Goal: Task Accomplishment & Management: Complete application form

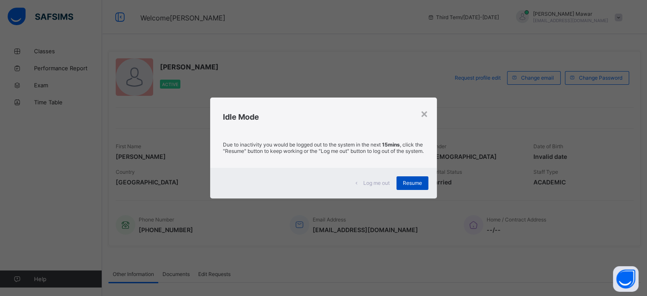
click at [409, 185] on span "Resume" at bounding box center [412, 183] width 19 height 6
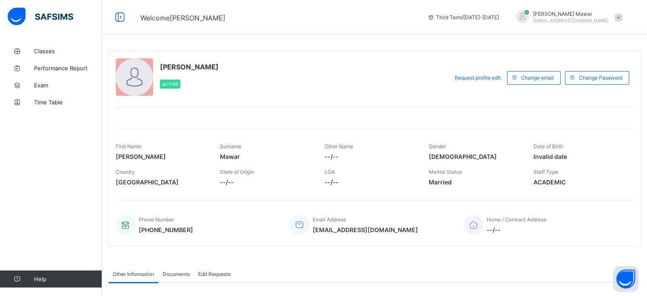
click at [623, 14] on span at bounding box center [619, 18] width 8 height 8
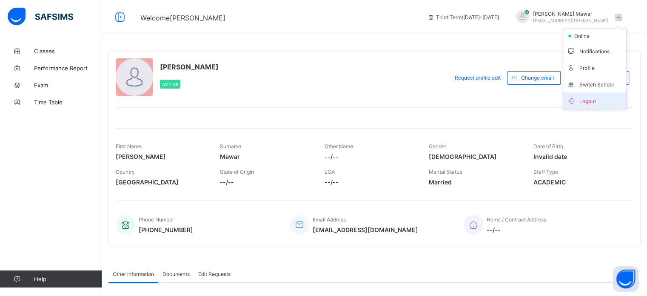
click at [612, 107] on li "Logout" at bounding box center [595, 100] width 63 height 17
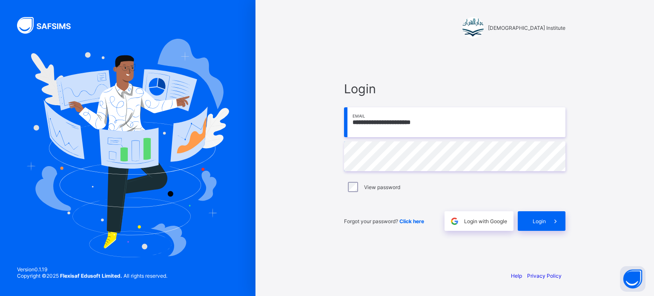
click at [428, 122] on input "**********" at bounding box center [454, 122] width 221 height 30
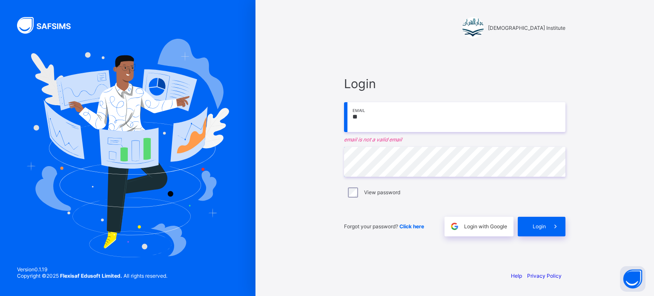
type input "*"
type input "**********"
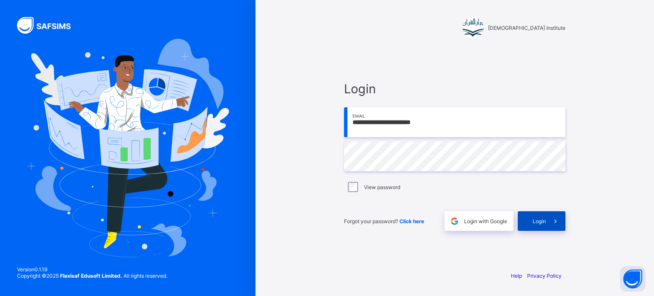
click at [549, 223] on span at bounding box center [556, 221] width 20 height 20
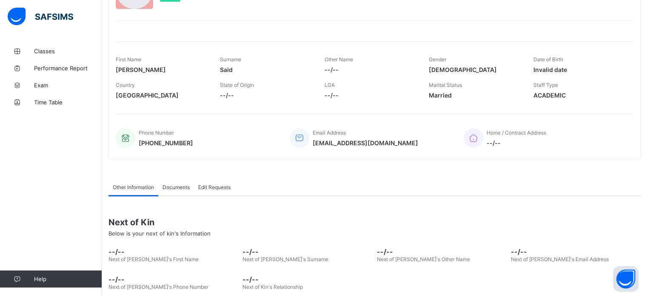
scroll to position [89, 0]
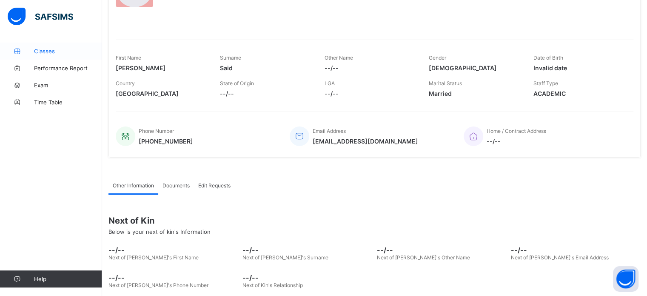
click at [53, 54] on span "Classes" at bounding box center [68, 51] width 68 height 7
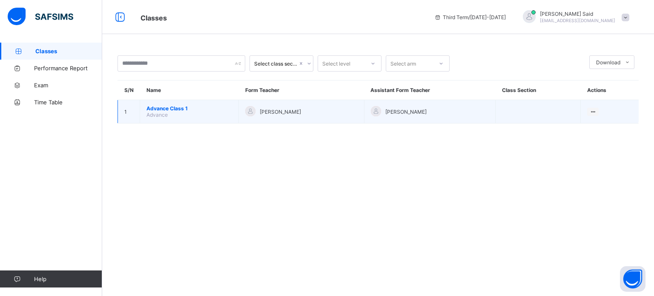
click at [187, 110] on span "Advance Class 1" at bounding box center [189, 108] width 86 height 6
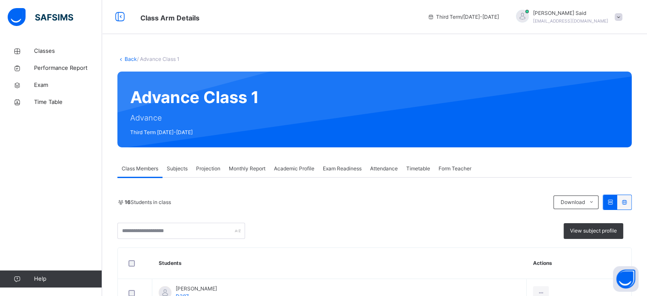
click at [129, 62] on link "Back" at bounding box center [131, 59] width 12 height 6
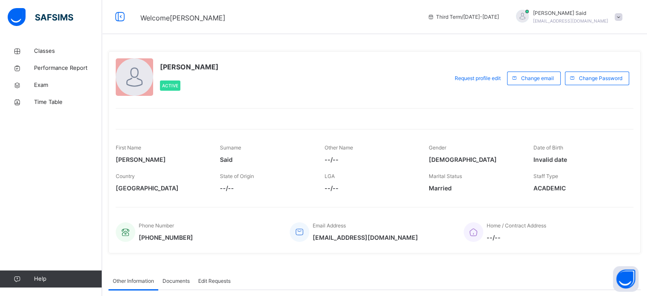
click at [623, 15] on span at bounding box center [619, 17] width 8 height 8
click at [623, 91] on span "Logout" at bounding box center [595, 89] width 56 height 11
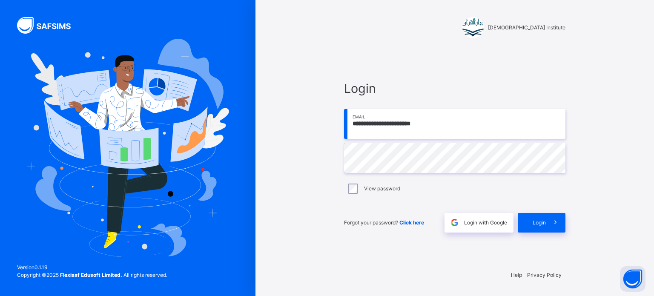
click at [439, 135] on input "**********" at bounding box center [454, 124] width 221 height 30
type input "**********"
click at [545, 219] on span "Login" at bounding box center [538, 223] width 13 height 8
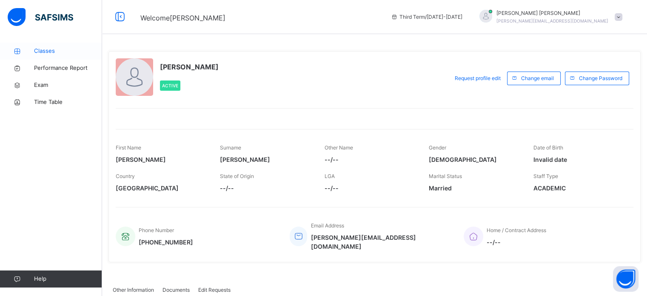
click at [46, 57] on link "Classes" at bounding box center [51, 51] width 102 height 17
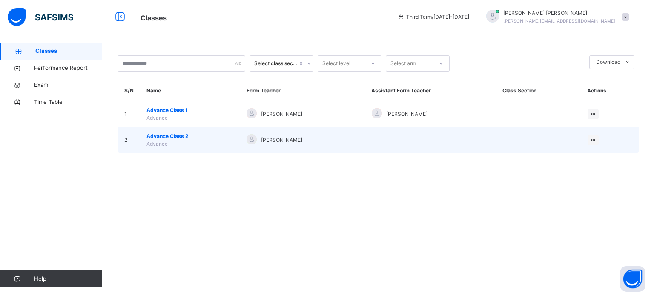
click at [182, 137] on span "Advance Class 2" at bounding box center [189, 136] width 87 height 8
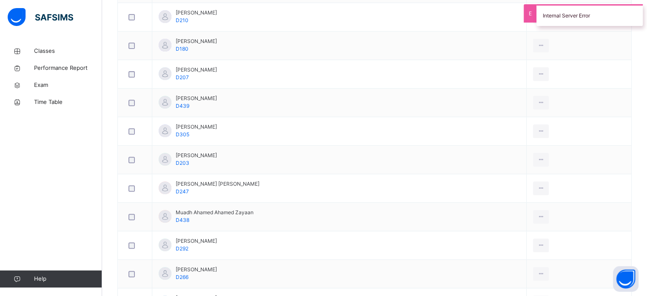
scroll to position [335, 0]
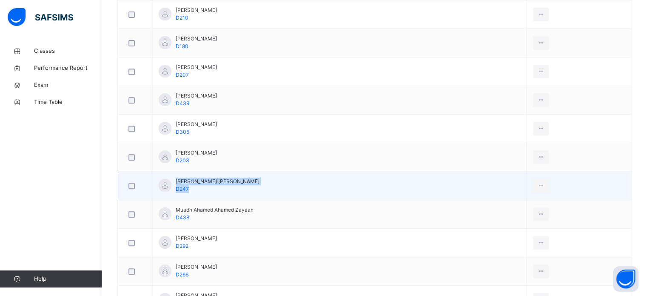
drag, startPoint x: 240, startPoint y: 177, endPoint x: 154, endPoint y: 190, distance: 87.3
click at [154, 190] on td "Mohammad Yaseer Shaikh D247" at bounding box center [339, 186] width 375 height 29
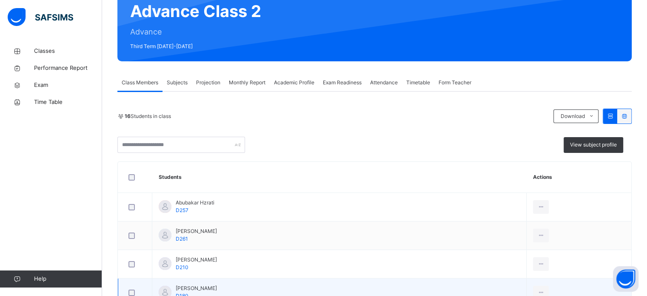
scroll to position [79, 0]
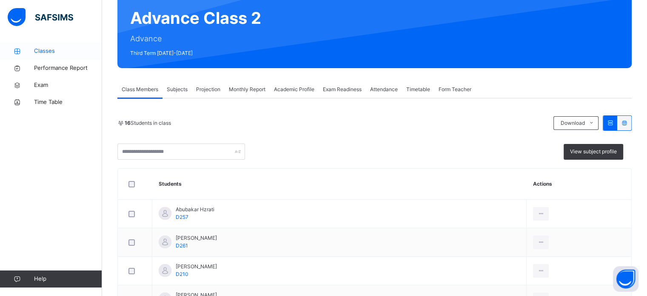
click at [49, 50] on span "Classes" at bounding box center [68, 51] width 68 height 9
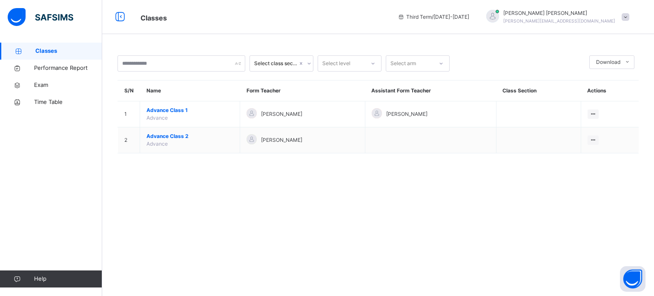
click at [625, 19] on span at bounding box center [625, 17] width 8 height 8
click at [617, 85] on span "Logout" at bounding box center [601, 89] width 56 height 11
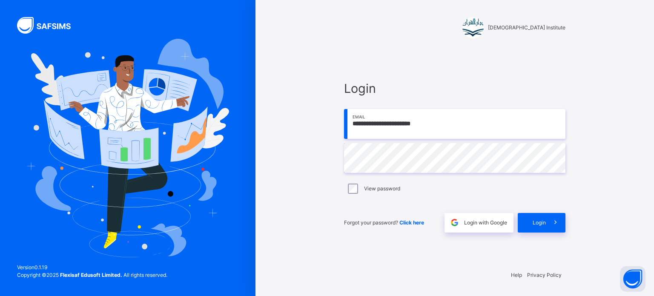
click at [509, 117] on input "**********" at bounding box center [454, 124] width 221 height 30
click at [429, 81] on span "Login" at bounding box center [454, 88] width 221 height 18
click at [435, 121] on input "**********" at bounding box center [454, 124] width 221 height 30
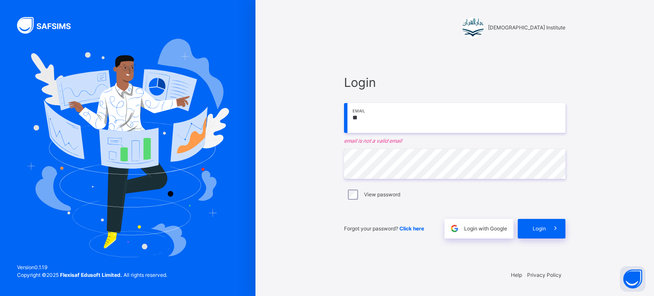
type input "*"
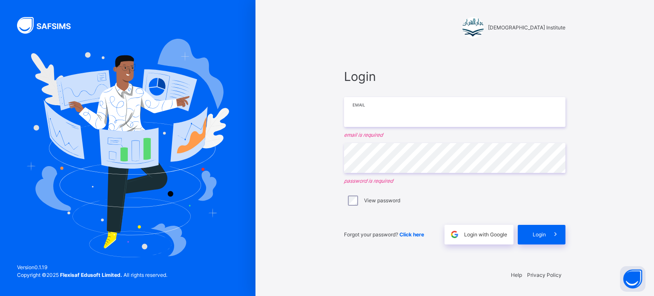
click at [361, 98] on input "email" at bounding box center [454, 112] width 221 height 30
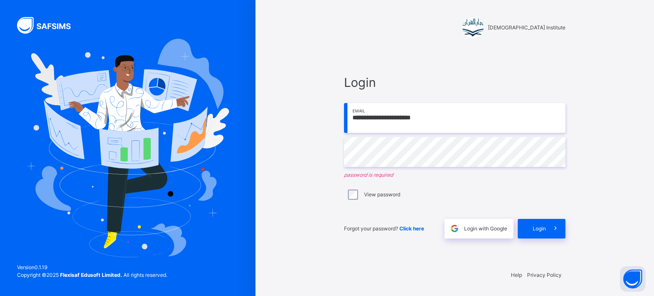
type input "**********"
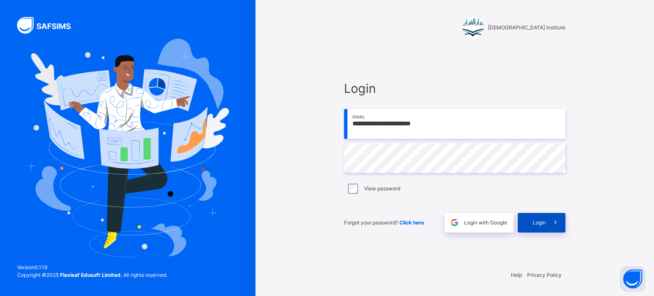
click at [543, 231] on div "Login" at bounding box center [542, 223] width 48 height 20
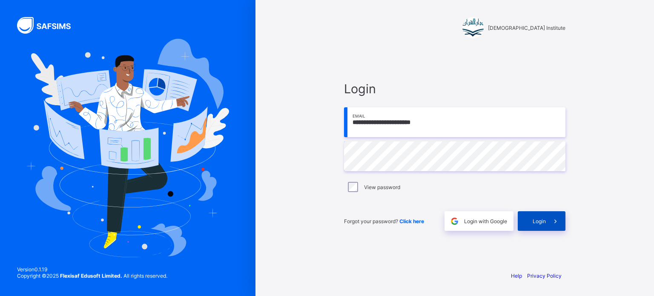
click at [530, 218] on div "Login" at bounding box center [542, 221] width 48 height 20
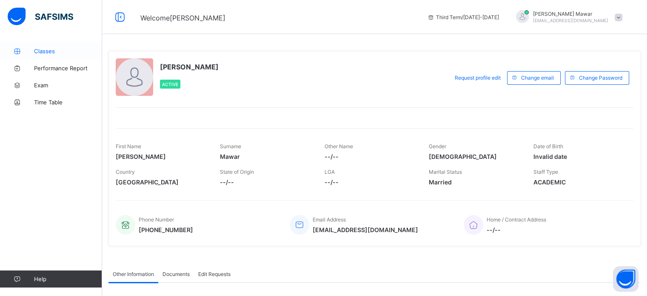
click at [49, 45] on link "Classes" at bounding box center [51, 51] width 102 height 17
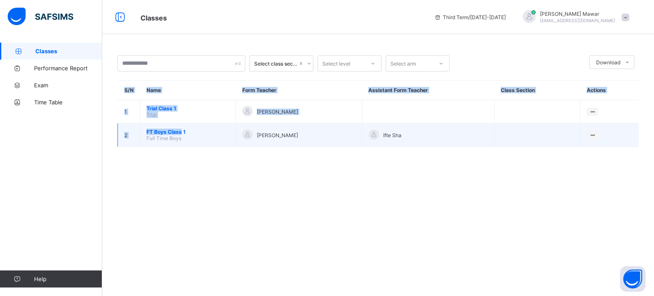
drag, startPoint x: 186, startPoint y: 154, endPoint x: 180, endPoint y: 131, distance: 24.5
click at [180, 131] on div "Select class section Select level Select arm Download Pdf Report Excel Report S…" at bounding box center [378, 106] width 552 height 126
click at [180, 131] on span "FT Boys Class 1" at bounding box center [187, 132] width 83 height 6
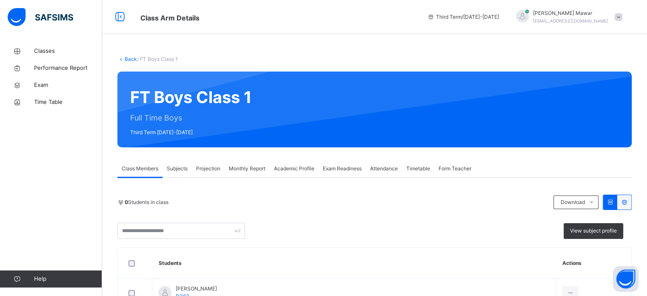
scroll to position [117, 0]
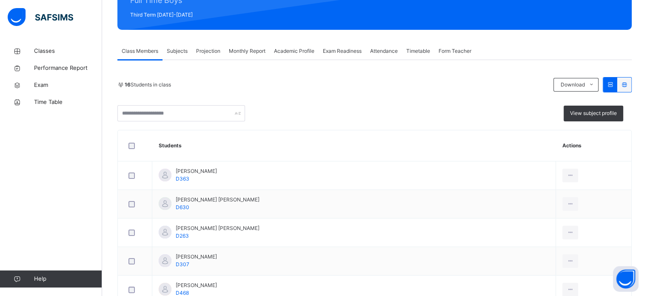
click at [214, 49] on span "Projection" at bounding box center [208, 51] width 24 height 8
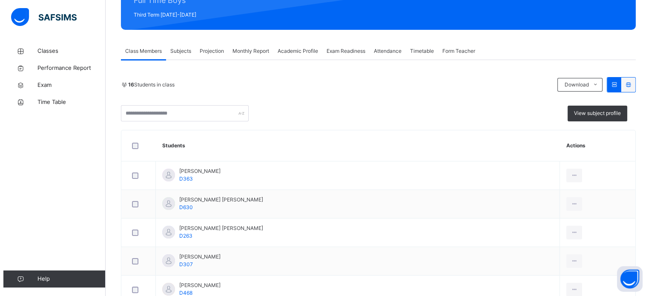
scroll to position [0, 0]
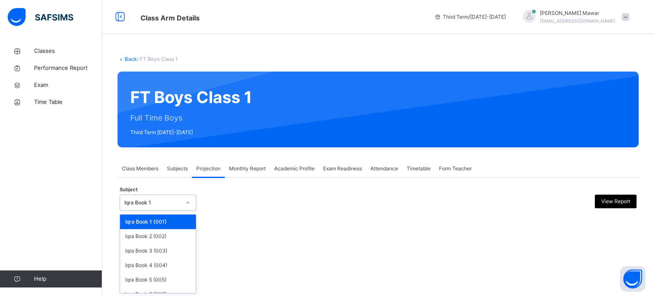
click at [170, 202] on div "Iqra Book 1" at bounding box center [152, 203] width 56 height 8
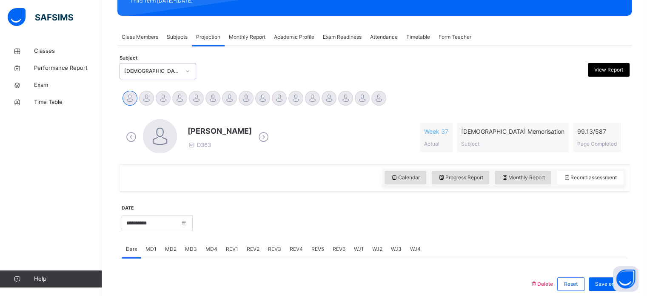
scroll to position [129, 0]
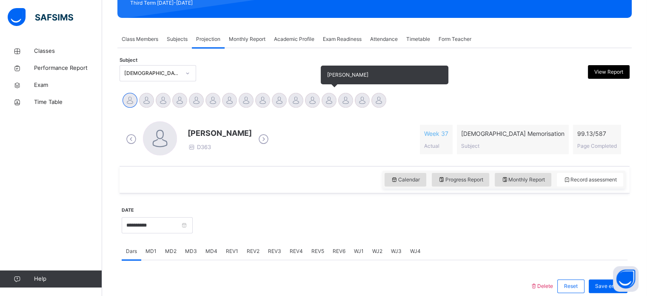
click at [331, 98] on div at bounding box center [329, 100] width 15 height 15
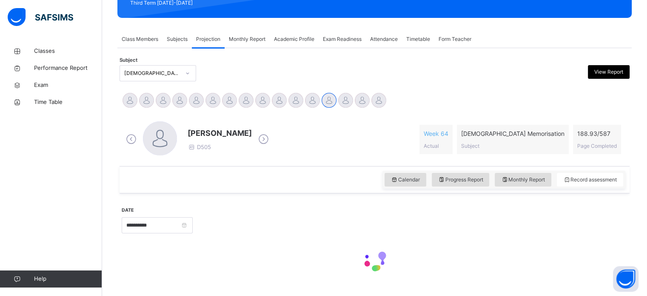
scroll to position [150, 0]
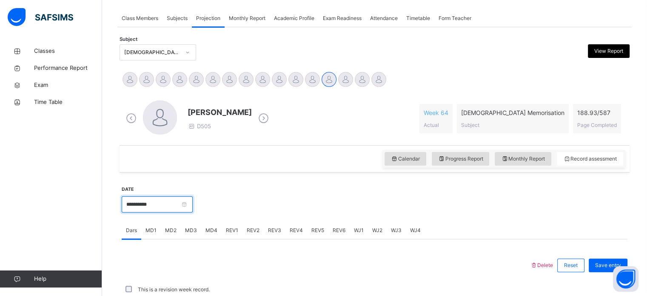
click at [193, 203] on input "**********" at bounding box center [157, 204] width 71 height 16
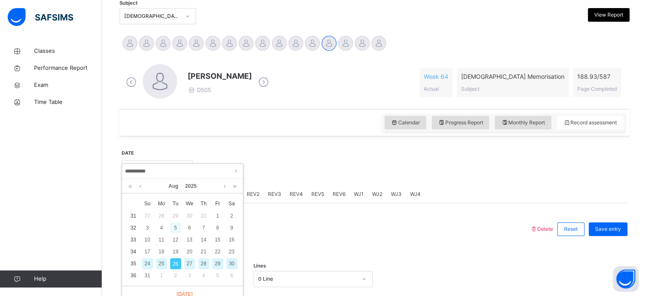
scroll to position [186, 0]
click at [176, 254] on div "19" at bounding box center [175, 252] width 11 height 11
type input "**********"
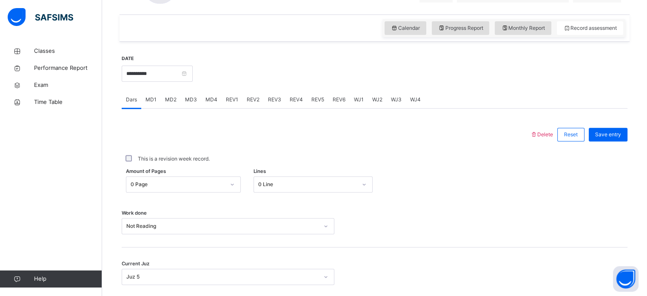
scroll to position [304, 0]
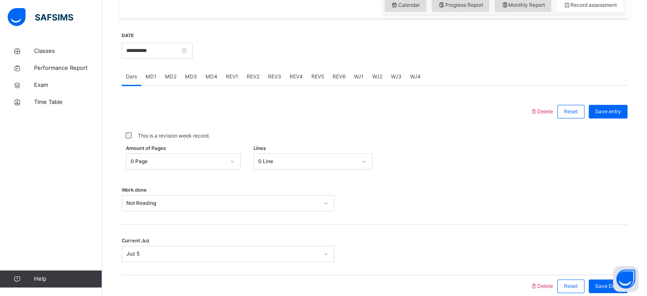
click at [170, 81] on div "MD2" at bounding box center [171, 76] width 20 height 17
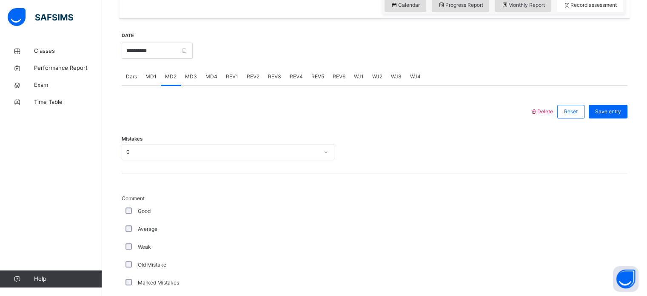
click at [210, 79] on span "MD4" at bounding box center [212, 77] width 12 height 8
click at [224, 81] on div "REV1" at bounding box center [232, 76] width 21 height 17
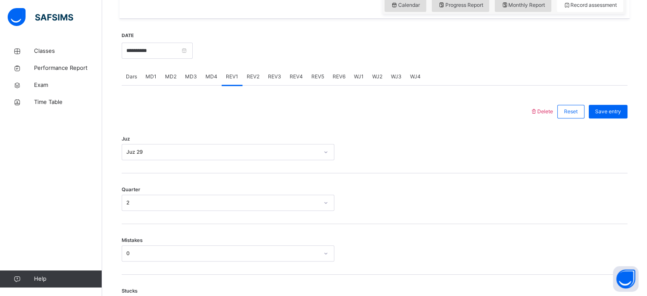
click at [253, 80] on span "REV2" at bounding box center [253, 77] width 13 height 8
click at [278, 80] on div "REV3" at bounding box center [275, 76] width 22 height 17
click at [301, 82] on div "REV4" at bounding box center [297, 76] width 22 height 17
click at [321, 80] on div "REV5" at bounding box center [317, 76] width 21 height 17
click at [292, 76] on span "REV4" at bounding box center [296, 77] width 13 height 8
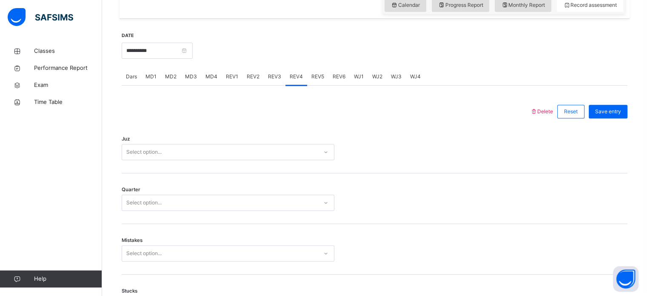
click at [270, 78] on span "REV3" at bounding box center [274, 77] width 13 height 8
click at [293, 79] on span "REV4" at bounding box center [296, 77] width 13 height 8
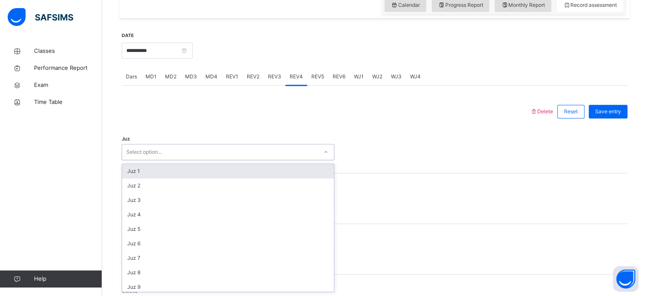
click at [160, 153] on div "Select option..." at bounding box center [143, 152] width 35 height 16
type input "**"
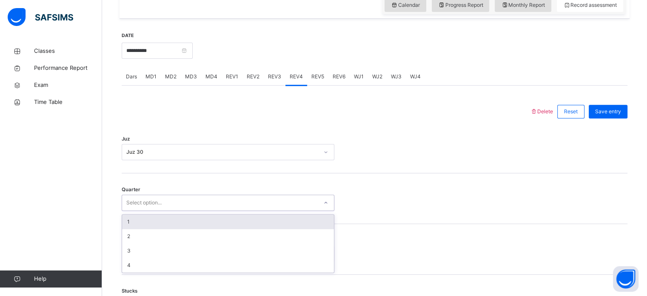
click at [148, 202] on div "Select option..." at bounding box center [143, 203] width 35 height 16
paste input "**********"
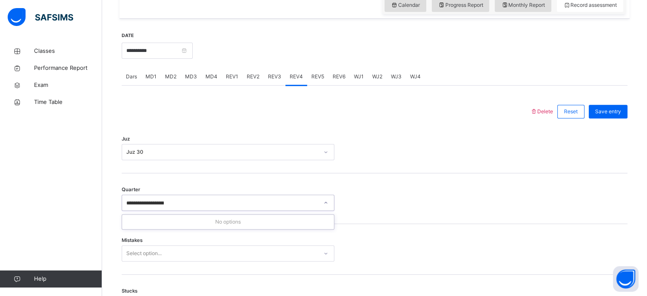
type input "**********"
click at [172, 181] on div "Quarter Select option..." at bounding box center [375, 198] width 506 height 51
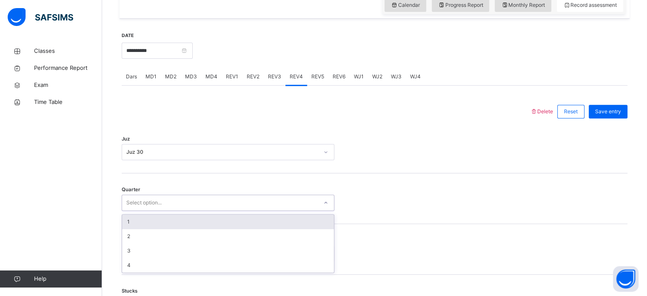
click at [174, 205] on div "Select option..." at bounding box center [220, 202] width 196 height 13
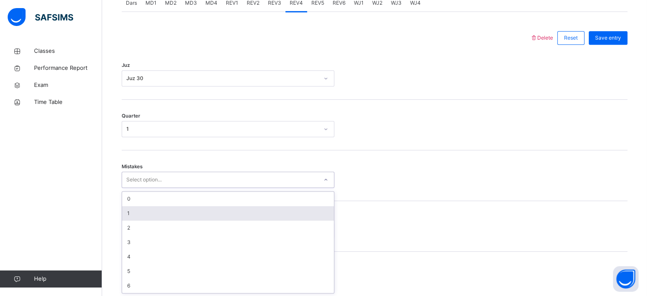
click at [171, 188] on div "option 1 focused, 2 of 7. 7 results available. Use Up and Down to choose option…" at bounding box center [228, 180] width 213 height 16
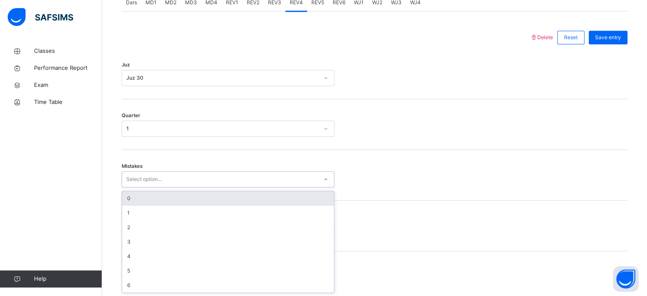
click at [155, 192] on div "0" at bounding box center [228, 198] width 212 height 14
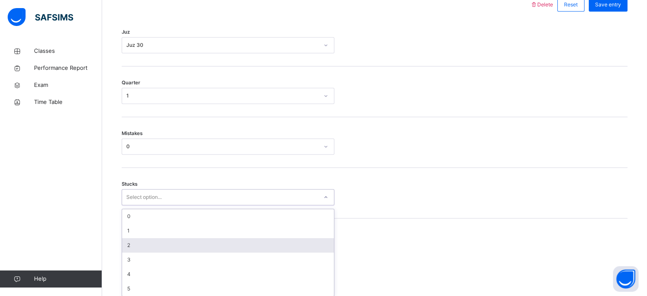
click at [163, 205] on div "option 2 focused, 3 of 6. 6 results available. Use Up and Down to choose option…" at bounding box center [228, 197] width 213 height 16
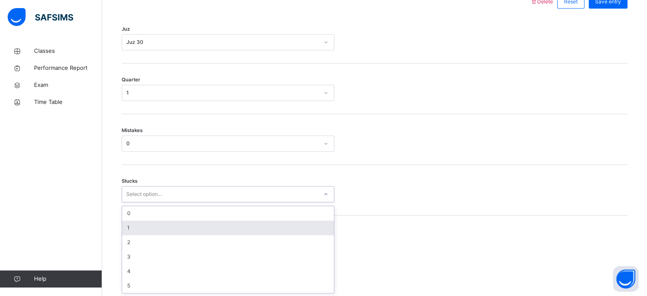
click at [160, 231] on div "1" at bounding box center [228, 227] width 212 height 14
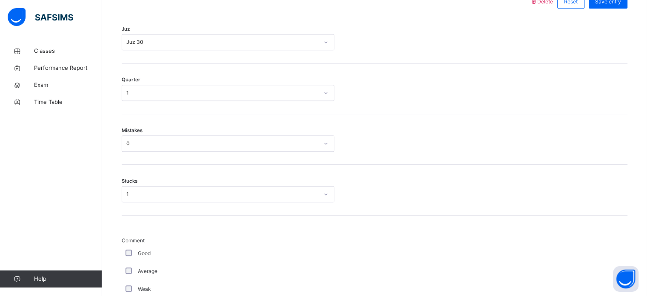
click at [129, 255] on div "Good" at bounding box center [228, 253] width 209 height 8
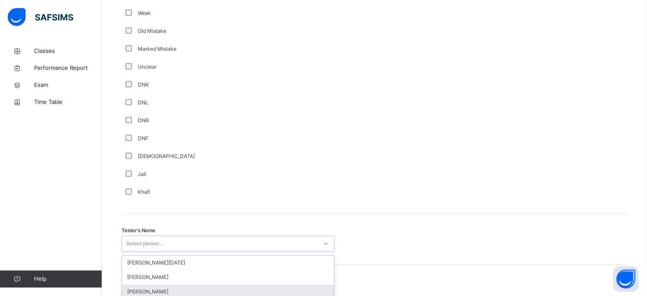
scroll to position [780, 0]
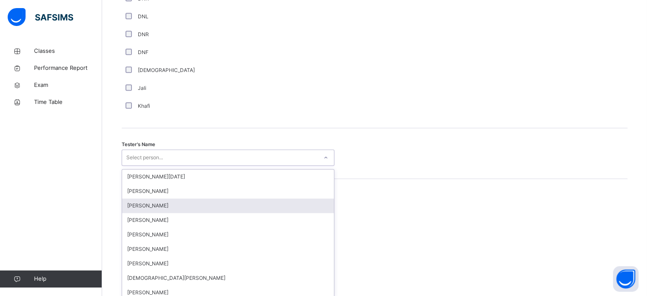
click at [129, 166] on div "option [PERSON_NAME] focused, 3 of 88. 88 results available. Use Up and Down to…" at bounding box center [228, 157] width 213 height 16
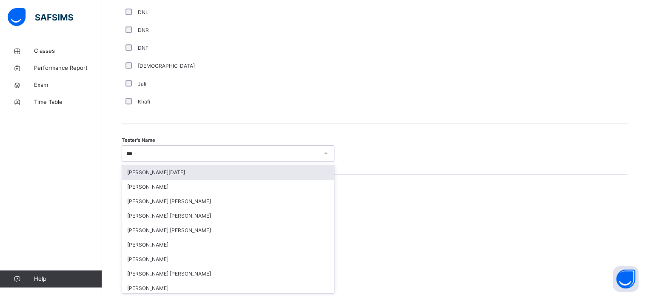
type input "****"
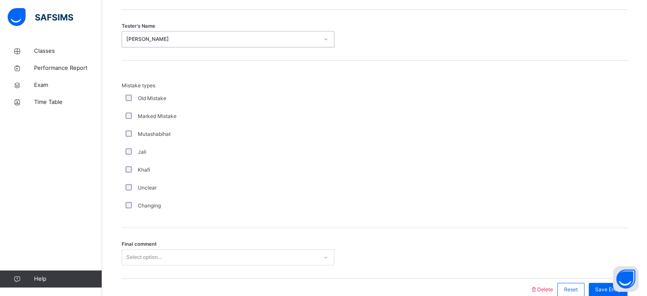
scroll to position [899, 0]
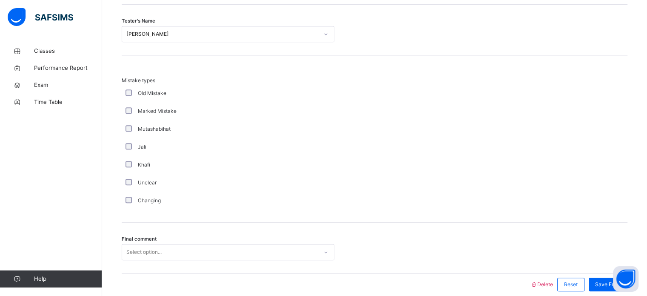
click at [245, 240] on div "Final comment Select option..." at bounding box center [375, 248] width 506 height 51
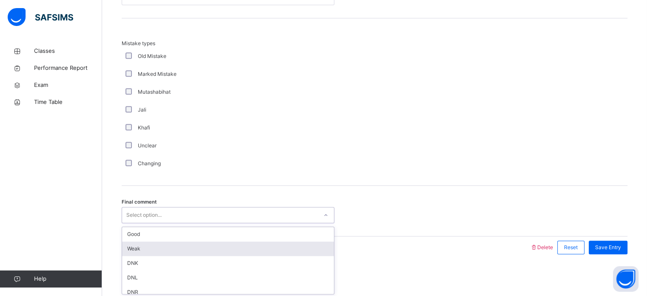
click at [245, 223] on div "option Weak focused, 2 of 6. 6 results available. Use Up and Down to choose opt…" at bounding box center [228, 215] width 213 height 16
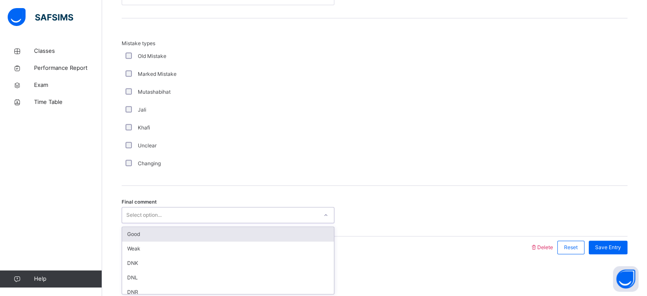
click at [242, 229] on div "Good" at bounding box center [228, 234] width 212 height 14
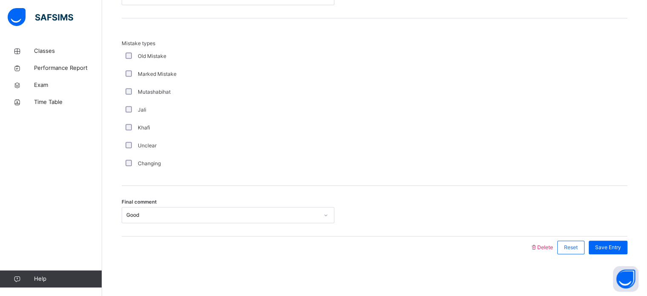
click at [606, 255] on div "Save Entry" at bounding box center [606, 247] width 43 height 22
click at [606, 254] on div "Save Entry" at bounding box center [606, 247] width 43 height 22
click at [601, 252] on div "Save Entry" at bounding box center [608, 247] width 39 height 14
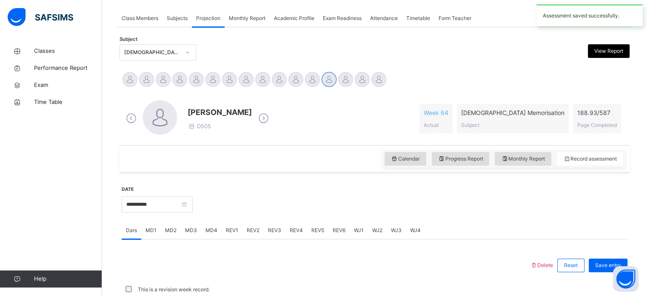
scroll to position [343, 0]
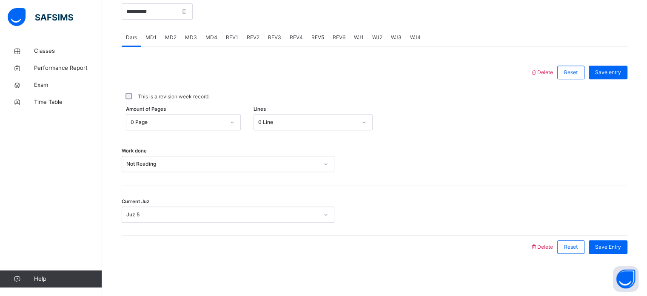
click at [335, 38] on span "REV6" at bounding box center [339, 38] width 13 height 8
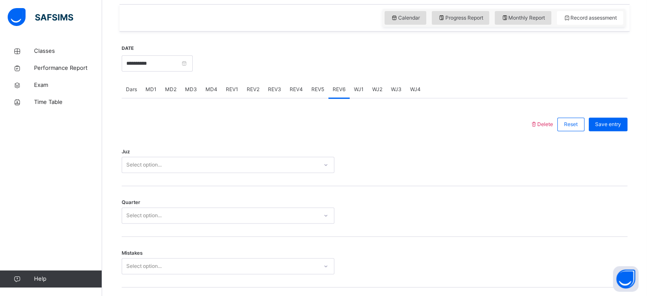
scroll to position [292, 0]
click at [292, 89] on span "REV4" at bounding box center [296, 88] width 13 height 8
click at [312, 89] on span "REV5" at bounding box center [318, 88] width 13 height 8
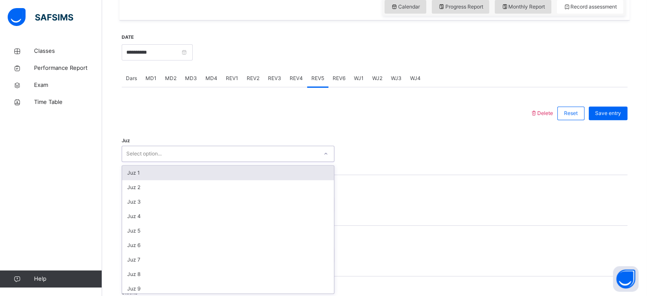
click at [235, 162] on div "Juz option Juz 1 focused, 1 of 30. 30 results available. Use Up and Down to cho…" at bounding box center [375, 149] width 506 height 51
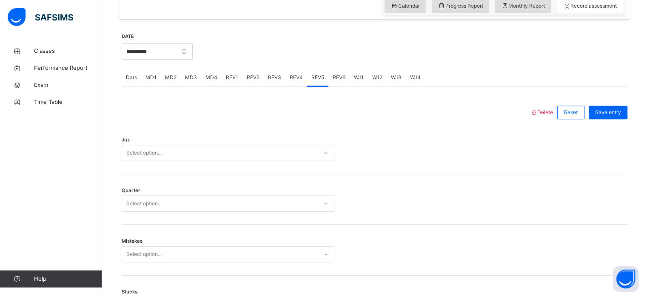
click at [152, 76] on span "MD1" at bounding box center [151, 78] width 11 height 8
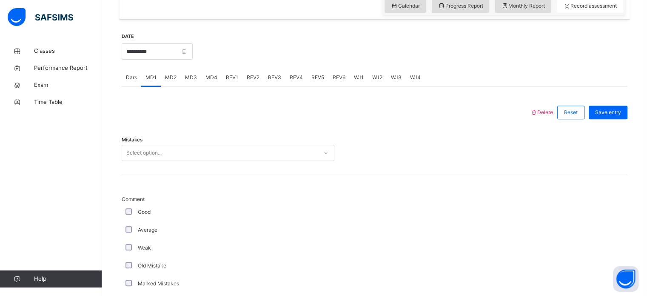
click at [223, 78] on div "REV1" at bounding box center [232, 77] width 21 height 17
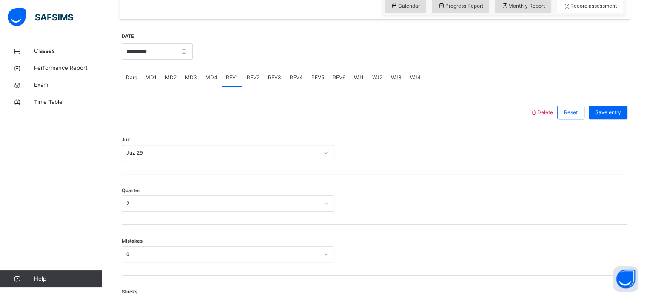
click at [259, 86] on div "REV2" at bounding box center [253, 77] width 21 height 17
drag, startPoint x: 259, startPoint y: 86, endPoint x: 307, endPoint y: 68, distance: 51.3
click at [330, 77] on div "REV6" at bounding box center [339, 77] width 21 height 17
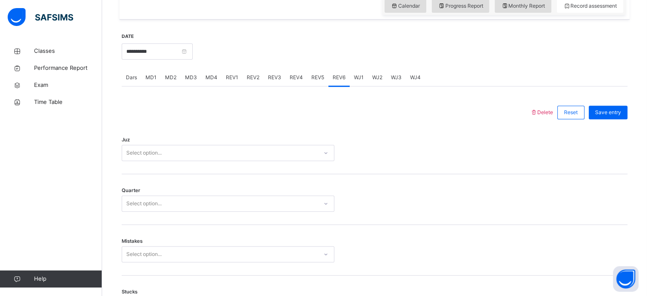
click at [320, 81] on div "REV5" at bounding box center [317, 77] width 21 height 17
click at [257, 157] on div "Select option..." at bounding box center [220, 152] width 196 height 13
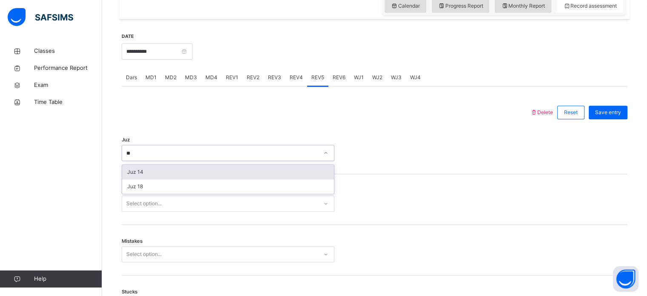
type input "*"
type input "**"
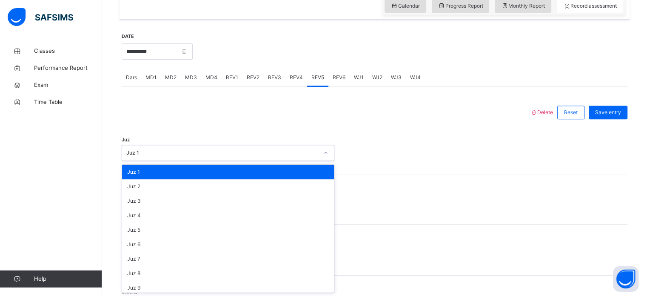
click at [257, 157] on div "Juz 1" at bounding box center [220, 152] width 196 height 13
type input "**"
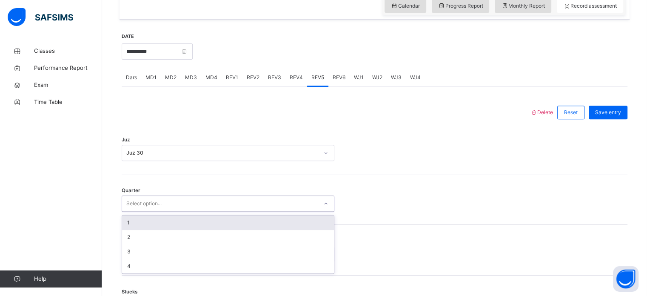
click at [263, 204] on div "Select option..." at bounding box center [220, 203] width 196 height 13
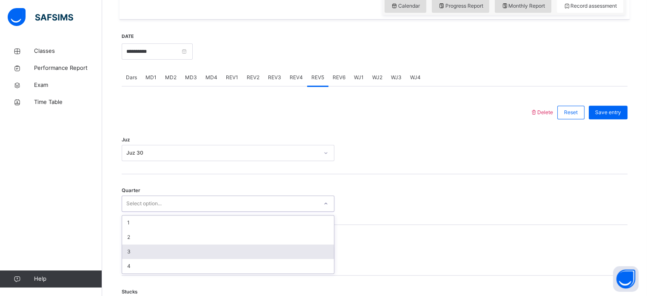
click at [240, 245] on div "3" at bounding box center [228, 251] width 212 height 14
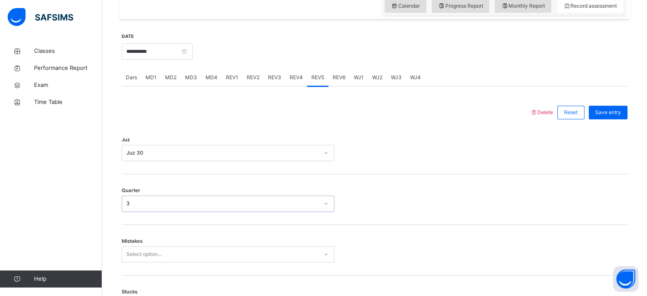
click at [219, 204] on div "3" at bounding box center [222, 204] width 192 height 8
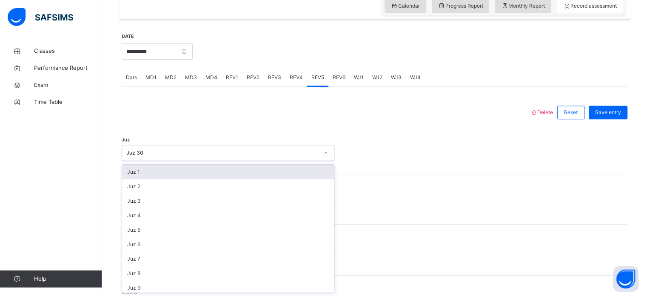
click at [182, 148] on div "Juz 30" at bounding box center [220, 152] width 196 height 13
type input "*"
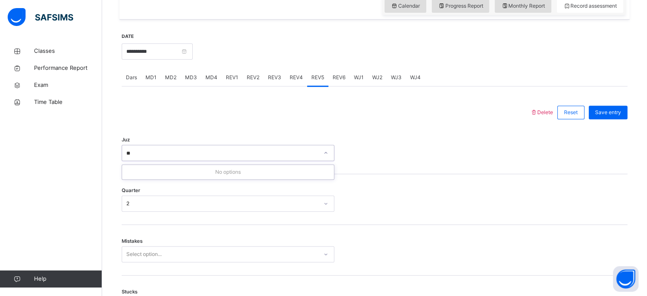
type input "*"
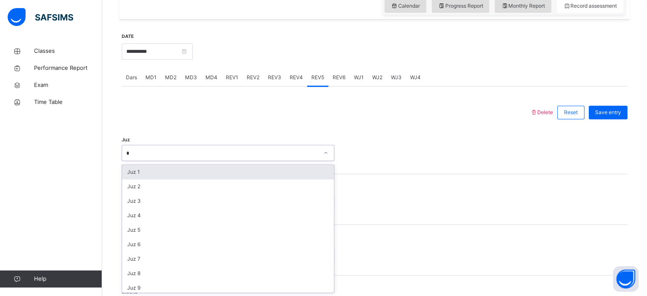
type input "**"
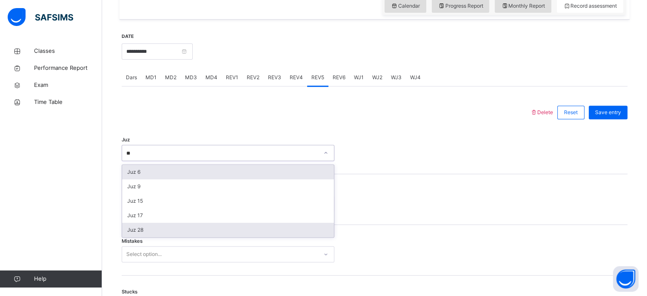
click at [170, 233] on div "Juz 28" at bounding box center [228, 230] width 212 height 14
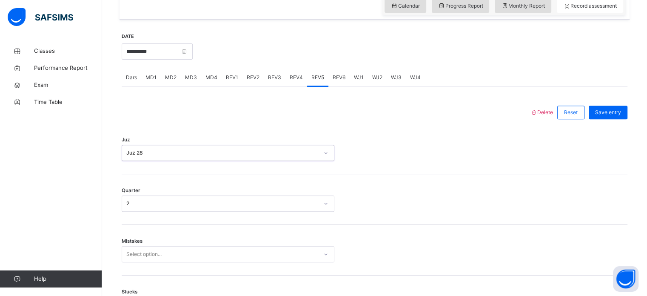
click at [230, 170] on div "Juz option Juz 28, selected. 0 results available. Select is focused ,type to re…" at bounding box center [375, 148] width 506 height 51
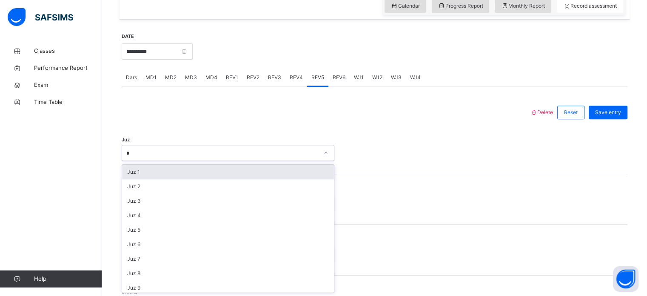
type input "**"
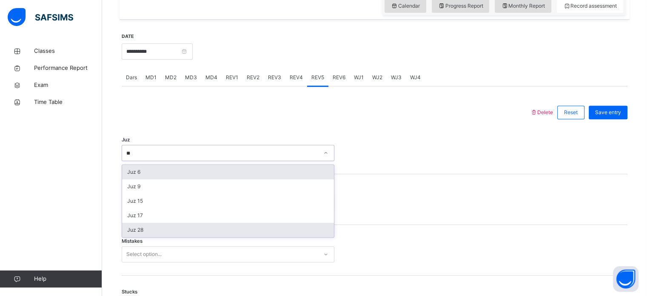
click at [130, 235] on div "Juz 28" at bounding box center [228, 230] width 212 height 14
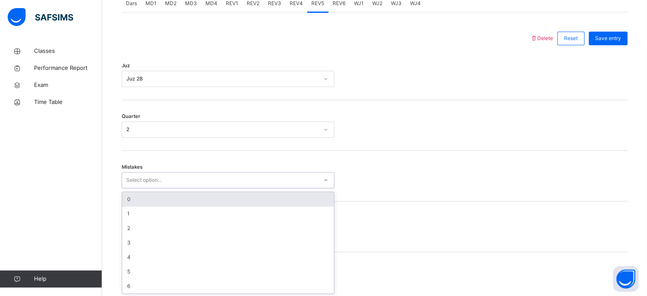
scroll to position [378, 0]
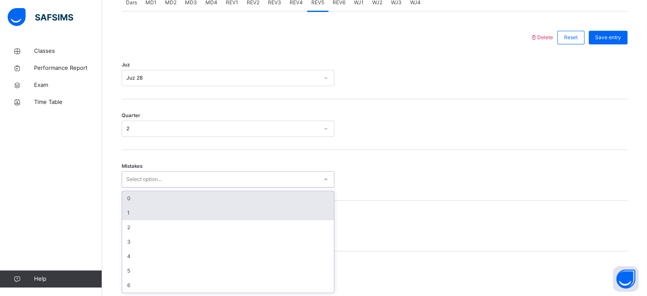
click at [127, 212] on div "1" at bounding box center [228, 213] width 212 height 14
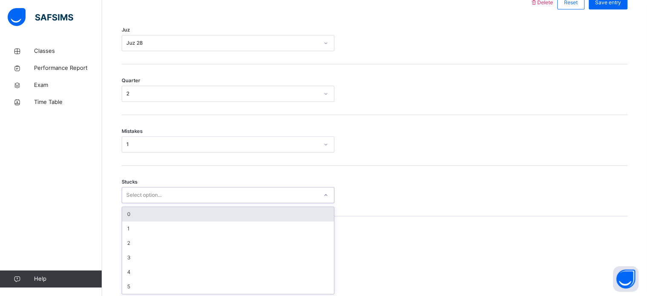
scroll to position [414, 0]
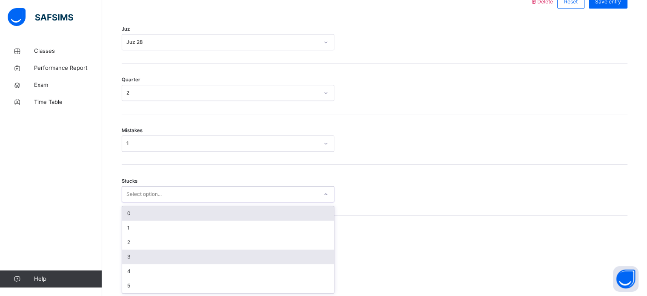
click at [132, 252] on div "3" at bounding box center [228, 256] width 212 height 14
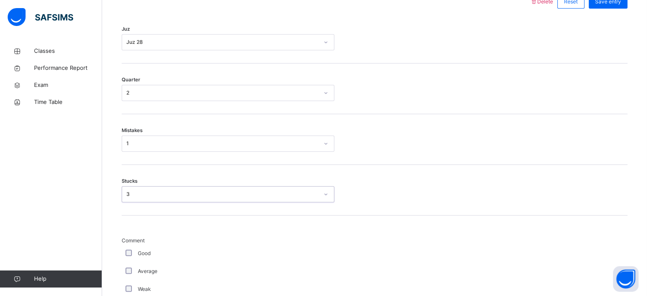
click at [127, 186] on div "3" at bounding box center [222, 190] width 192 height 8
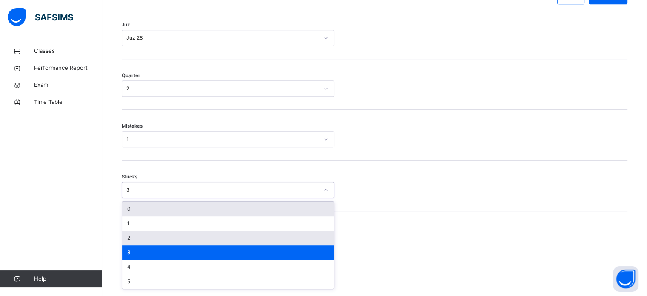
click at [123, 240] on div "2" at bounding box center [228, 238] width 212 height 14
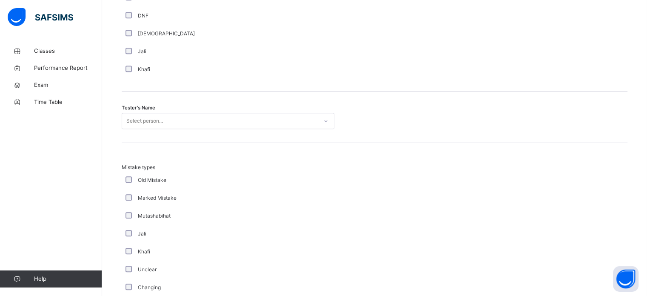
click at [135, 133] on div "Tester's Name Select person..." at bounding box center [375, 117] width 506 height 51
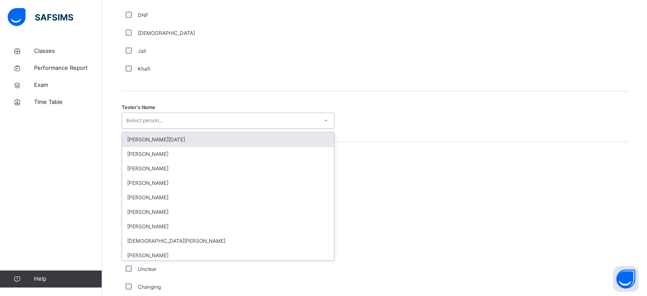
type input "***"
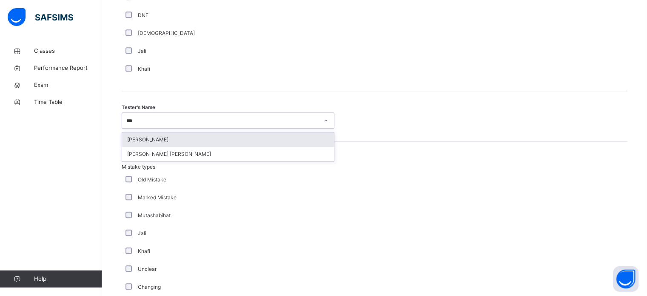
click at [128, 138] on div "[PERSON_NAME]" at bounding box center [228, 139] width 212 height 14
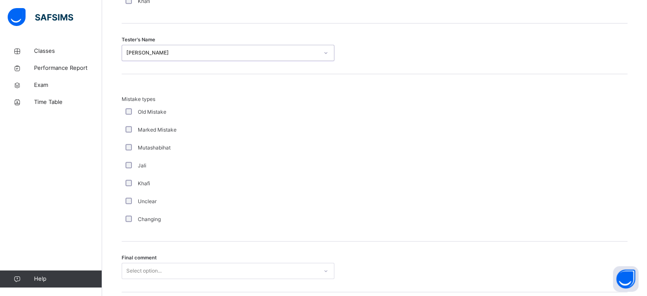
scroll to position [936, 0]
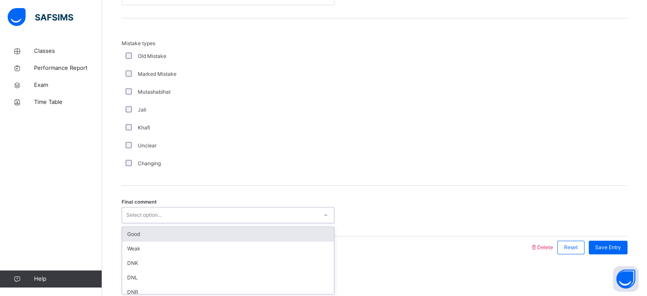
click at [123, 236] on div "Good" at bounding box center [228, 234] width 212 height 14
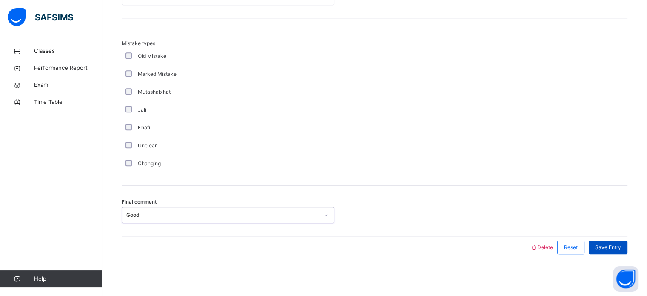
click at [618, 247] on span "Save Entry" at bounding box center [608, 247] width 26 height 8
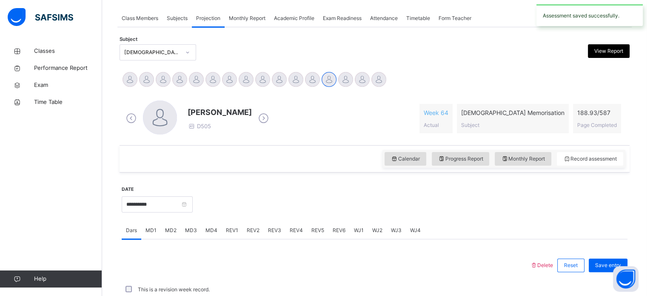
scroll to position [343, 0]
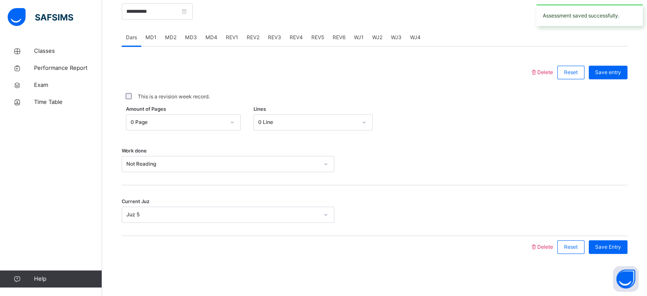
click at [580, 210] on div "Current Juz Juz 5" at bounding box center [375, 214] width 506 height 16
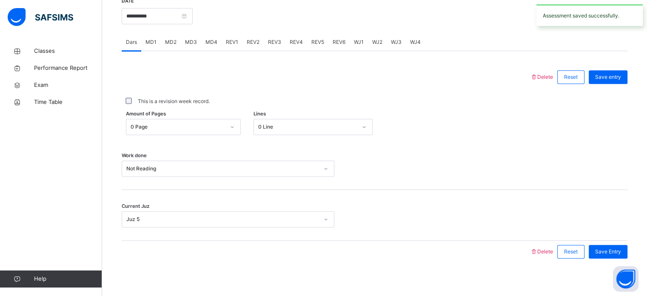
scroll to position [335, 0]
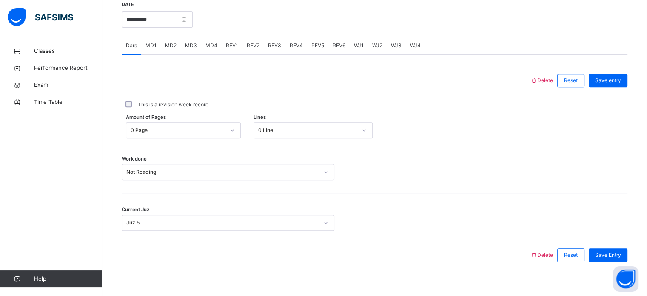
click at [317, 53] on div "REV5" at bounding box center [317, 45] width 21 height 17
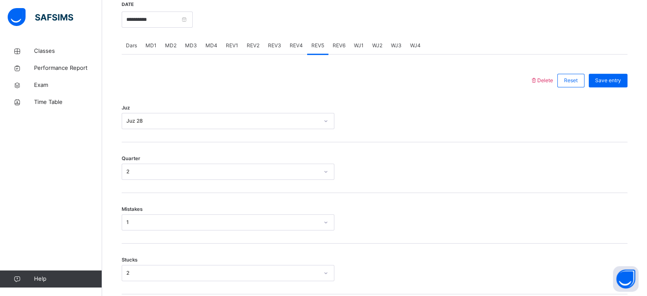
click at [351, 37] on div "WJ1" at bounding box center [359, 45] width 18 height 17
click at [337, 47] on span "REV6" at bounding box center [339, 46] width 13 height 8
click at [352, 48] on div "WJ1" at bounding box center [359, 45] width 18 height 17
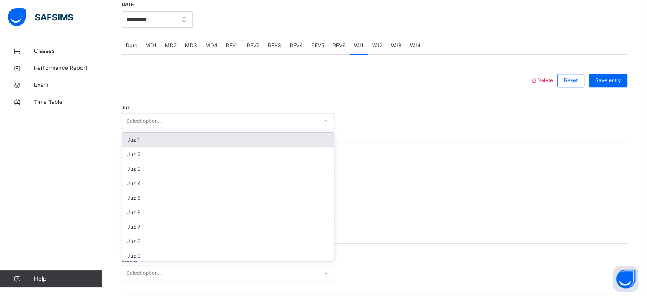
click at [339, 41] on div "REV6" at bounding box center [339, 45] width 21 height 17
type input "**"
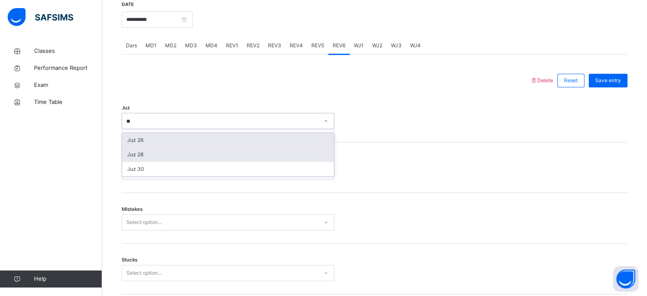
click at [127, 149] on div "Juz 28" at bounding box center [228, 154] width 212 height 14
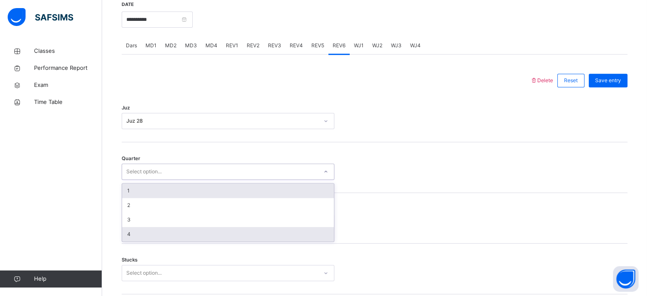
click at [129, 235] on div "4" at bounding box center [228, 234] width 212 height 14
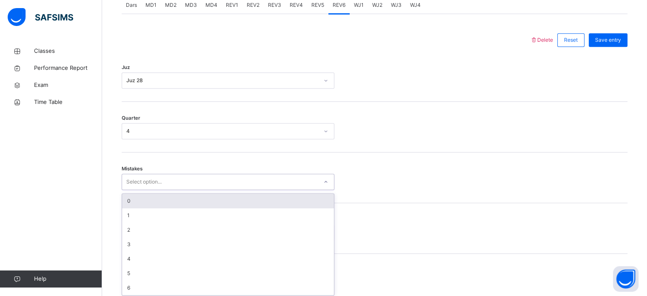
scroll to position [378, 0]
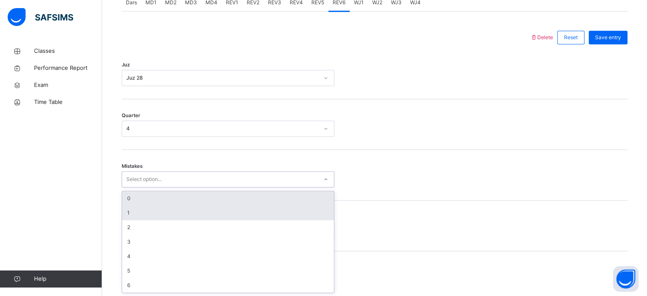
click at [123, 212] on div "1" at bounding box center [228, 213] width 212 height 14
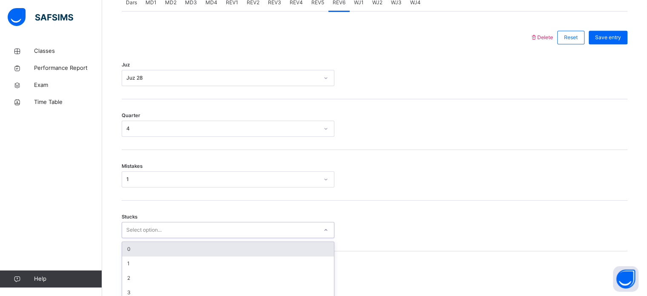
scroll to position [414, 0]
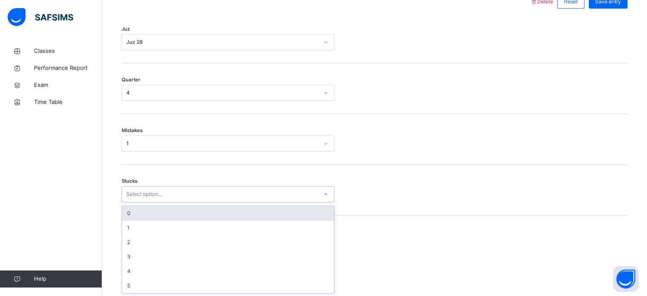
click at [124, 212] on div "0" at bounding box center [228, 213] width 212 height 14
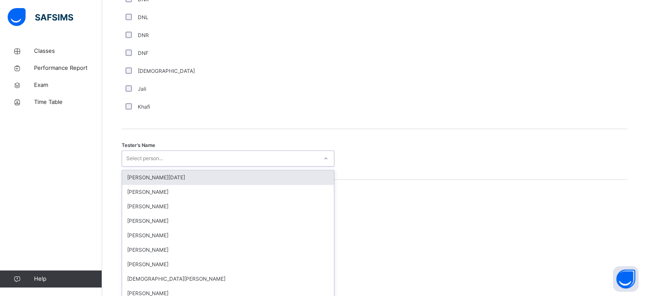
scroll to position [780, 0]
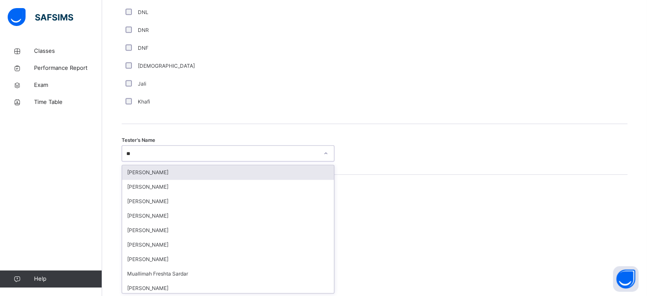
type input "***"
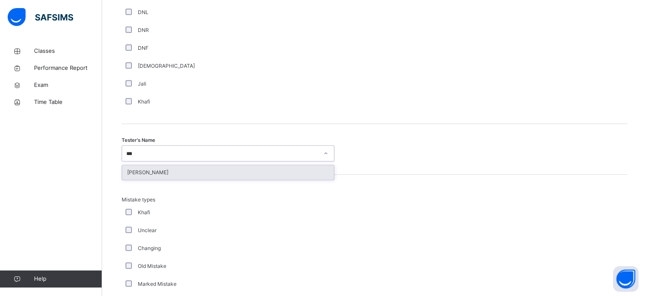
click at [125, 177] on div "[PERSON_NAME]" at bounding box center [228, 172] width 212 height 14
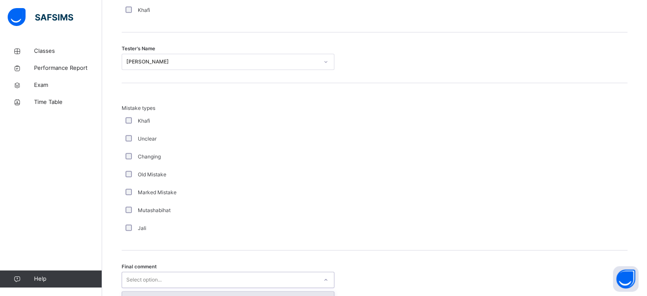
scroll to position [936, 0]
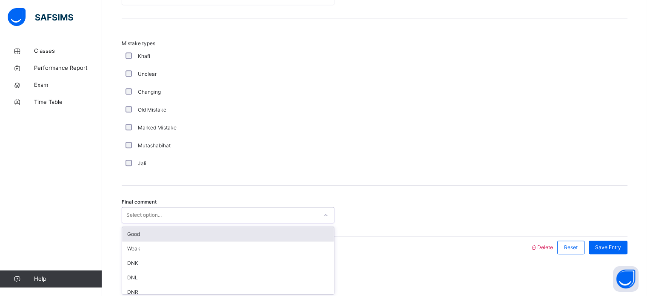
click at [124, 235] on div "Good" at bounding box center [228, 234] width 212 height 14
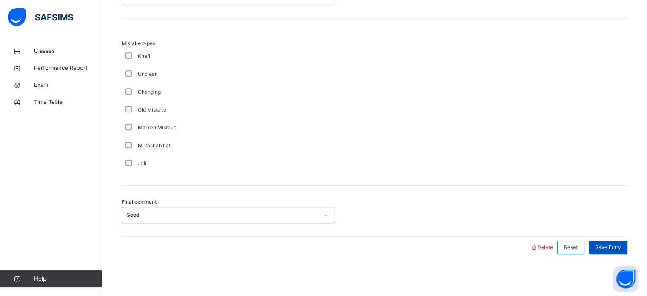
click at [621, 248] on span "Save Entry" at bounding box center [608, 247] width 26 height 8
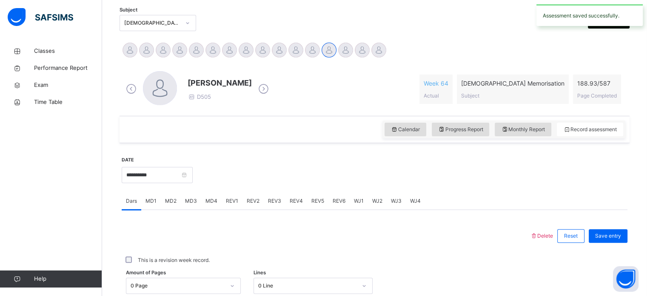
scroll to position [180, 0]
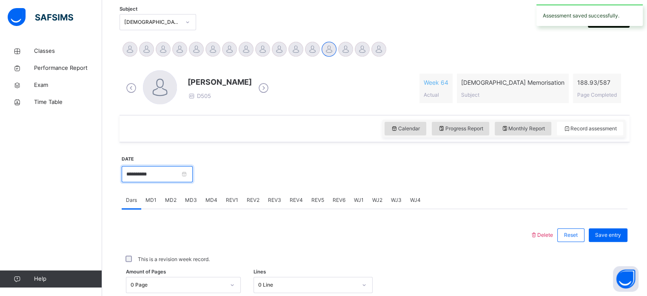
click at [128, 175] on input "**********" at bounding box center [157, 174] width 71 height 16
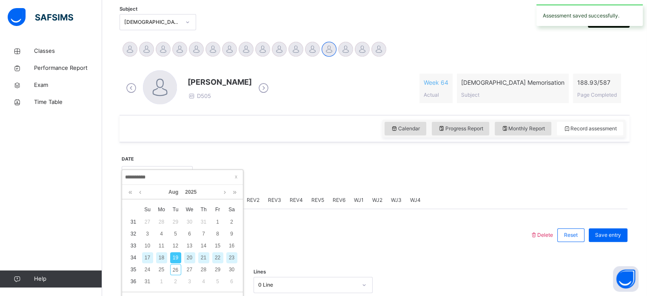
click at [185, 258] on div "20" at bounding box center [189, 257] width 11 height 11
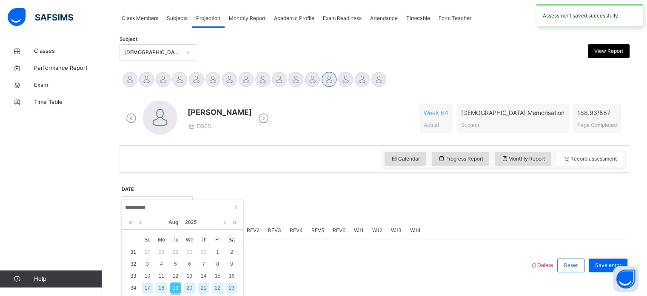
type input "**********"
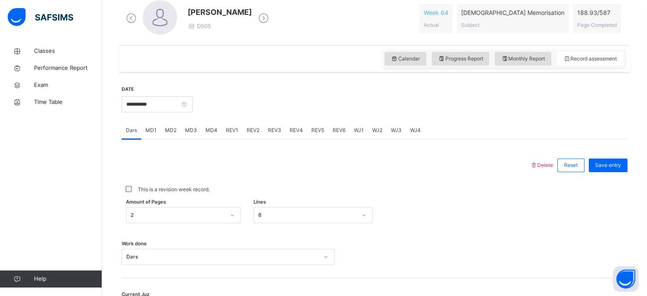
scroll to position [249, 0]
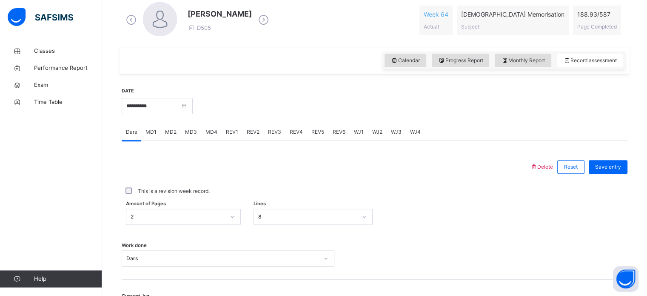
click at [153, 154] on div "Delete Reset Save entry This is a revision week record. Amount of Pages 2 Lines…" at bounding box center [375, 247] width 506 height 212
click at [146, 129] on span "MD1" at bounding box center [151, 132] width 11 height 8
click at [209, 131] on span "MD4" at bounding box center [212, 132] width 12 height 8
click at [226, 133] on span "REV1" at bounding box center [232, 132] width 12 height 8
click at [252, 132] on span "REV2" at bounding box center [253, 132] width 13 height 8
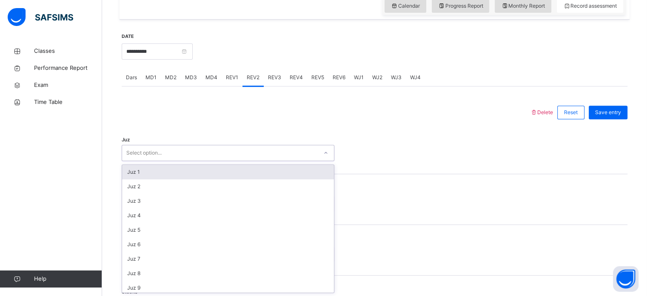
scroll to position [306, 0]
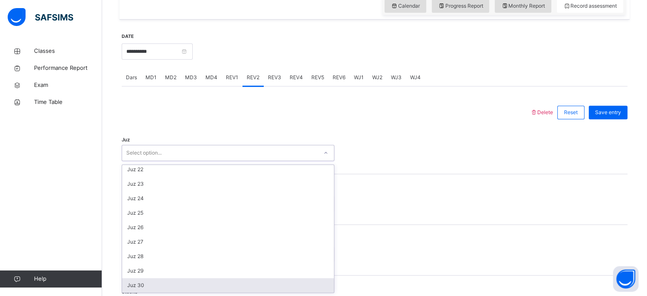
click at [123, 287] on div "Juz 30" at bounding box center [228, 285] width 212 height 14
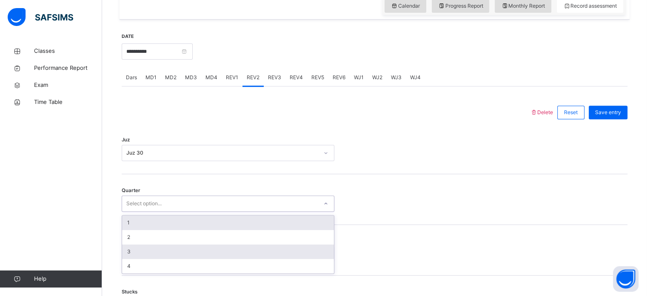
click at [129, 255] on div "3" at bounding box center [228, 251] width 212 height 14
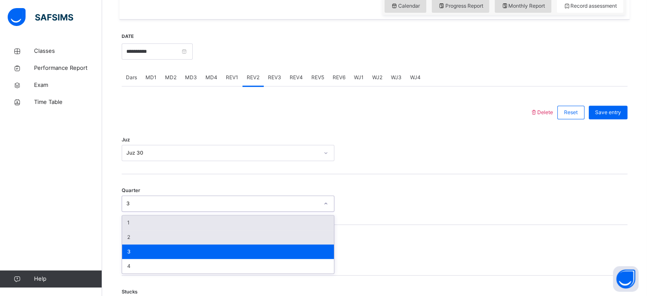
click at [129, 239] on div "2" at bounding box center [228, 237] width 212 height 14
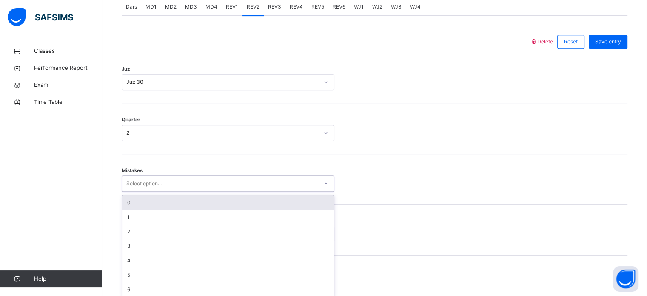
scroll to position [378, 0]
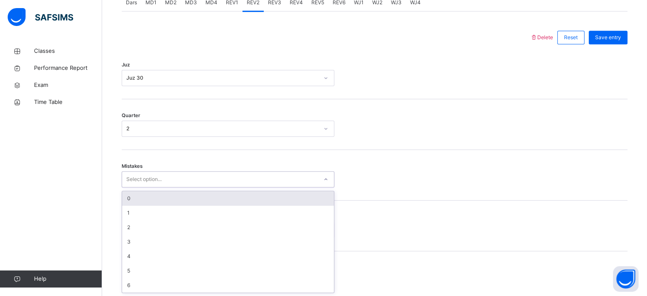
click at [232, 10] on div "REV1" at bounding box center [232, 2] width 21 height 17
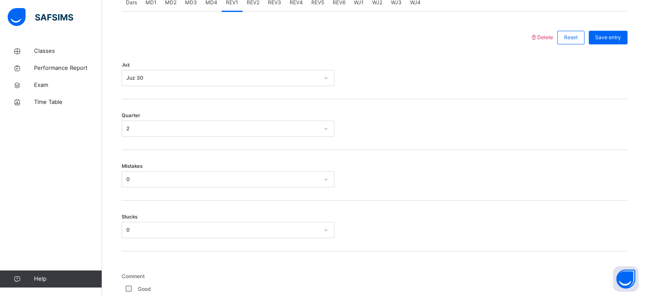
click at [251, 3] on span "REV2" at bounding box center [253, 3] width 13 height 8
click at [126, 129] on div "2" at bounding box center [222, 129] width 192 height 8
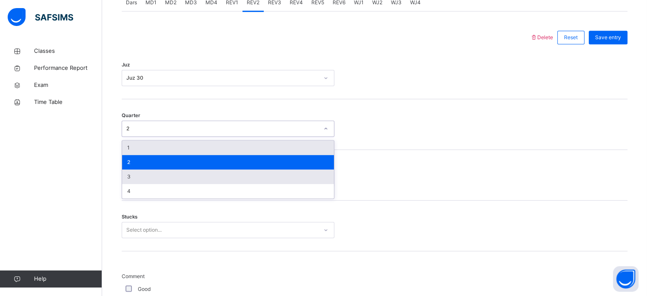
click at [126, 179] on div "3" at bounding box center [228, 176] width 212 height 14
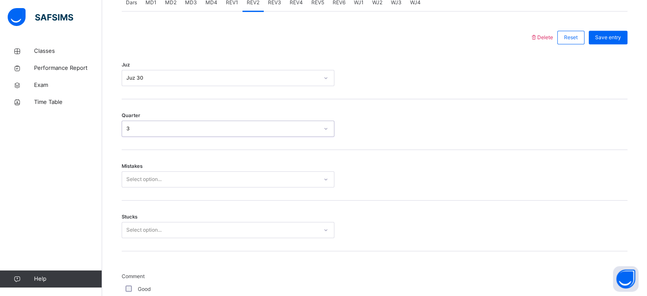
click at [226, 2] on span "REV1" at bounding box center [232, 3] width 12 height 8
click at [250, 3] on span "REV2" at bounding box center [253, 3] width 13 height 8
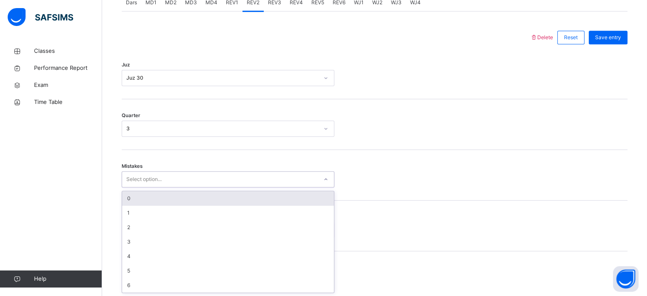
click at [122, 195] on div "0" at bounding box center [228, 198] width 212 height 14
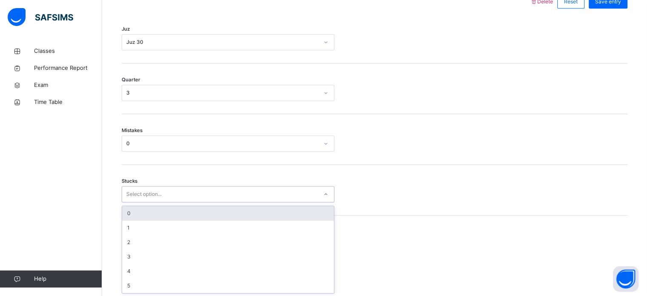
click at [127, 211] on div "0" at bounding box center [228, 213] width 212 height 14
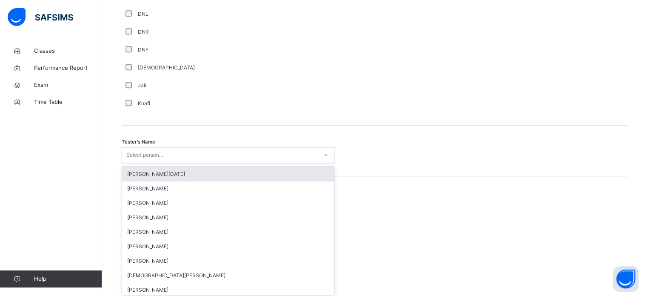
scroll to position [780, 0]
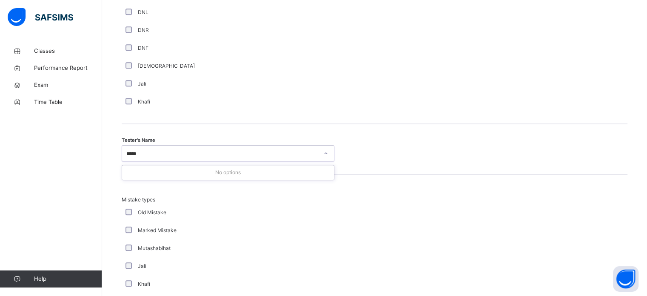
type input "****"
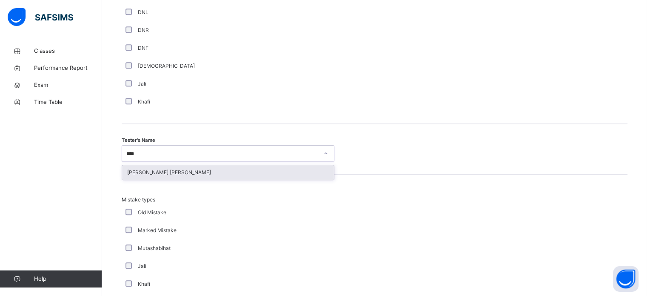
click at [128, 169] on div "[PERSON_NAME] [PERSON_NAME]" at bounding box center [228, 172] width 212 height 14
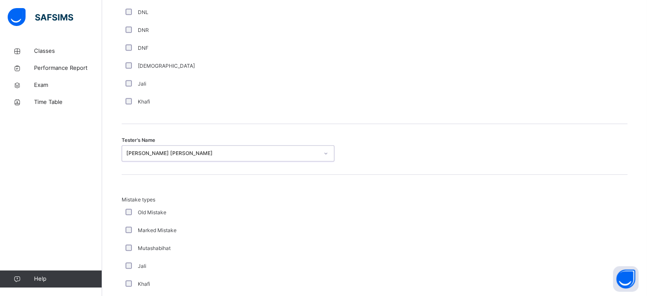
click at [576, 276] on div "Mistake types Old Mistake Marked Mistake Mutashabihat [PERSON_NAME] Unclear Cha…" at bounding box center [375, 262] width 506 height 133
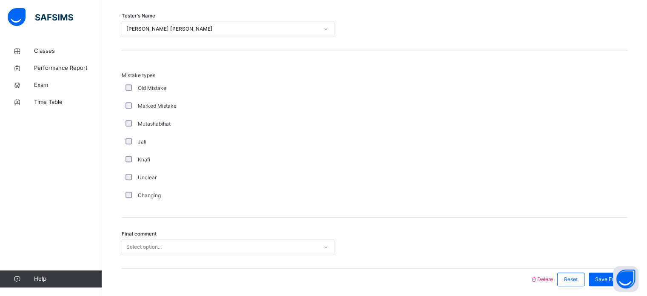
scroll to position [936, 0]
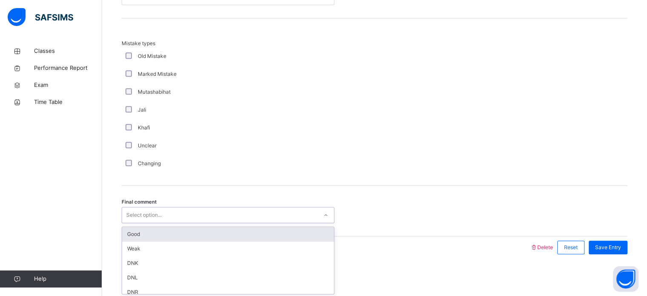
click at [129, 230] on div "Good" at bounding box center [228, 234] width 212 height 14
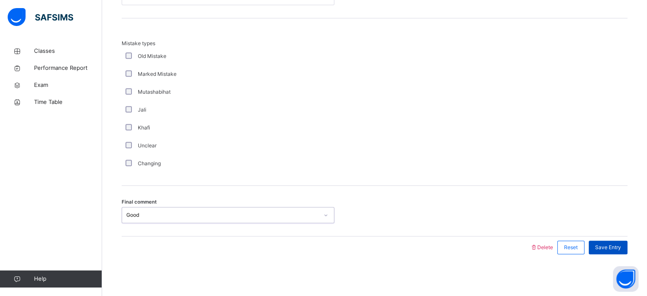
click at [621, 246] on span "Save Entry" at bounding box center [608, 247] width 26 height 8
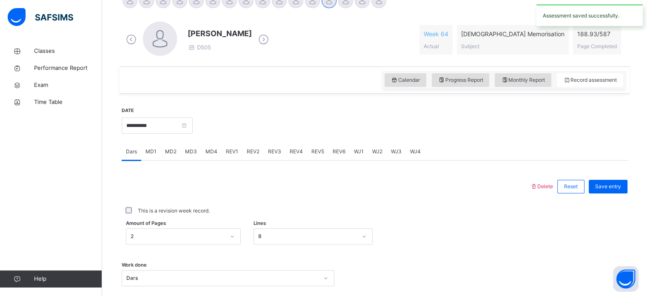
scroll to position [230, 0]
click at [132, 128] on input "**********" at bounding box center [157, 125] width 71 height 16
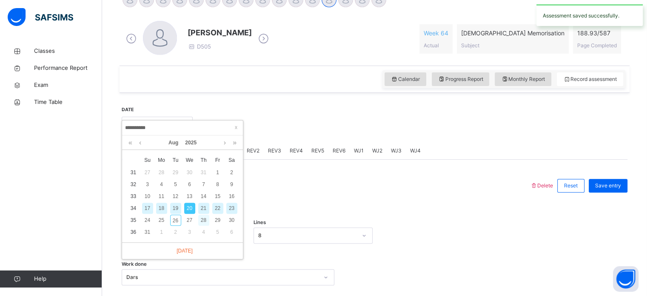
click at [200, 215] on div "28" at bounding box center [203, 220] width 11 height 11
type input "**********"
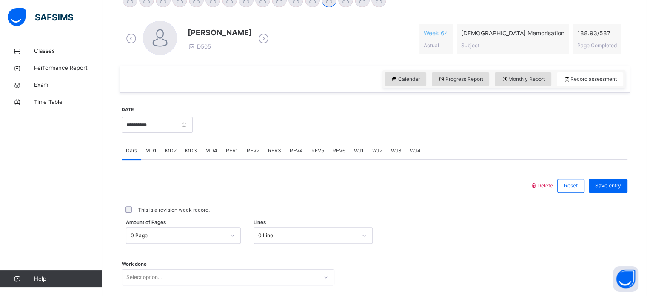
click at [146, 145] on div "MD1" at bounding box center [151, 150] width 20 height 17
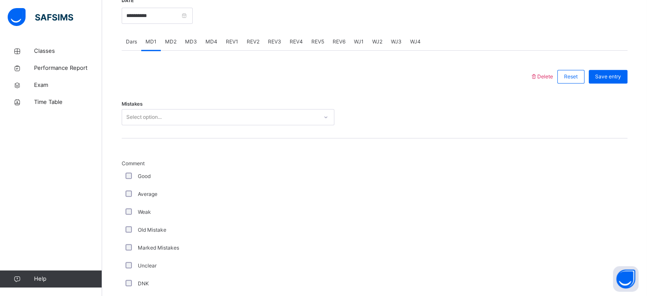
scroll to position [340, 0]
click at [134, 100] on span "Mistakes" at bounding box center [132, 103] width 21 height 7
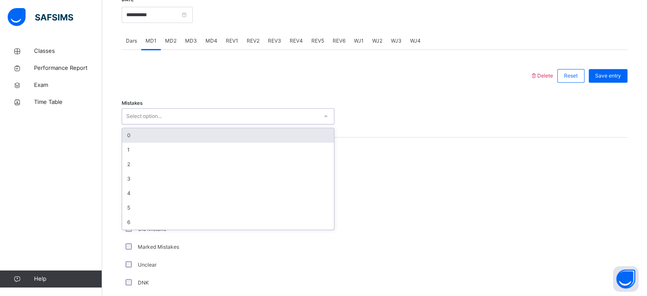
click at [131, 134] on div "0" at bounding box center [228, 135] width 212 height 14
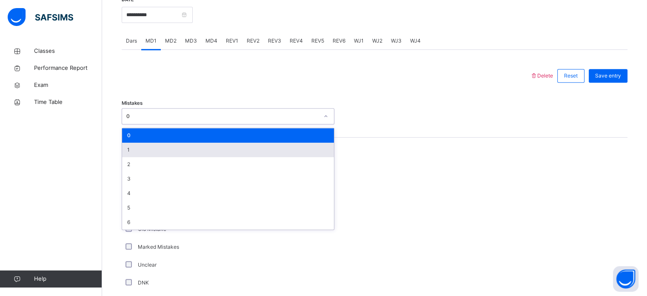
click at [126, 152] on div "1" at bounding box center [228, 150] width 212 height 14
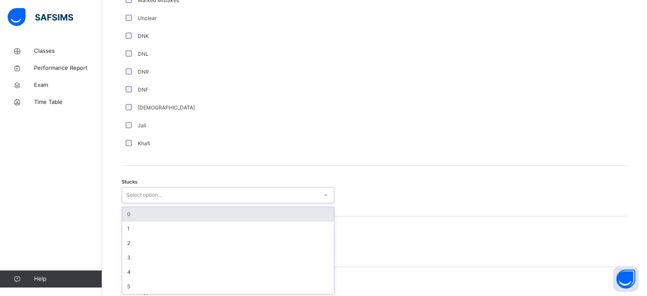
scroll to position [587, 0]
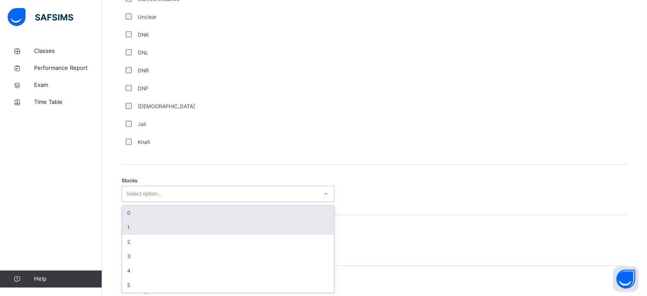
click at [131, 226] on div "1" at bounding box center [228, 227] width 212 height 14
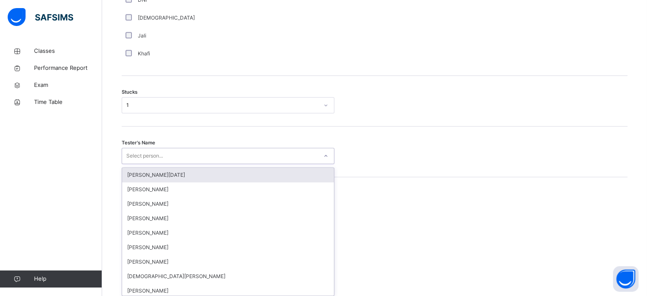
scroll to position [678, 0]
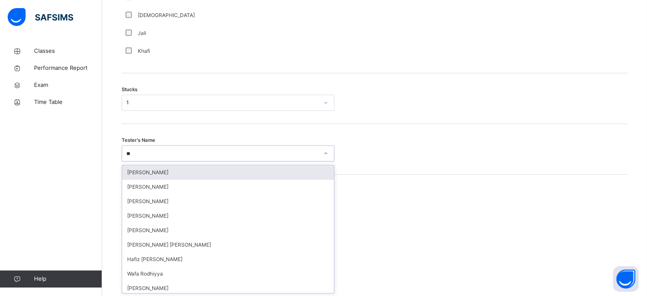
type input "***"
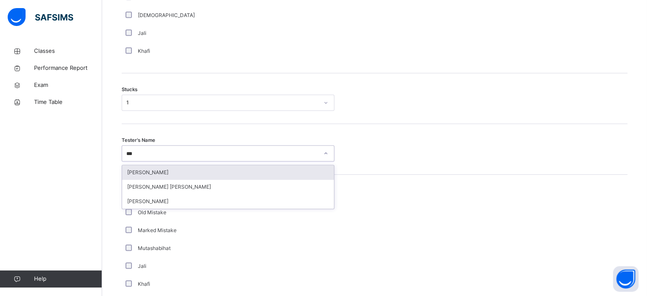
click at [126, 174] on div "[PERSON_NAME]" at bounding box center [228, 172] width 212 height 14
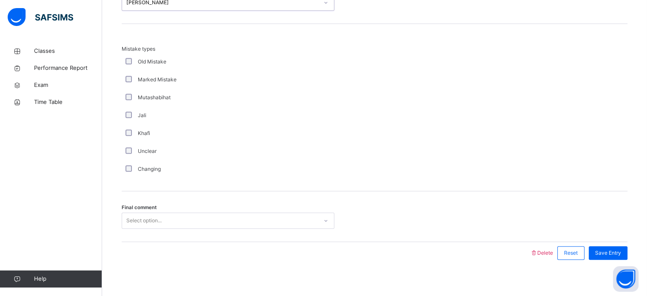
scroll to position [835, 0]
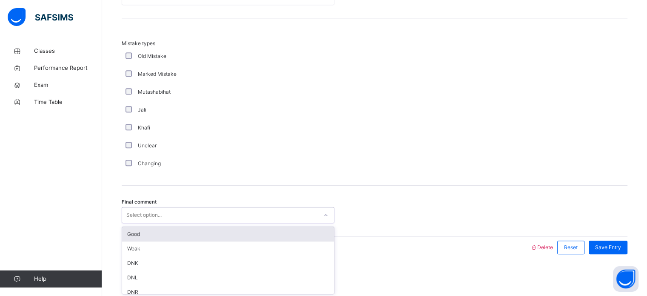
click at [136, 237] on div "Good" at bounding box center [228, 234] width 212 height 14
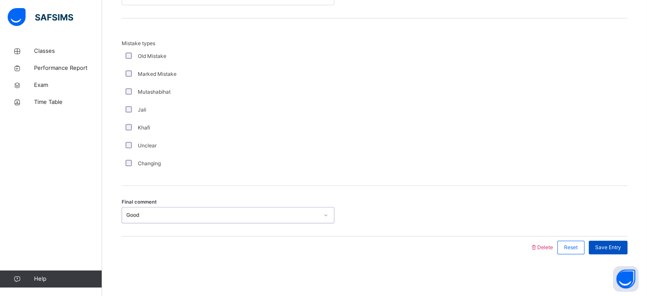
click at [614, 248] on span "Save Entry" at bounding box center [608, 247] width 26 height 8
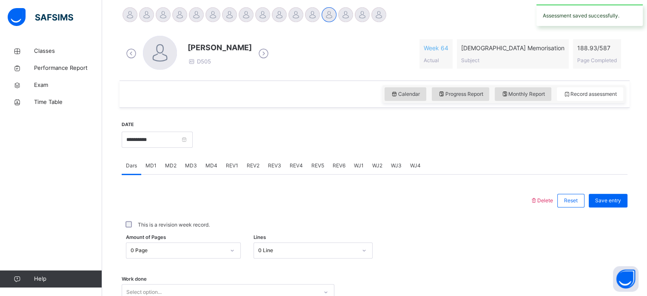
scroll to position [216, 0]
click at [215, 163] on span "MD4" at bounding box center [212, 164] width 12 height 8
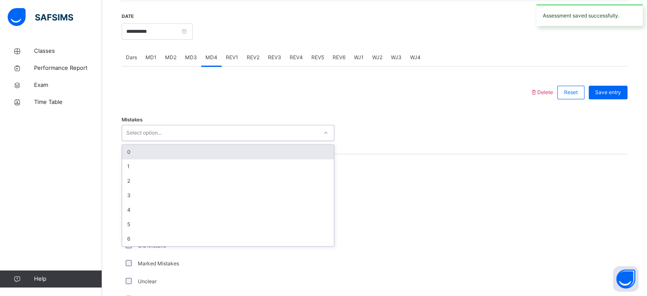
scroll to position [335, 0]
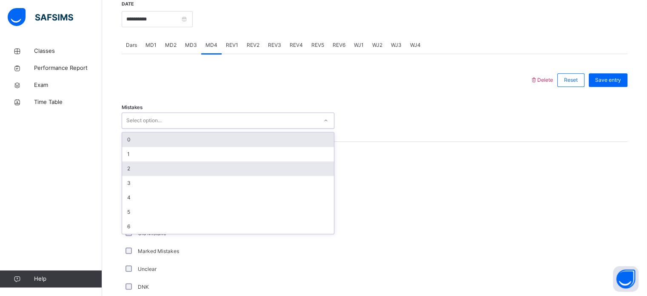
click at [122, 172] on div "2" at bounding box center [228, 168] width 212 height 14
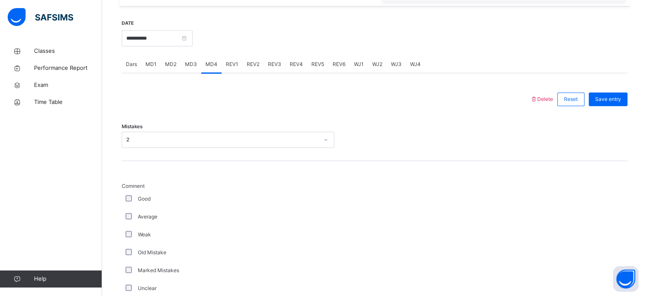
scroll to position [304, 0]
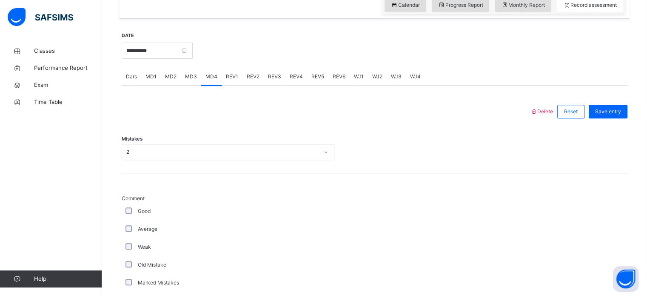
click at [126, 149] on div "2" at bounding box center [222, 152] width 192 height 8
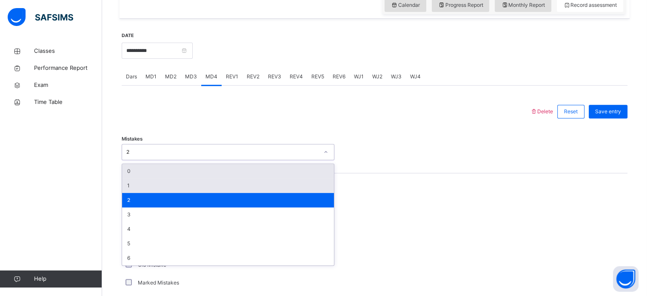
click at [128, 181] on div "1" at bounding box center [228, 185] width 212 height 14
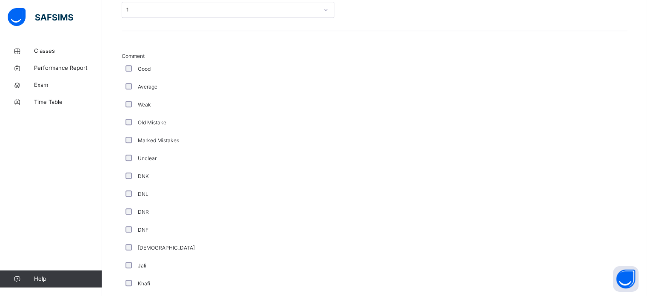
scroll to position [444, 0]
click at [121, 68] on div "**********" at bounding box center [375, 269] width 510 height 783
click at [551, 237] on div "Comment Good Average Weak Old Mistake Marked Mistakes Unclear DNK DNL DNR DNF M…" at bounding box center [375, 174] width 506 height 240
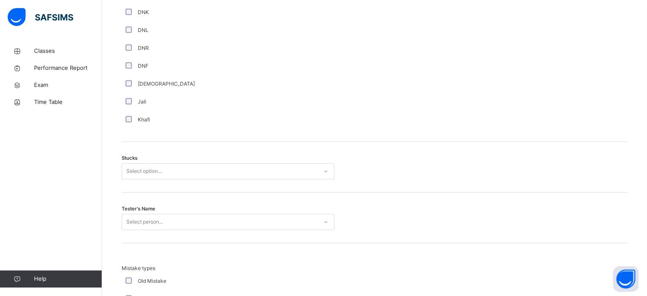
scroll to position [629, 0]
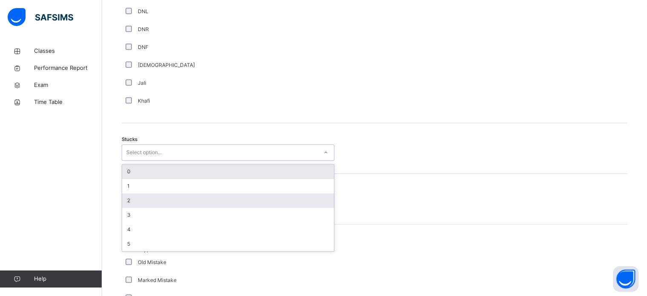
click at [123, 195] on div "2" at bounding box center [228, 200] width 212 height 14
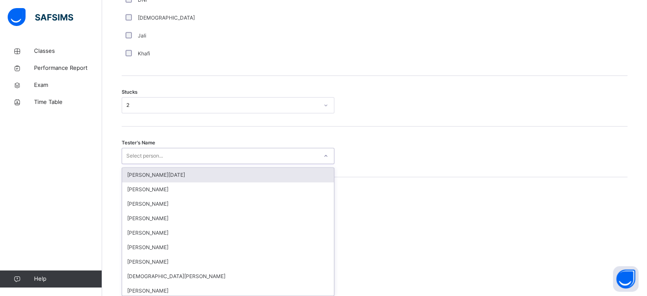
scroll to position [678, 0]
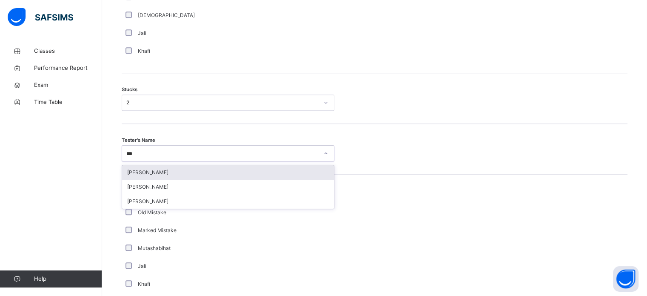
type input "****"
click at [135, 171] on div "[PERSON_NAME]" at bounding box center [228, 172] width 212 height 14
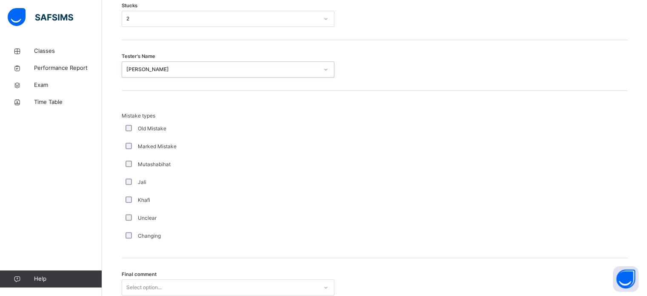
scroll to position [835, 0]
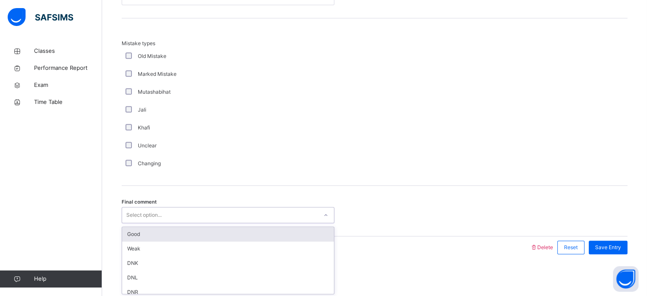
click at [157, 207] on div "Select option..." at bounding box center [228, 215] width 213 height 16
click at [165, 235] on div "Good" at bounding box center [228, 234] width 212 height 14
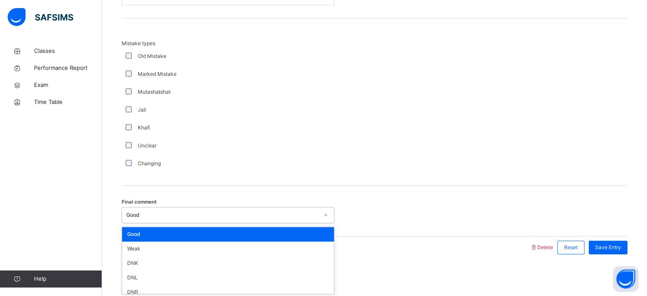
click at [291, 209] on div "Good" at bounding box center [220, 215] width 196 height 13
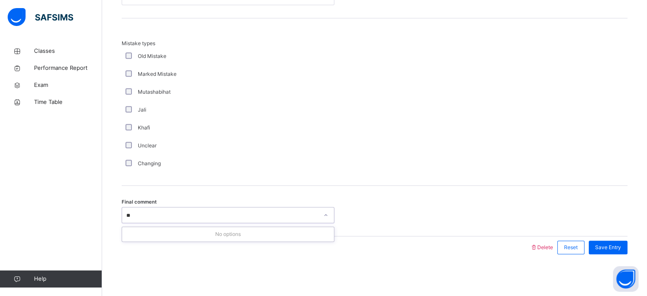
type input "*"
click at [616, 252] on div "Save Entry" at bounding box center [608, 247] width 39 height 14
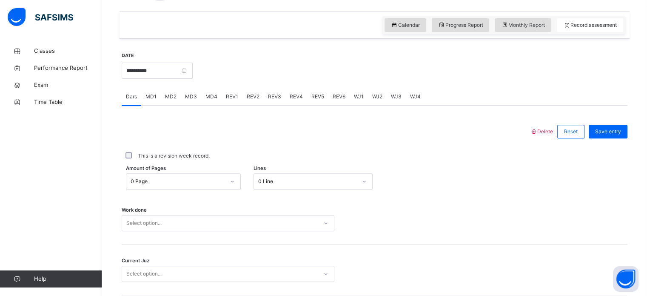
scroll to position [285, 0]
click at [163, 73] on input "**********" at bounding box center [157, 69] width 71 height 16
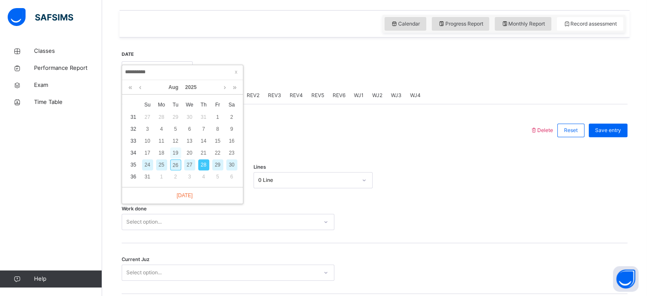
click at [177, 151] on div "19" at bounding box center [175, 152] width 11 height 11
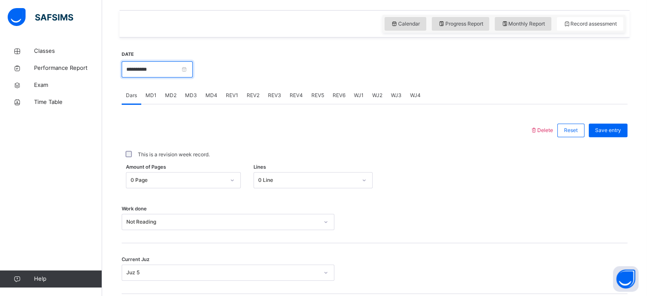
click at [169, 66] on input "**********" at bounding box center [157, 69] width 71 height 16
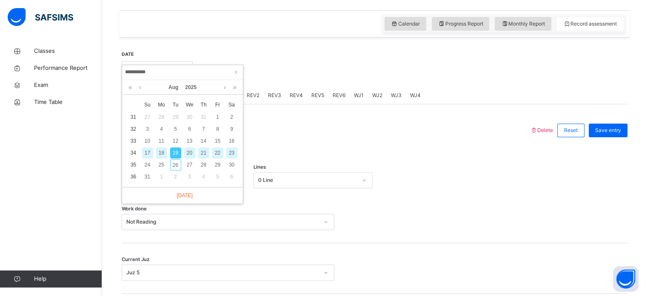
click at [190, 157] on div "20" at bounding box center [189, 152] width 11 height 11
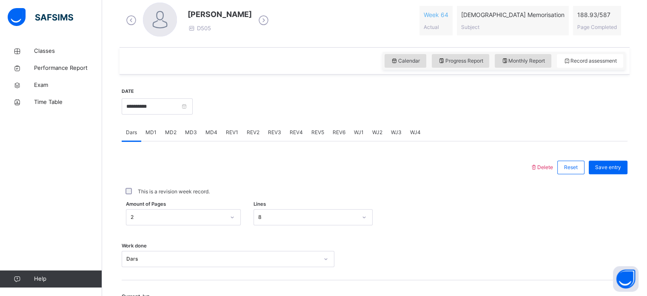
scroll to position [248, 0]
click at [170, 113] on input "**********" at bounding box center [157, 107] width 71 height 16
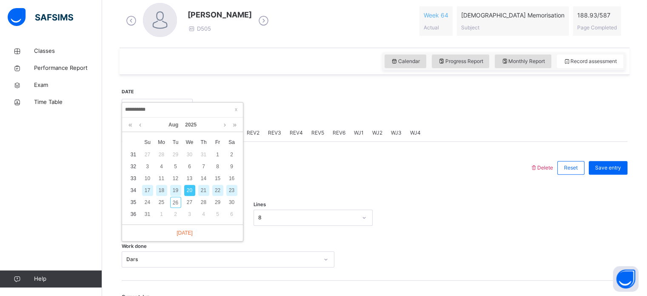
click at [203, 193] on div "21" at bounding box center [203, 190] width 11 height 11
type input "**********"
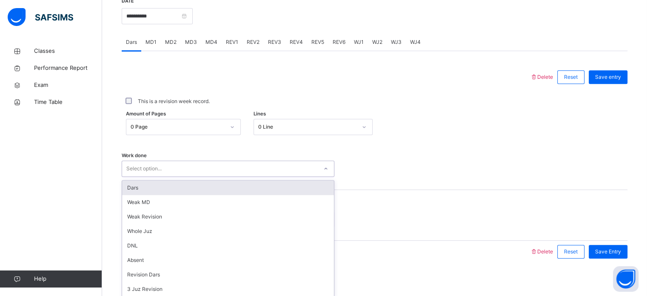
scroll to position [343, 0]
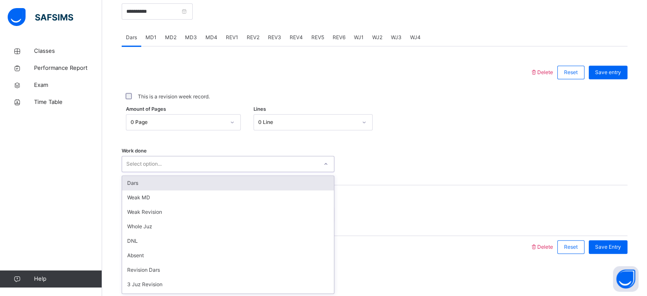
click at [171, 166] on div "Select option..." at bounding box center [220, 163] width 196 height 13
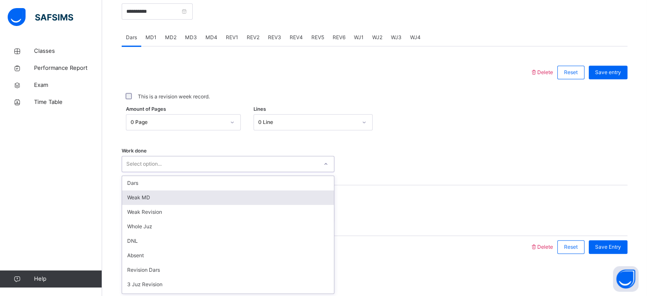
click at [169, 195] on div "Weak MD" at bounding box center [228, 197] width 212 height 14
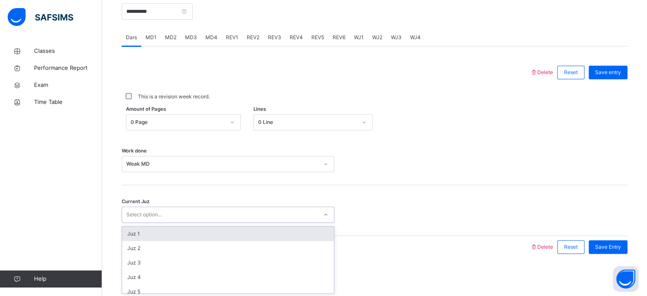
click at [170, 212] on div "Select option..." at bounding box center [220, 214] width 196 height 13
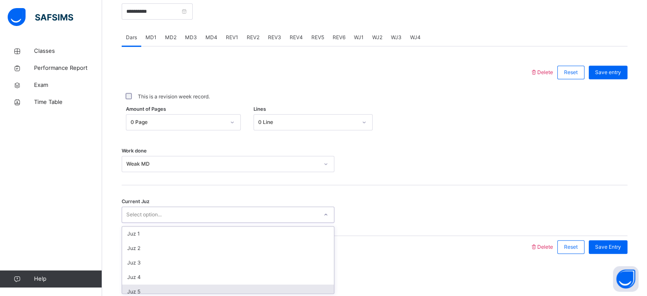
click at [187, 287] on div "Juz 5" at bounding box center [228, 291] width 212 height 14
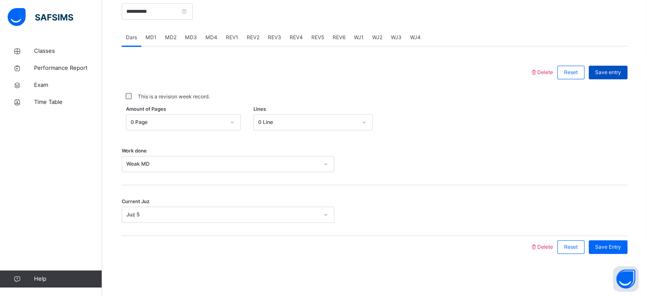
click at [607, 74] on span "Save entry" at bounding box center [608, 73] width 26 height 8
click at [139, 14] on input "**********" at bounding box center [157, 11] width 71 height 16
click at [346, 40] on div "REV6" at bounding box center [339, 37] width 21 height 17
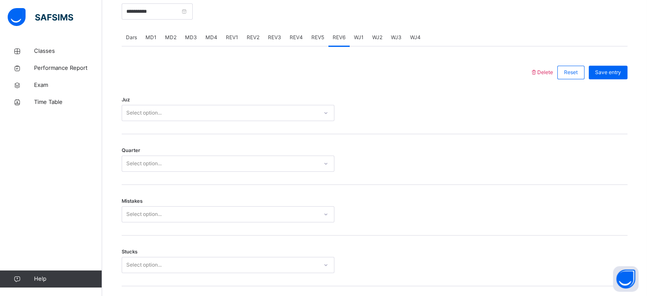
click at [233, 34] on span "REV1" at bounding box center [232, 38] width 12 height 8
click at [186, 115] on div "Select option..." at bounding box center [220, 112] width 196 height 13
click at [152, 40] on span "MD1" at bounding box center [151, 38] width 11 height 8
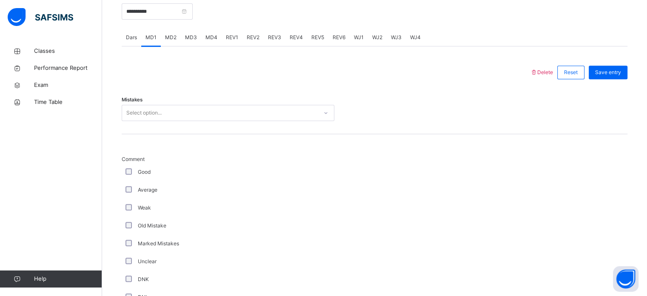
click at [194, 41] on div "MD3" at bounding box center [191, 37] width 20 height 17
click at [159, 39] on div "MD1" at bounding box center [151, 37] width 20 height 17
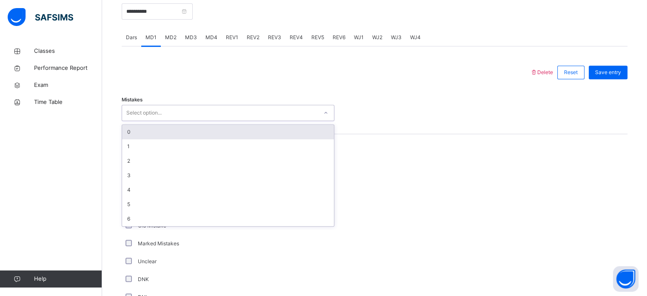
click at [189, 105] on div "Select option..." at bounding box center [228, 113] width 213 height 16
type input "*"
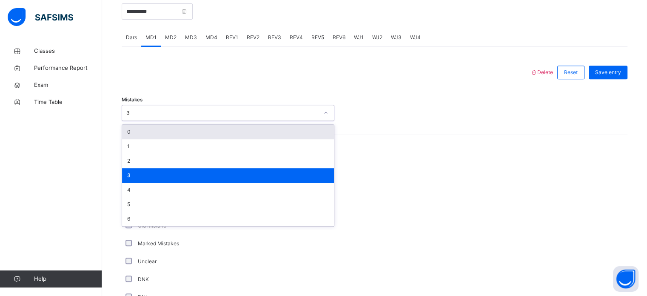
click at [149, 105] on div "3" at bounding box center [228, 113] width 213 height 16
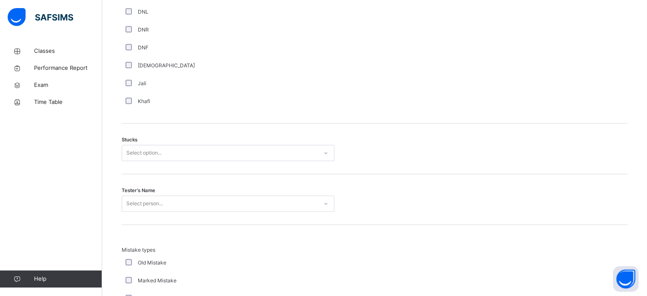
scroll to position [632, 0]
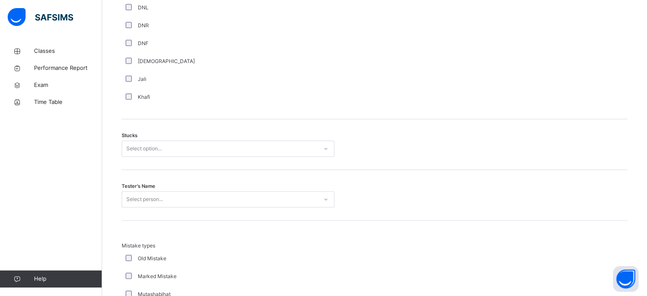
click at [147, 143] on div "Select option..." at bounding box center [143, 148] width 35 height 16
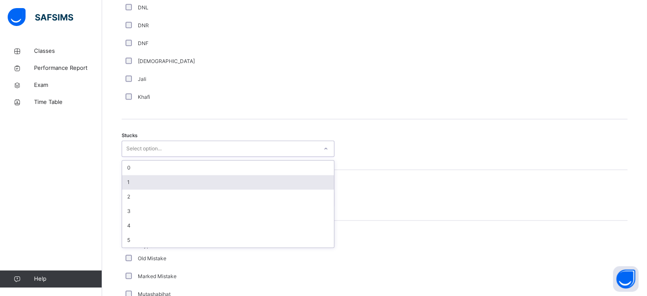
click at [143, 185] on div "1" at bounding box center [228, 182] width 212 height 14
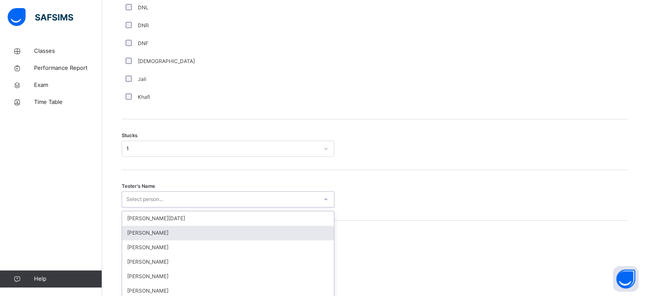
scroll to position [678, 0]
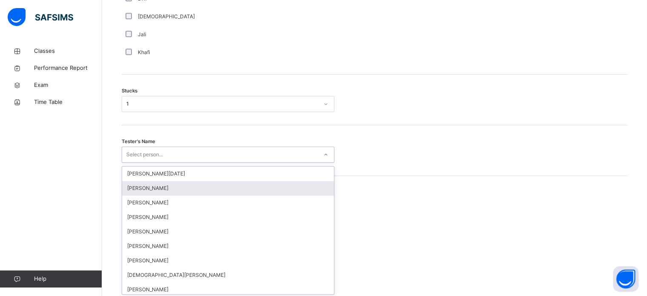
click at [148, 163] on div "option [PERSON_NAME] focused, 2 of 88. 88 results available. Use Up and Down to…" at bounding box center [228, 154] width 213 height 16
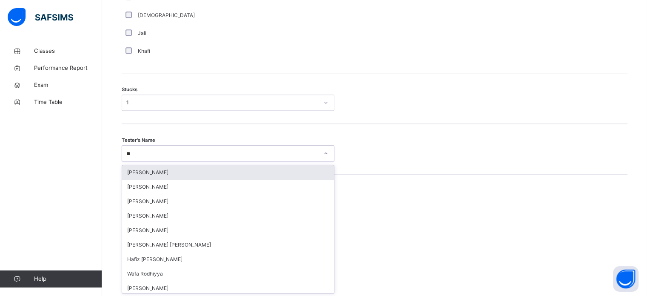
type input "***"
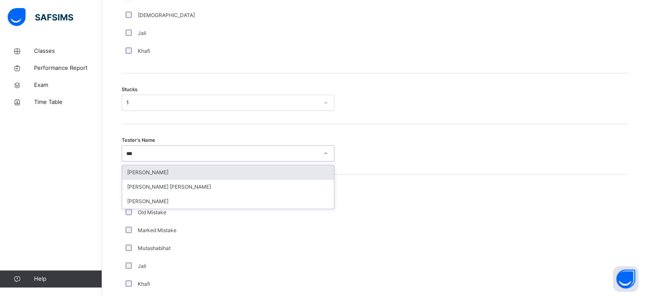
click at [134, 174] on div "[PERSON_NAME]" at bounding box center [228, 172] width 212 height 14
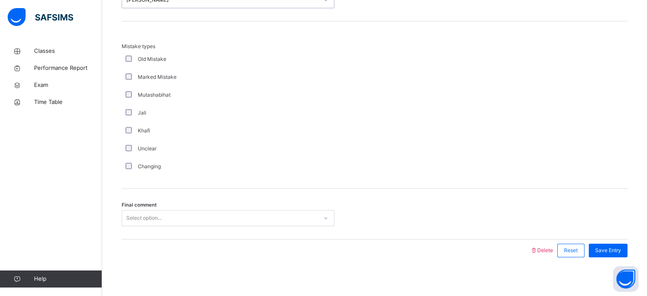
scroll to position [835, 0]
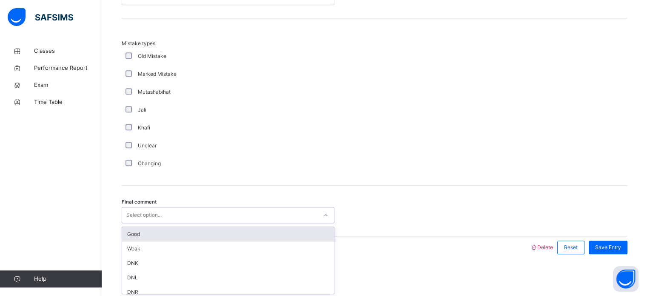
click at [129, 232] on div "Good" at bounding box center [228, 234] width 212 height 14
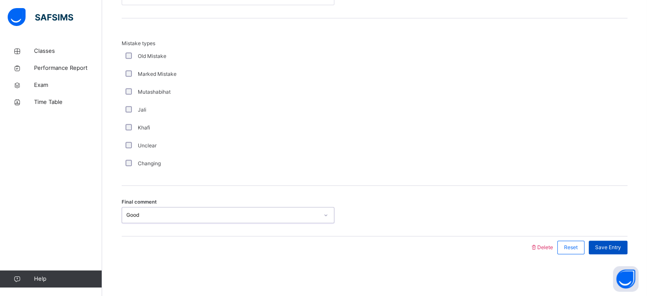
click at [619, 246] on span "Save Entry" at bounding box center [608, 247] width 26 height 8
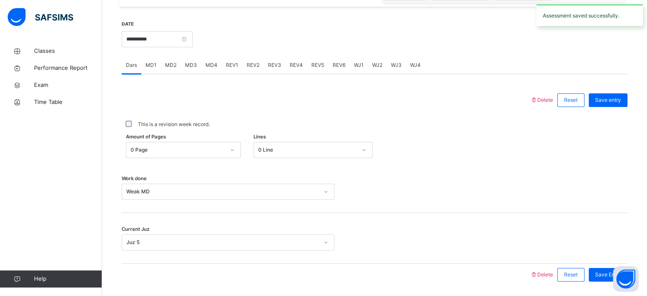
scroll to position [316, 0]
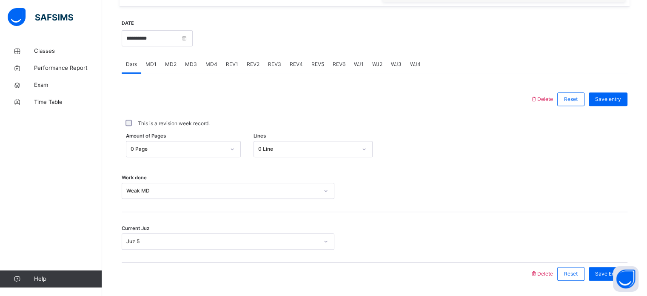
click at [209, 63] on span "MD4" at bounding box center [212, 64] width 12 height 8
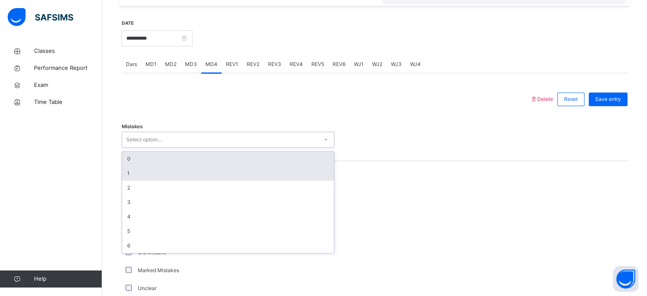
click at [129, 175] on div "1" at bounding box center [228, 173] width 212 height 14
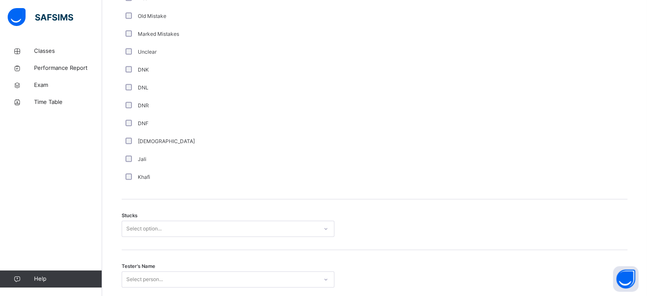
scroll to position [610, 0]
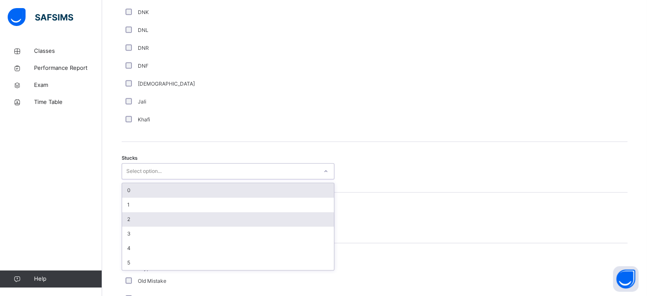
click at [130, 220] on div "2" at bounding box center [228, 219] width 212 height 14
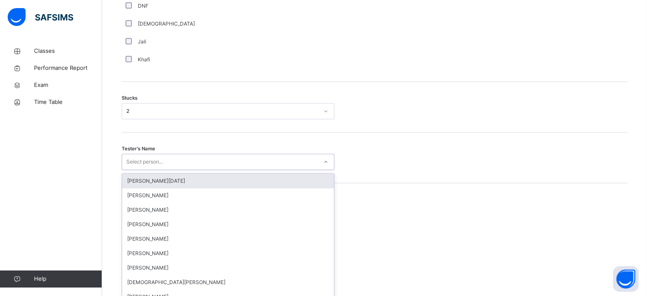
scroll to position [678, 0]
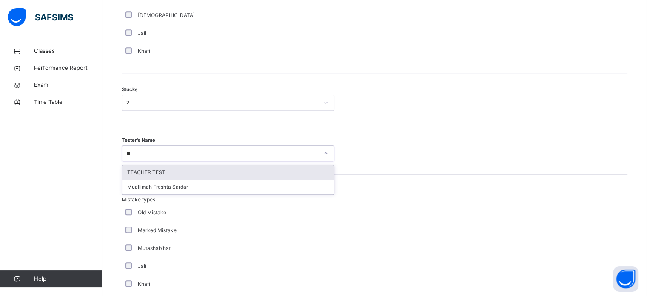
type input "*"
type input "****"
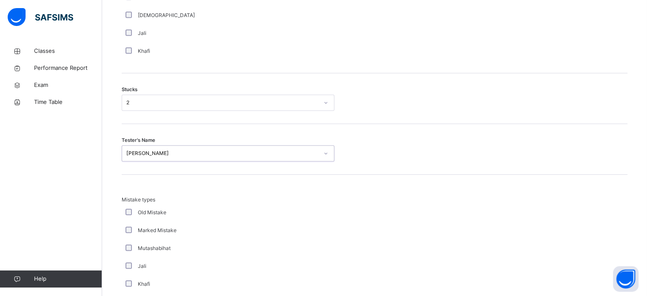
scroll to position [835, 0]
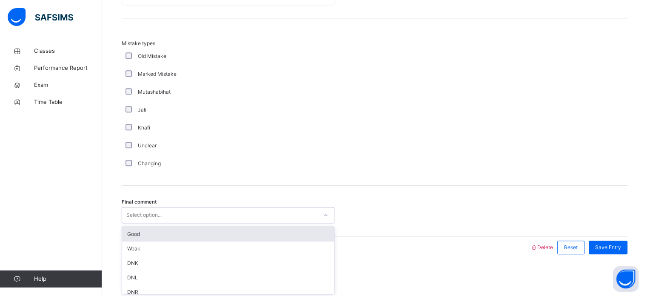
click at [136, 239] on div "Good" at bounding box center [228, 234] width 212 height 14
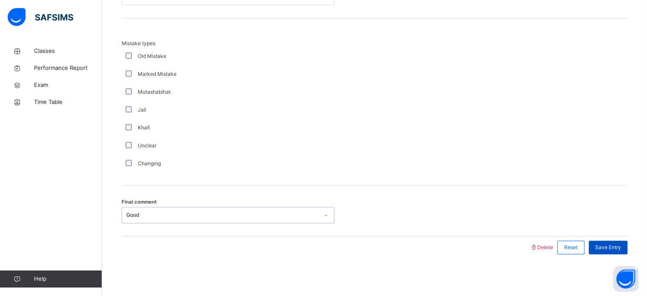
click at [618, 243] on span "Save Entry" at bounding box center [608, 247] width 26 height 8
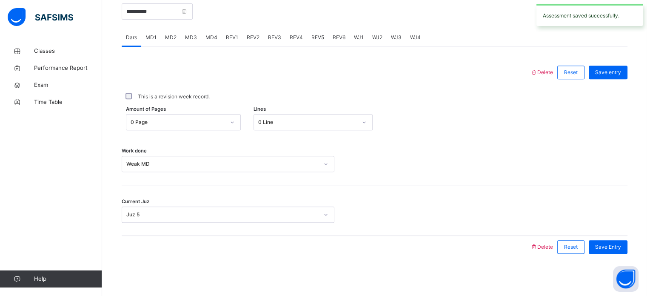
click at [226, 39] on span "REV1" at bounding box center [232, 38] width 12 height 8
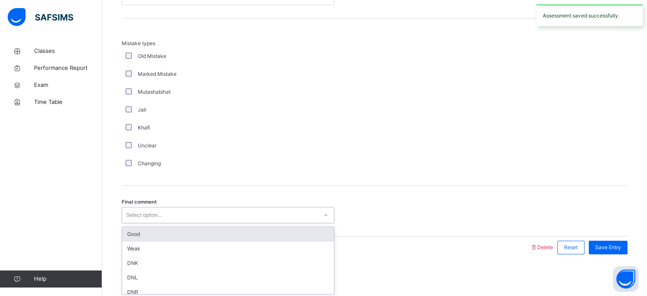
click at [137, 232] on div "Good" at bounding box center [228, 234] width 212 height 14
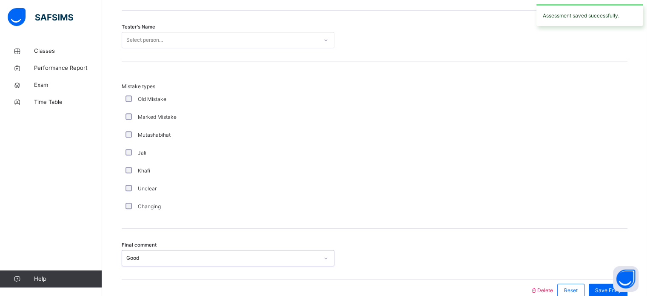
scroll to position [890, 0]
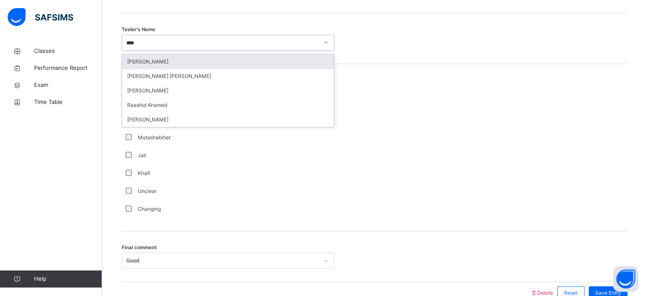
type input "*****"
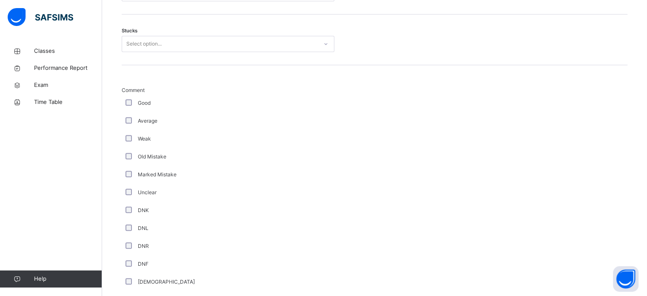
scroll to position [561, 0]
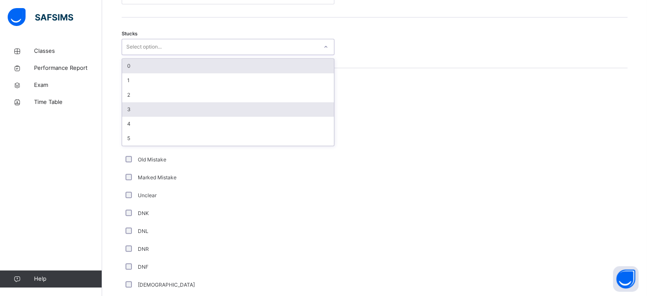
click at [136, 102] on div "3" at bounding box center [228, 109] width 212 height 14
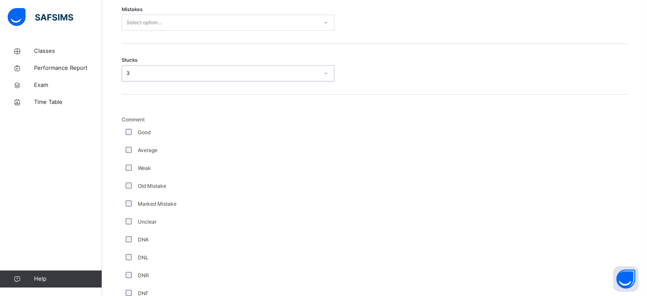
scroll to position [508, 0]
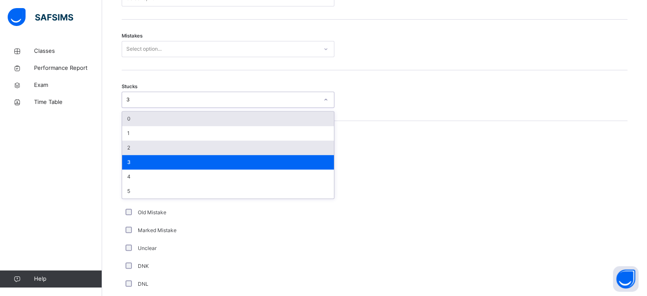
click at [134, 148] on div "2" at bounding box center [228, 147] width 212 height 14
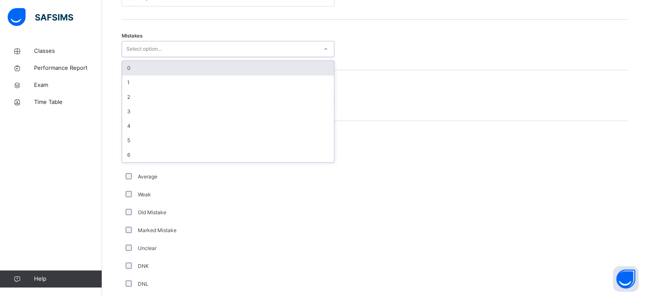
click at [134, 65] on div "0" at bounding box center [228, 68] width 212 height 14
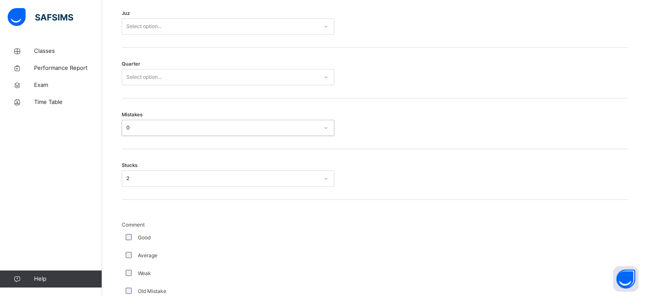
scroll to position [428, 0]
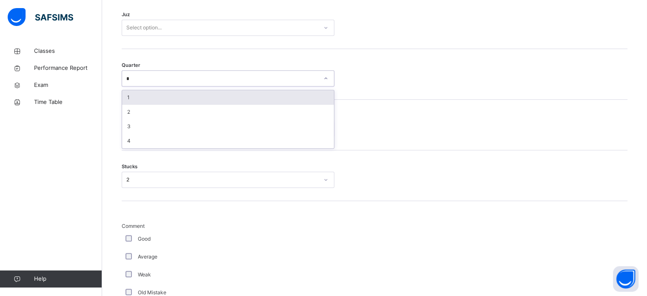
type input "**"
click at [137, 94] on div "4" at bounding box center [228, 97] width 212 height 14
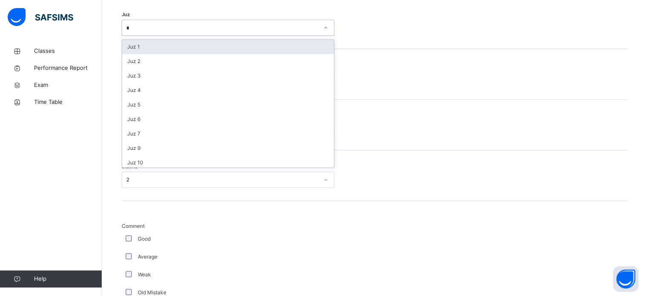
type input "**"
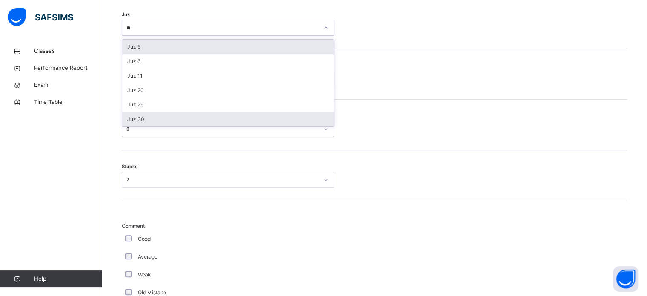
click at [143, 115] on div "Juz 30" at bounding box center [228, 119] width 212 height 14
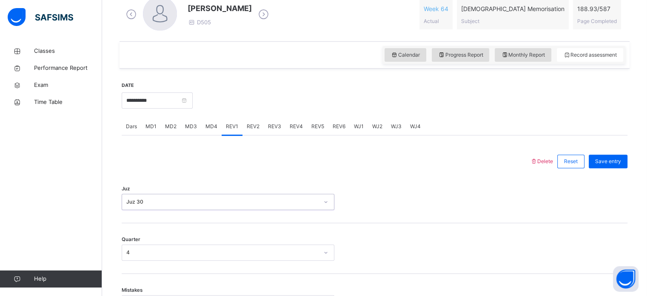
scroll to position [255, 0]
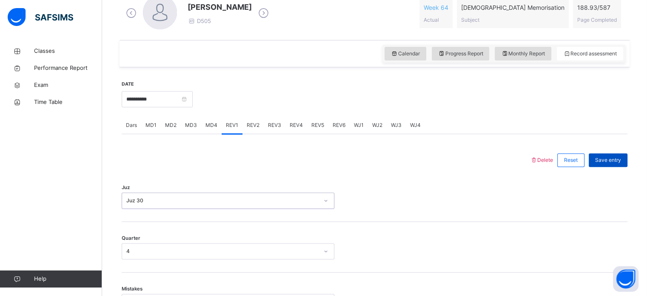
click at [617, 157] on span "Save entry" at bounding box center [608, 160] width 26 height 8
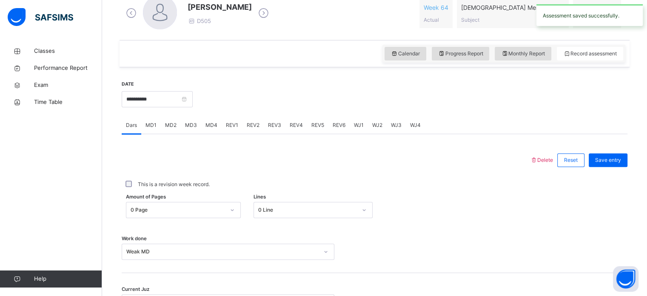
click at [256, 131] on div "REV2" at bounding box center [253, 125] width 21 height 17
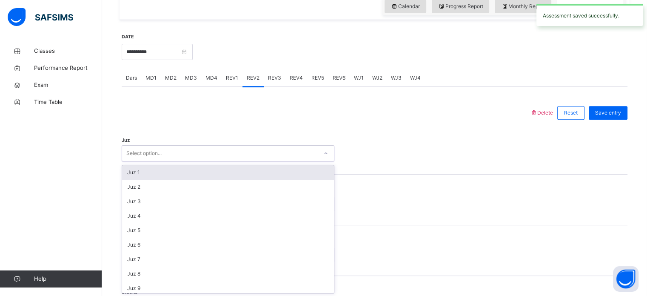
scroll to position [303, 0]
click at [137, 172] on div "Juz 1" at bounding box center [228, 172] width 212 height 14
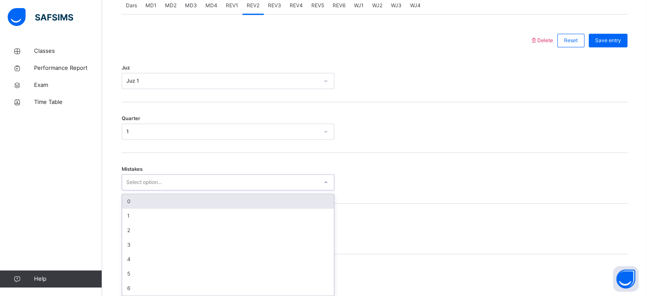
scroll to position [378, 0]
click at [134, 192] on div "0" at bounding box center [228, 198] width 212 height 14
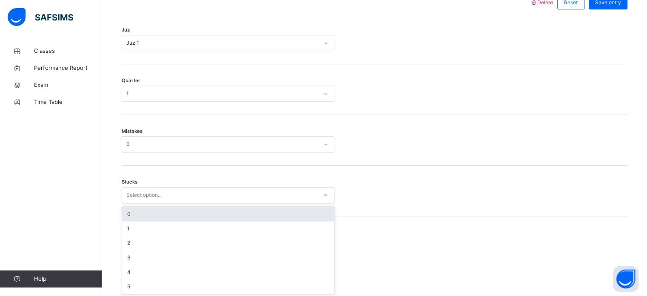
scroll to position [414, 0]
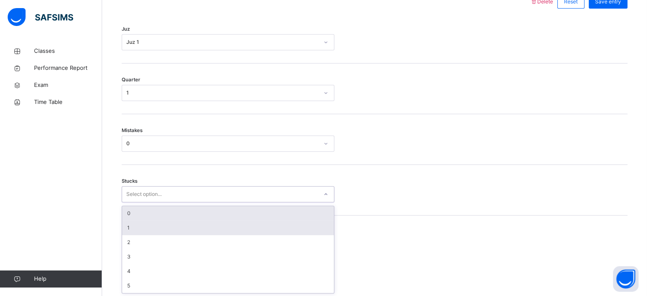
click at [128, 226] on div "1" at bounding box center [228, 227] width 212 height 14
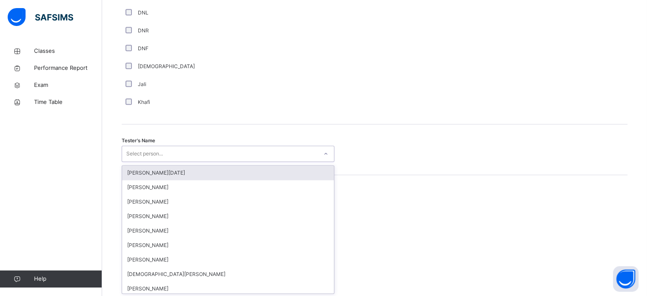
scroll to position [780, 0]
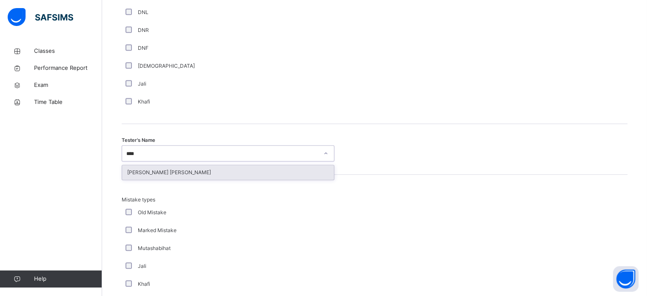
type input "*****"
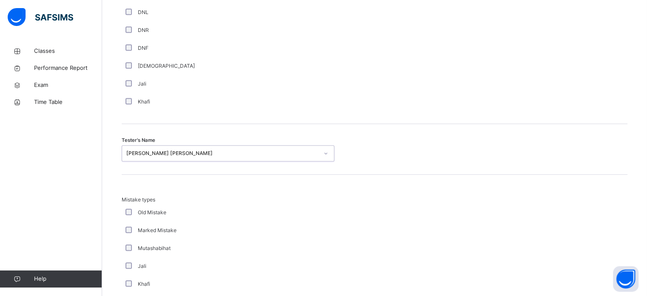
click at [543, 216] on div "Mistake types Old Mistake Marked Mistake Mutashabihat [PERSON_NAME] Unclear Cha…" at bounding box center [375, 262] width 506 height 133
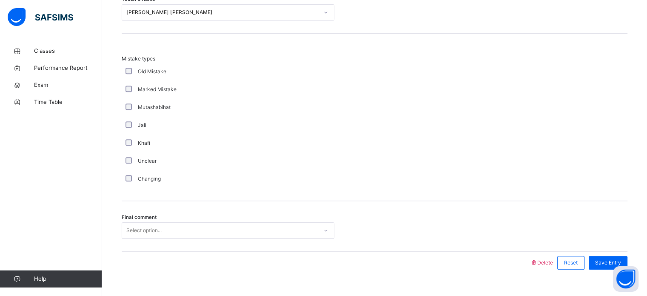
scroll to position [936, 0]
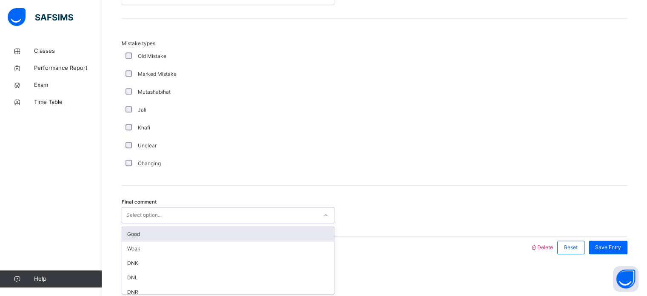
click at [139, 231] on div "Good" at bounding box center [228, 234] width 212 height 14
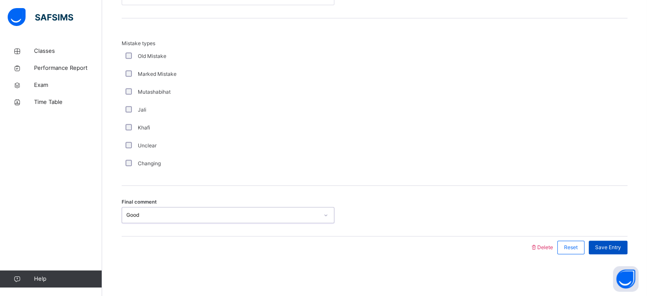
click at [606, 245] on span "Save Entry" at bounding box center [608, 247] width 26 height 8
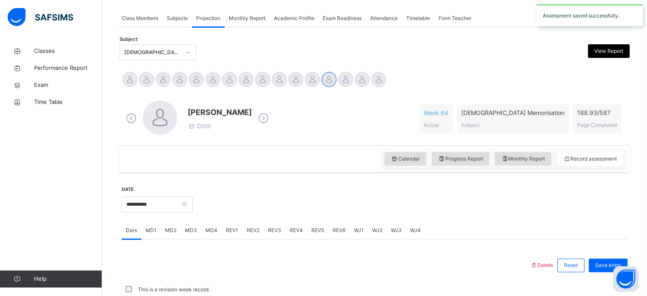
scroll to position [343, 0]
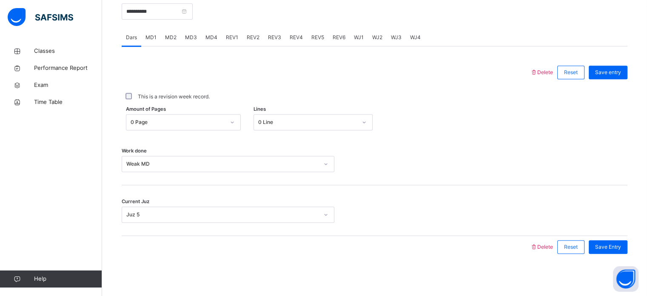
click at [254, 37] on span "REV2" at bounding box center [253, 38] width 13 height 8
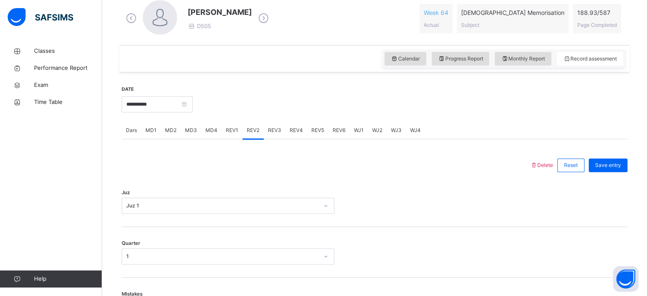
scroll to position [240, 0]
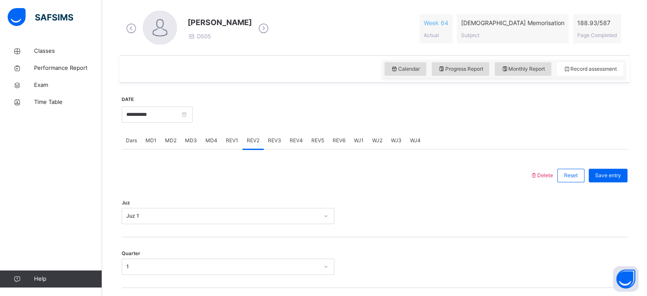
click at [275, 137] on span "REV3" at bounding box center [274, 141] width 13 height 8
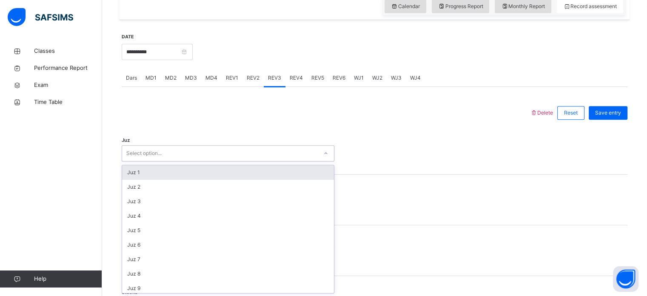
scroll to position [303, 0]
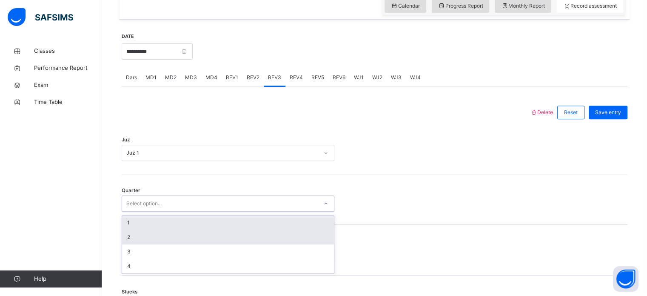
click at [132, 238] on div "2" at bounding box center [228, 237] width 212 height 14
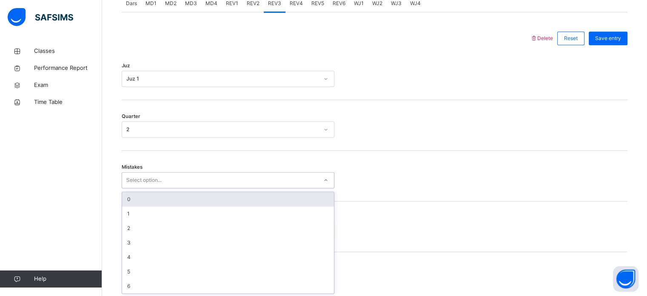
scroll to position [378, 0]
click at [130, 199] on div "0" at bounding box center [228, 198] width 212 height 14
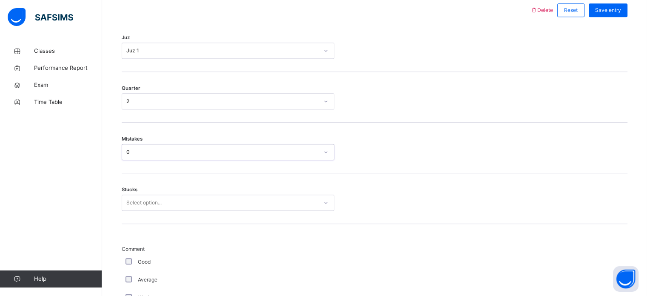
scroll to position [414, 0]
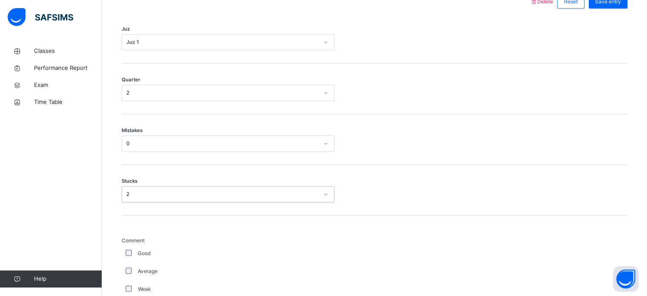
click at [0, 167] on div "Classes Performance Report Exam Time Table Help" at bounding box center [51, 165] width 102 height 262
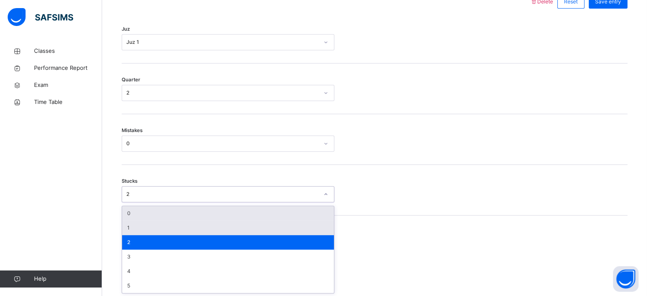
click at [131, 223] on div "1" at bounding box center [228, 227] width 212 height 14
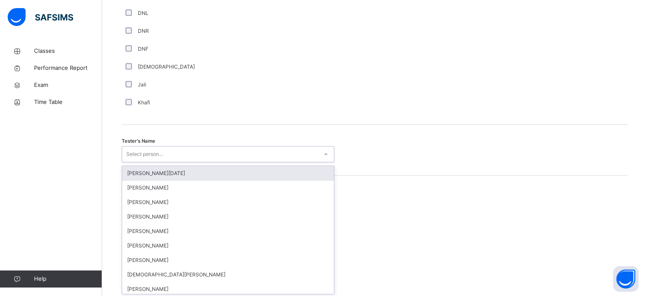
scroll to position [780, 0]
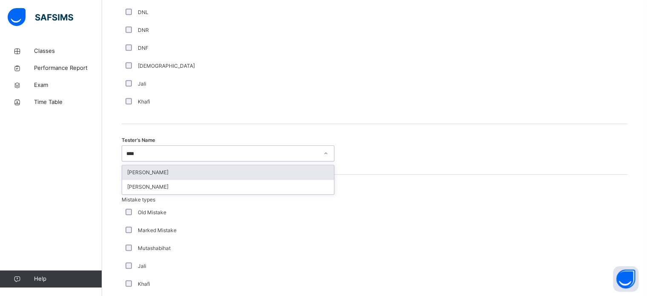
type input "*****"
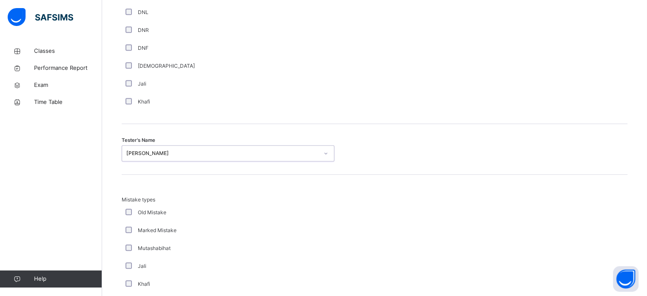
scroll to position [936, 0]
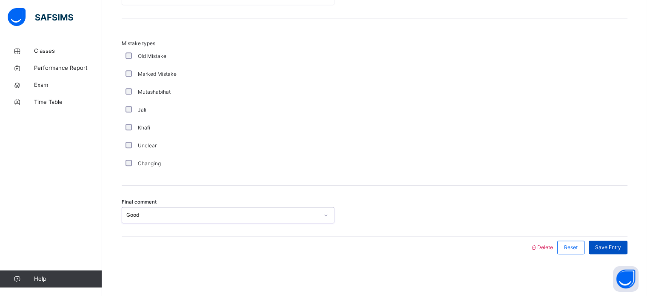
click at [609, 248] on span "Save Entry" at bounding box center [608, 247] width 26 height 8
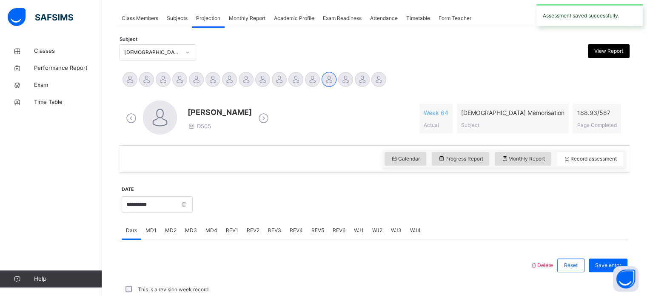
scroll to position [343, 0]
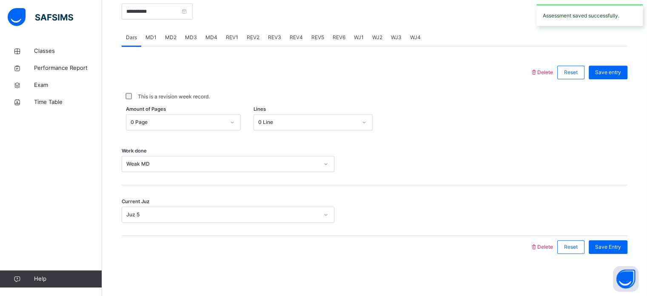
click at [291, 39] on span "REV4" at bounding box center [296, 38] width 13 height 8
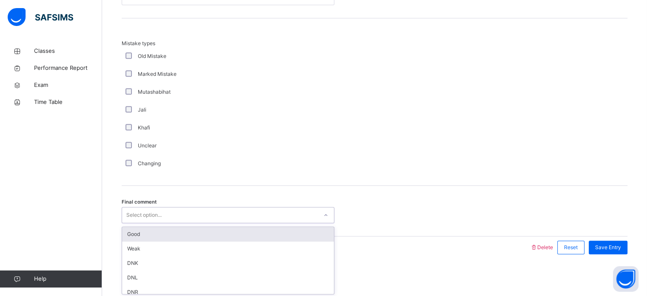
click at [177, 233] on div "Good" at bounding box center [228, 234] width 212 height 14
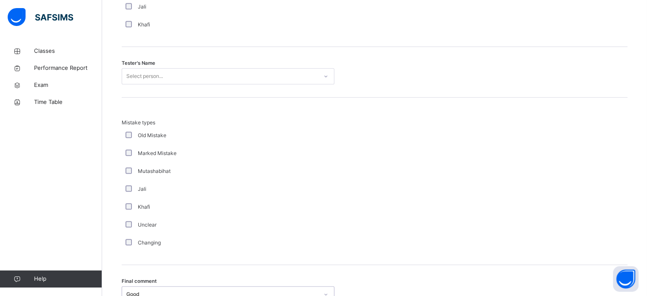
scroll to position [847, 0]
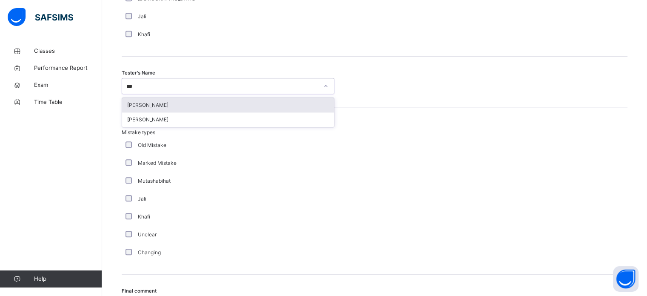
type input "****"
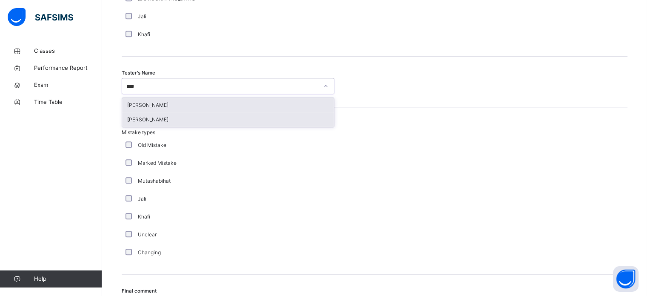
click at [235, 117] on div "[PERSON_NAME]" at bounding box center [228, 119] width 212 height 14
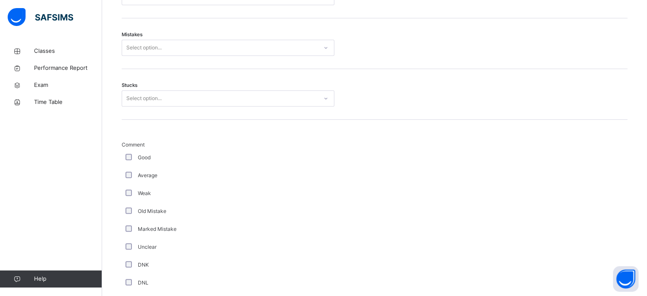
scroll to position [506, 0]
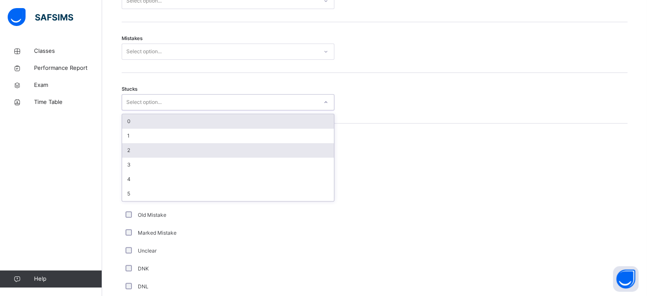
click at [164, 146] on div "2" at bounding box center [228, 150] width 212 height 14
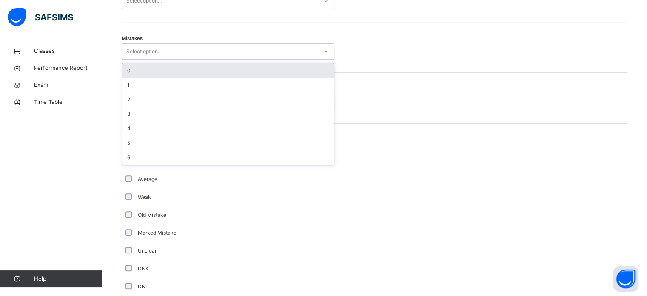
click at [186, 75] on div "0" at bounding box center [228, 70] width 212 height 14
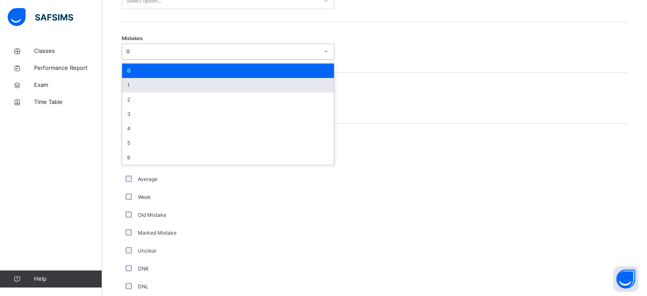
click at [184, 89] on div "1" at bounding box center [228, 85] width 212 height 14
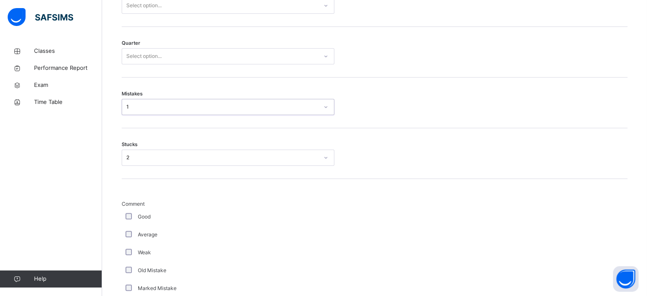
scroll to position [450, 0]
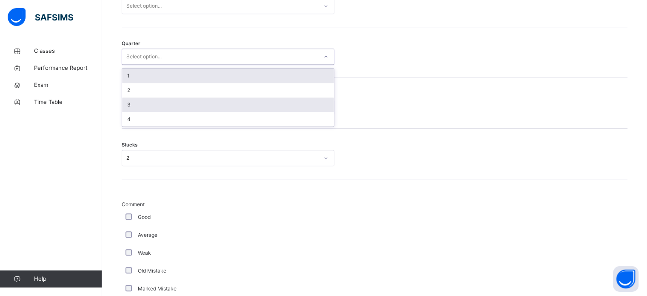
click at [187, 103] on div "3" at bounding box center [228, 104] width 212 height 14
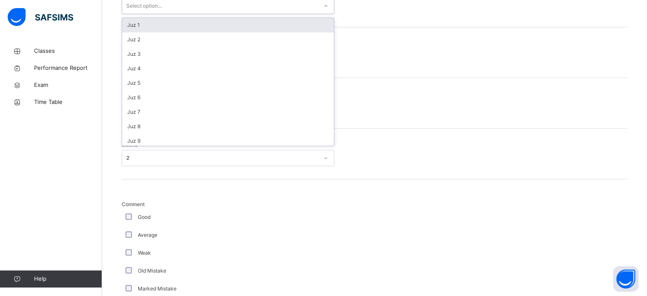
click at [223, 22] on div "Juz 1" at bounding box center [228, 25] width 212 height 14
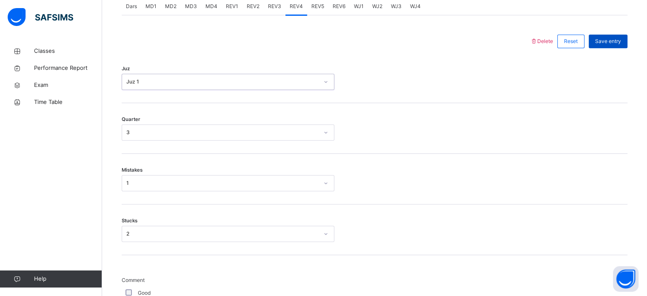
click at [615, 46] on div "Save entry" at bounding box center [608, 41] width 39 height 14
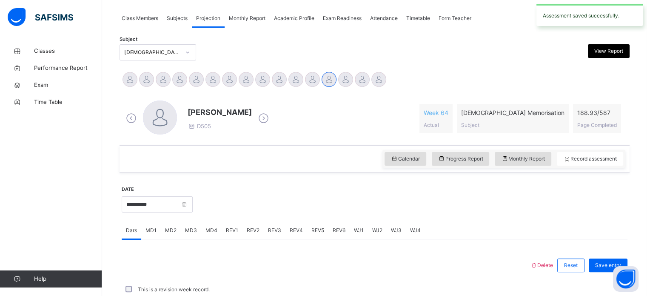
scroll to position [343, 0]
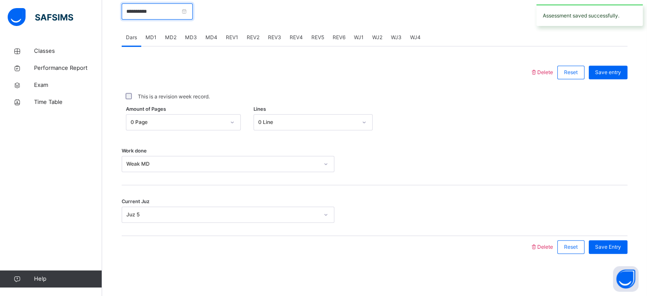
click at [148, 10] on input "**********" at bounding box center [157, 11] width 71 height 16
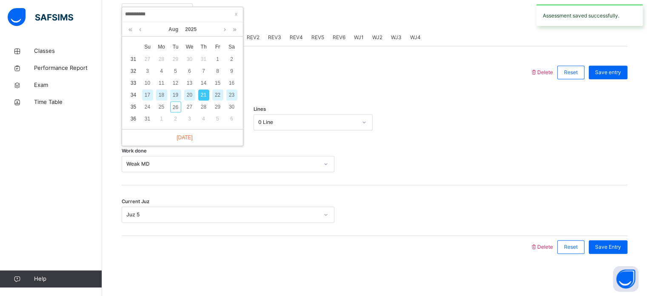
click at [220, 95] on div "22" at bounding box center [217, 94] width 11 height 11
type input "**********"
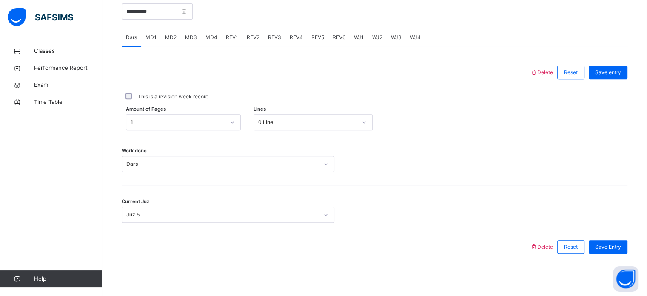
click at [165, 37] on span "MD2" at bounding box center [170, 38] width 11 height 8
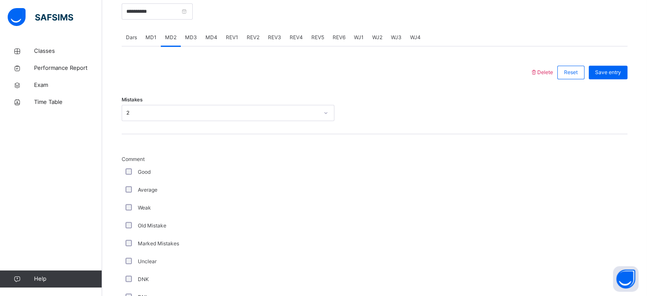
click at [211, 38] on span "MD4" at bounding box center [212, 38] width 12 height 8
click at [193, 37] on span "MD3" at bounding box center [191, 38] width 12 height 8
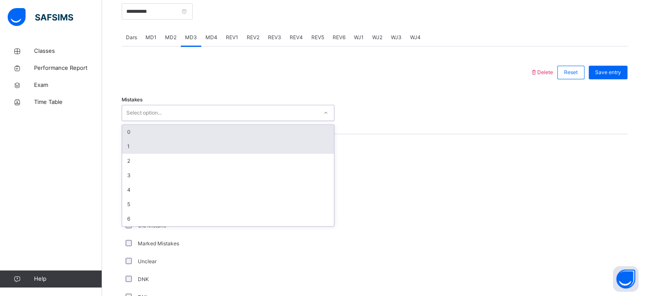
click at [132, 147] on div "1" at bounding box center [228, 146] width 212 height 14
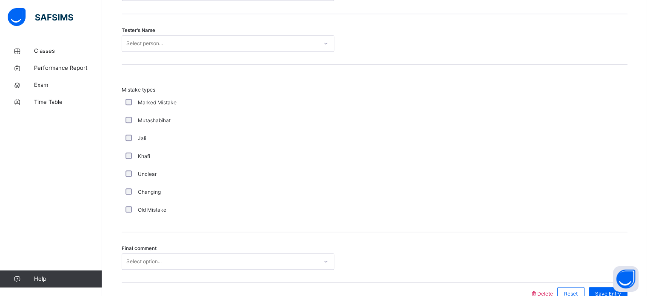
scroll to position [787, 0]
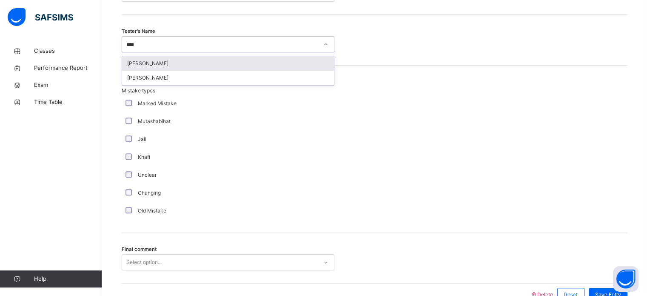
type input "*****"
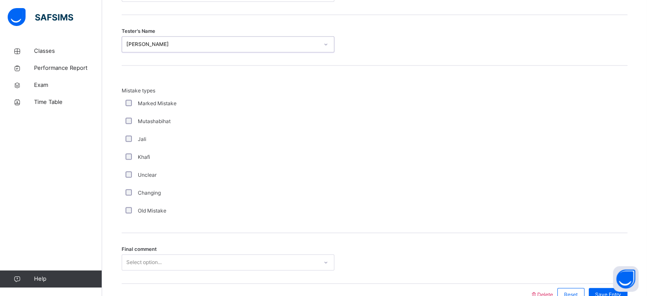
click at [551, 116] on div "Mistake types Marked Mistake Mutashabihat [PERSON_NAME] Unclear Changing Old Mi…" at bounding box center [375, 153] width 506 height 133
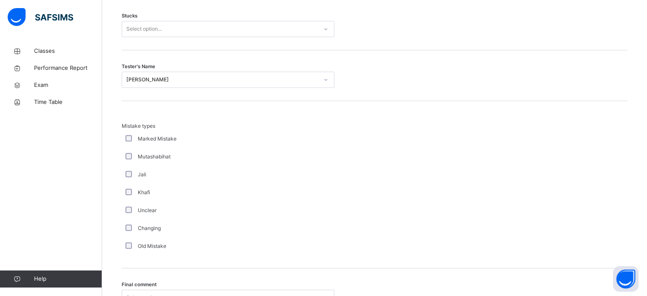
scroll to position [739, 0]
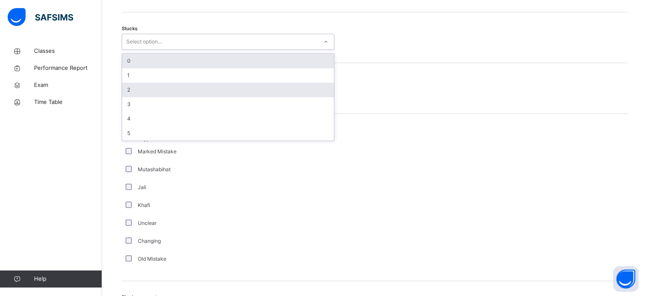
click at [135, 89] on div "2" at bounding box center [228, 90] width 212 height 14
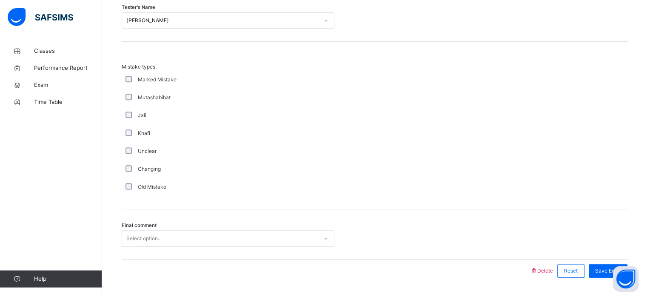
scroll to position [835, 0]
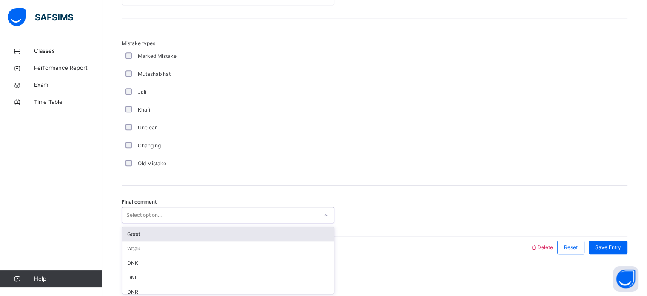
click at [136, 228] on div "Good" at bounding box center [228, 234] width 212 height 14
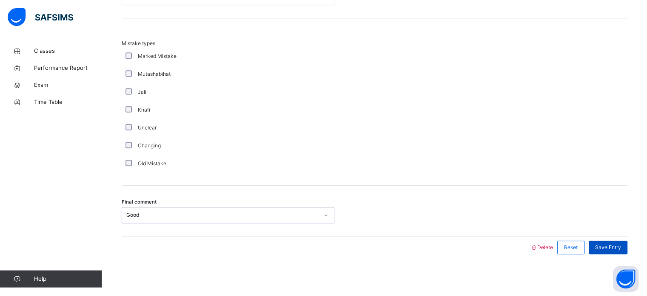
click at [617, 247] on span "Save Entry" at bounding box center [608, 247] width 26 height 8
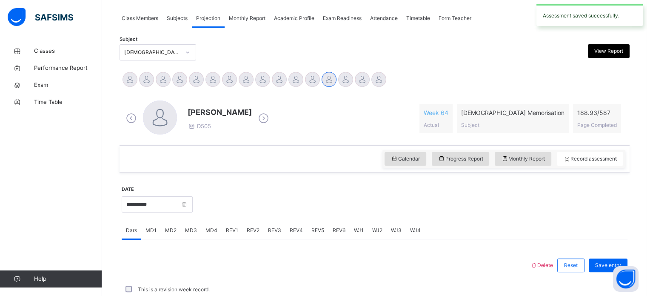
scroll to position [343, 0]
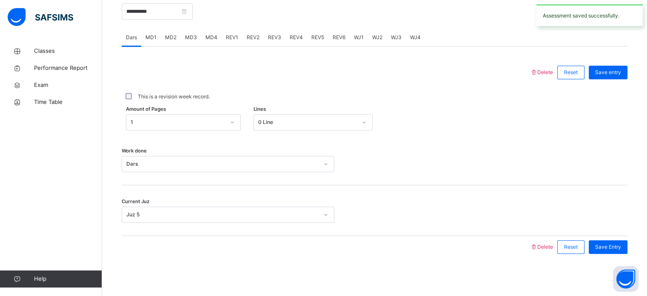
click at [228, 34] on span "REV1" at bounding box center [232, 38] width 12 height 8
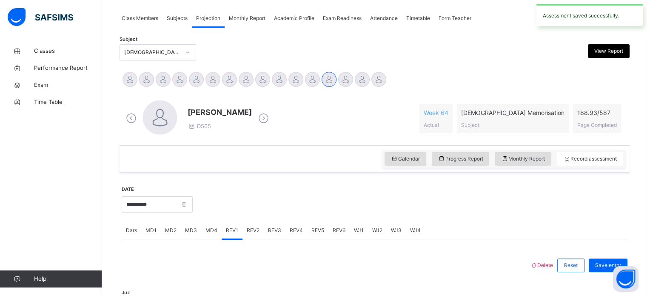
scroll to position [180, 0]
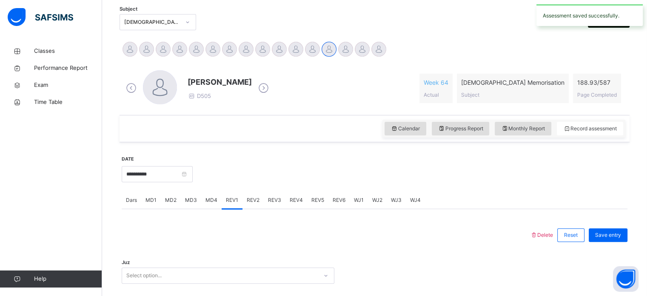
click at [210, 201] on span "MD4" at bounding box center [212, 200] width 12 height 8
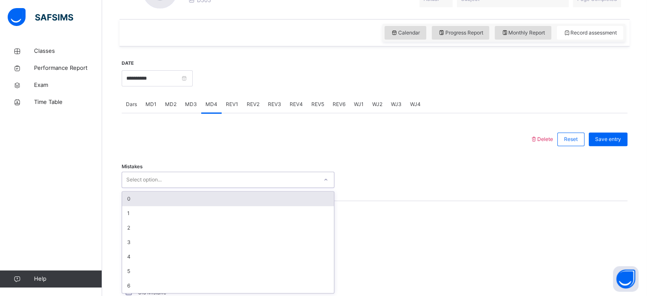
scroll to position [277, 0]
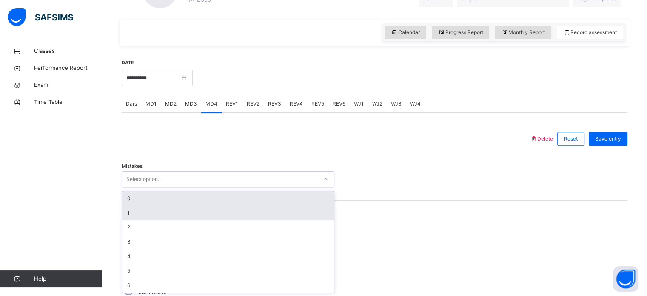
click at [135, 215] on div "1" at bounding box center [228, 213] width 212 height 14
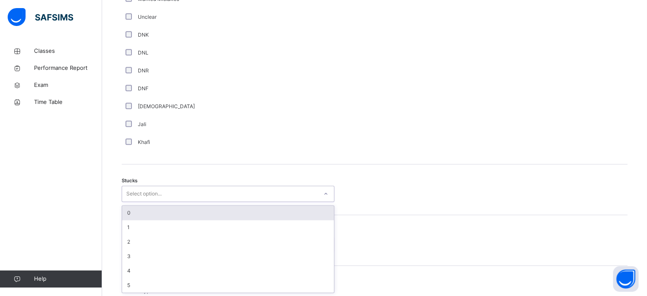
click at [134, 215] on div "0" at bounding box center [228, 213] width 212 height 14
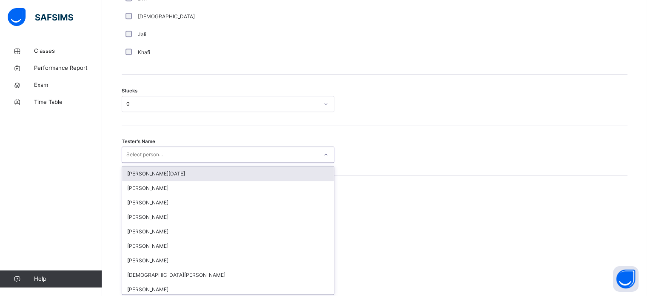
scroll to position [678, 0]
type input "***"
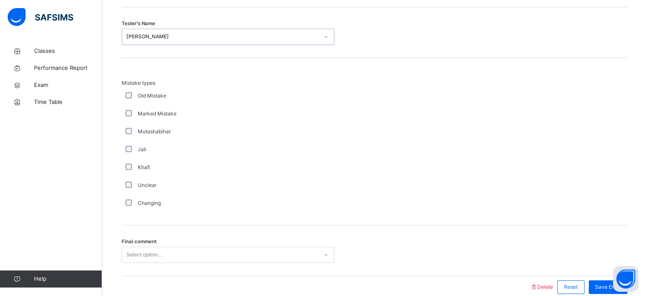
scroll to position [835, 0]
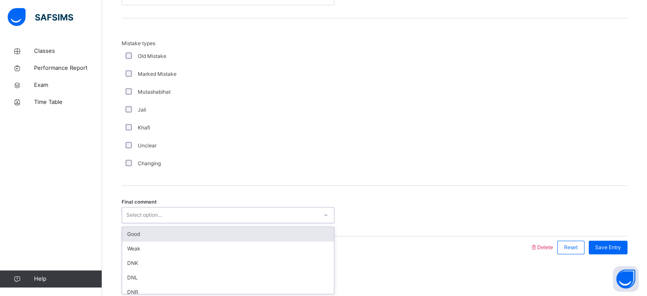
click at [126, 230] on div "Good" at bounding box center [228, 234] width 212 height 14
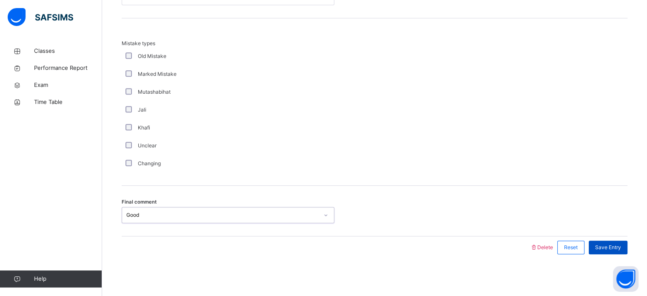
click at [609, 251] on div "Save Entry" at bounding box center [608, 247] width 39 height 14
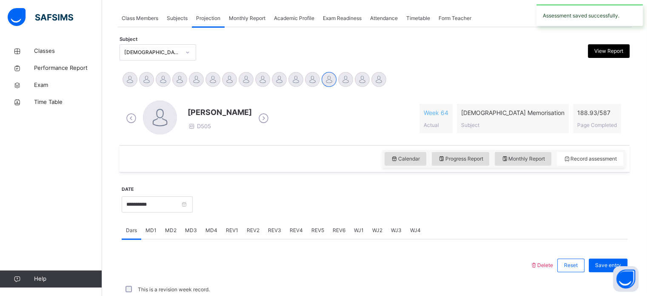
scroll to position [343, 0]
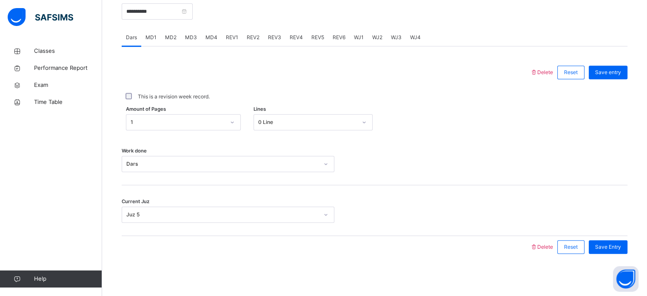
click at [234, 34] on span "REV1" at bounding box center [232, 38] width 12 height 8
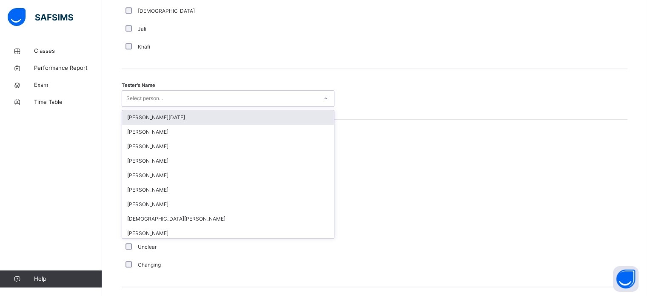
type input "**"
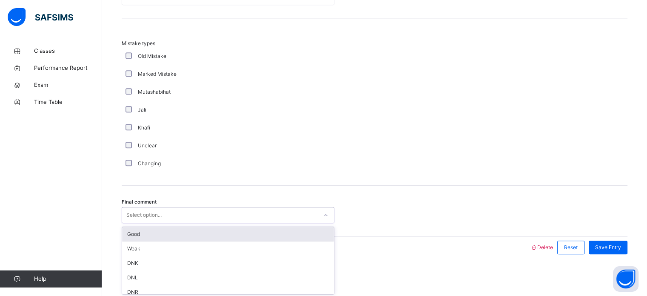
click at [259, 233] on div "Good" at bounding box center [228, 234] width 212 height 14
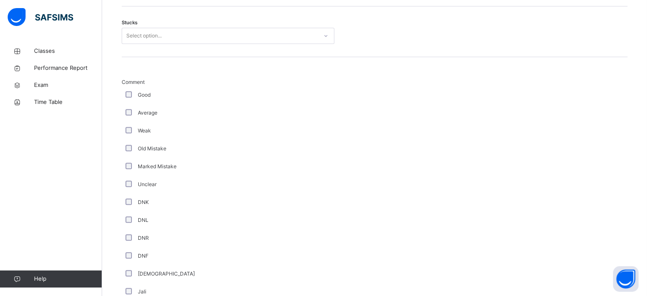
scroll to position [568, 0]
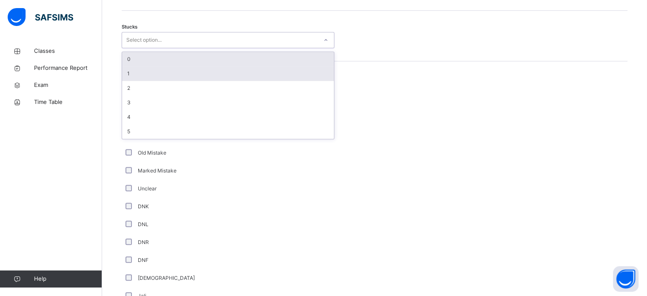
click at [196, 73] on div "1" at bounding box center [228, 73] width 212 height 14
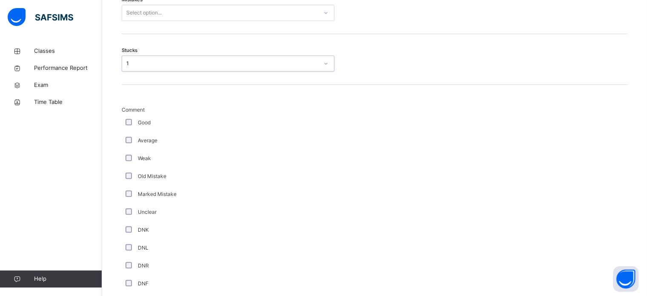
scroll to position [544, 0]
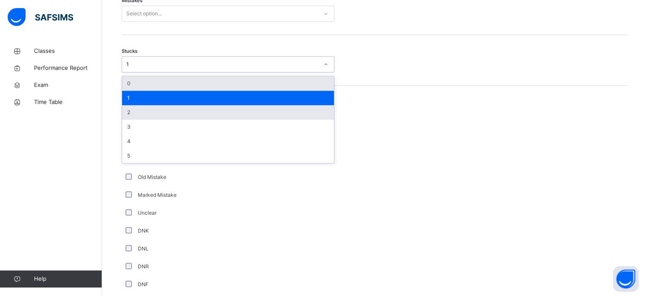
click at [170, 114] on div "2" at bounding box center [228, 112] width 212 height 14
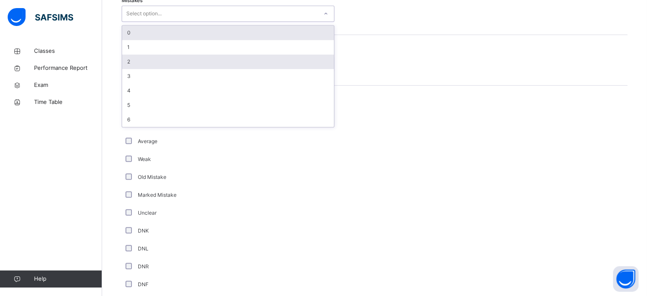
click at [203, 57] on div "2" at bounding box center [228, 61] width 212 height 14
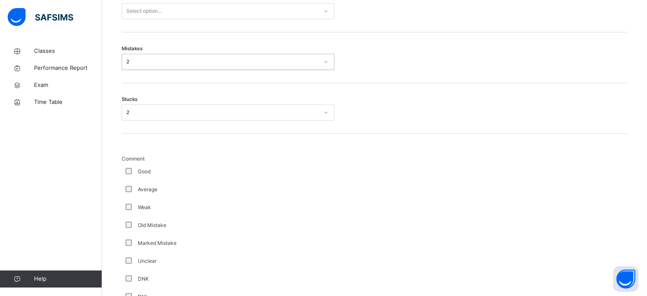
scroll to position [469, 0]
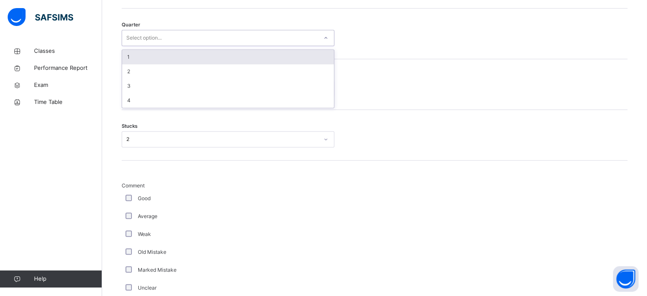
type input "*"
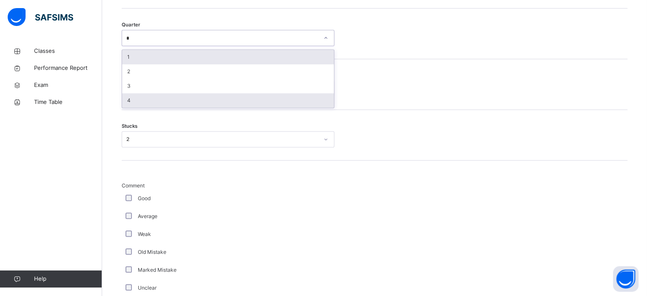
click at [210, 96] on div "4" at bounding box center [228, 100] width 212 height 14
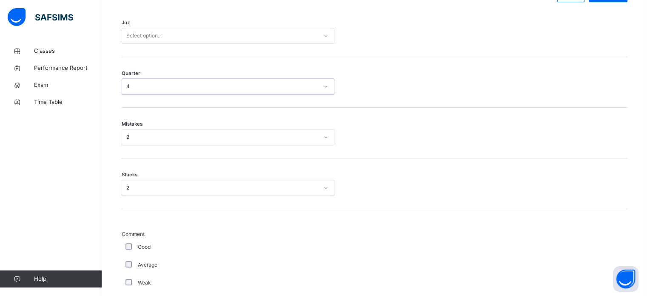
scroll to position [411, 0]
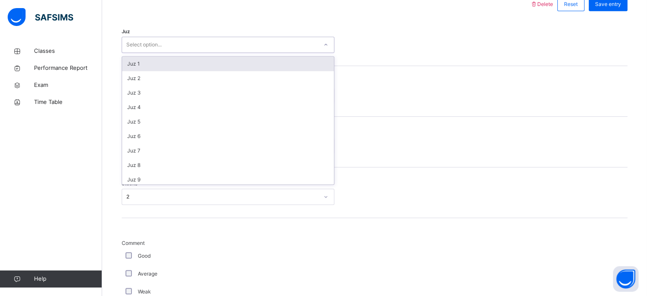
click at [243, 57] on div "Juz 1" at bounding box center [228, 64] width 212 height 14
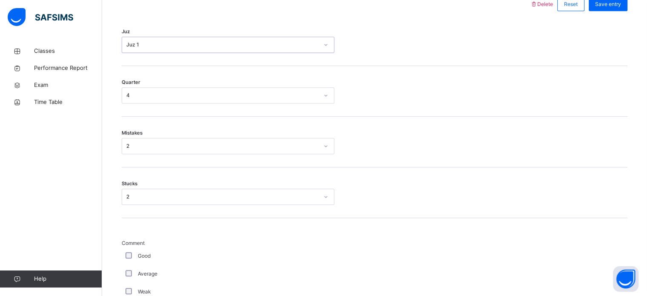
click at [497, 56] on div "Juz option Juz 1, selected. 0 results available. Select is focused ,type to ref…" at bounding box center [375, 40] width 506 height 51
click at [613, 8] on div "Save entry" at bounding box center [608, 4] width 39 height 14
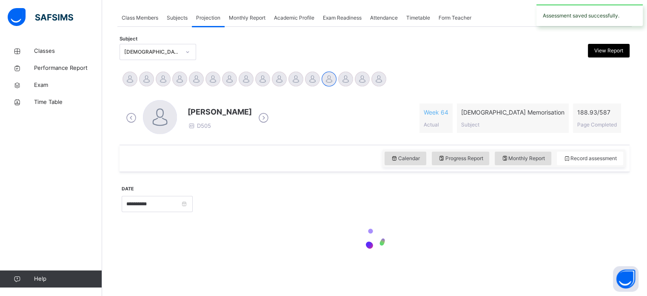
scroll to position [105, 0]
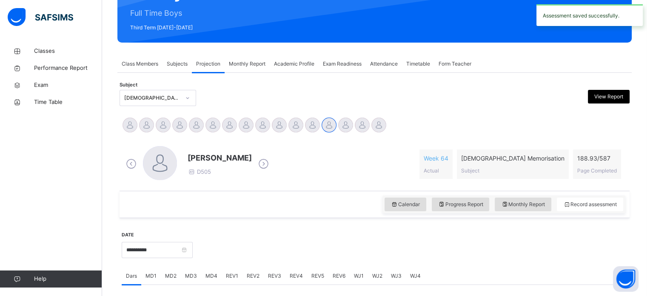
click at [258, 275] on div "REV2" at bounding box center [253, 275] width 21 height 17
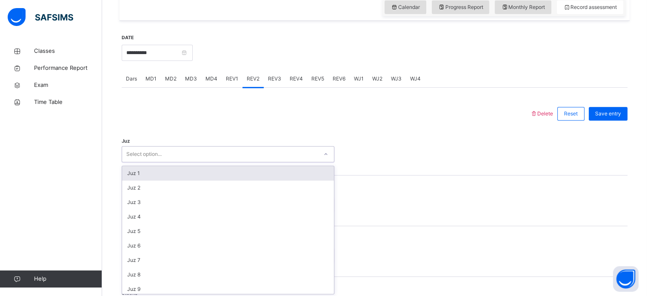
scroll to position [303, 0]
type input "*"
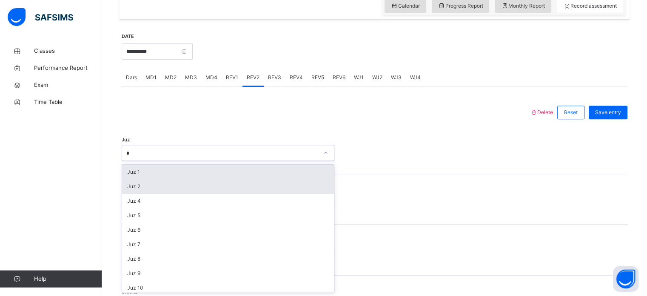
click at [134, 187] on div "Juz 2" at bounding box center [228, 186] width 212 height 14
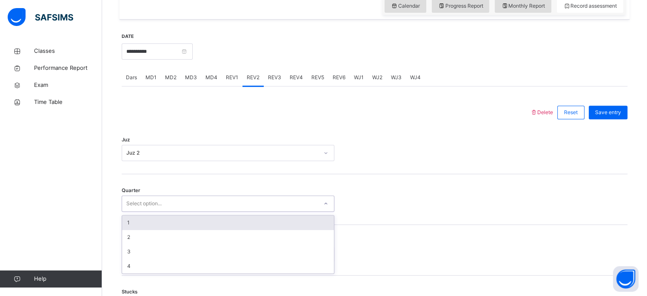
click at [134, 222] on div "1" at bounding box center [228, 222] width 212 height 14
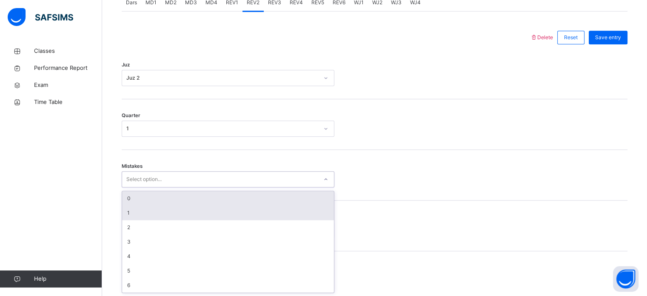
click at [132, 212] on div "1" at bounding box center [228, 213] width 212 height 14
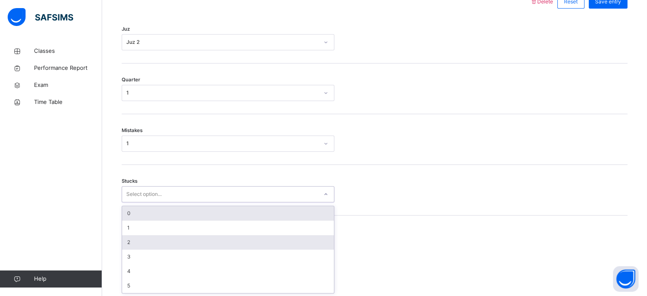
click at [129, 242] on div "2" at bounding box center [228, 242] width 212 height 14
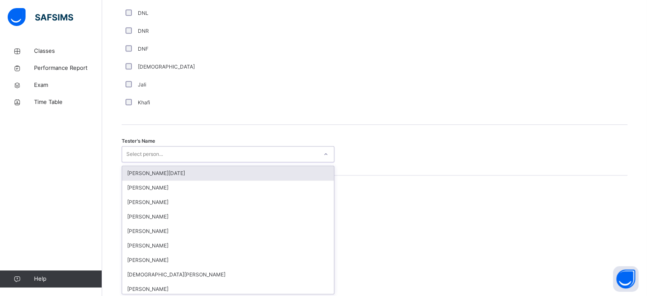
scroll to position [780, 0]
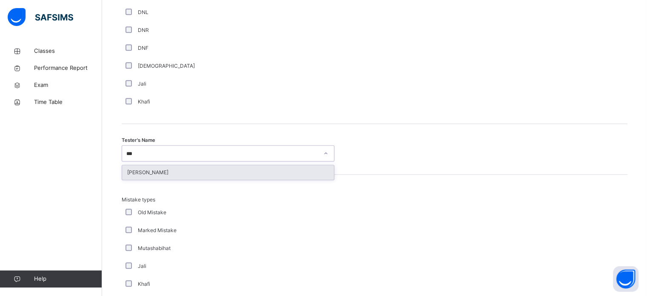
type input "****"
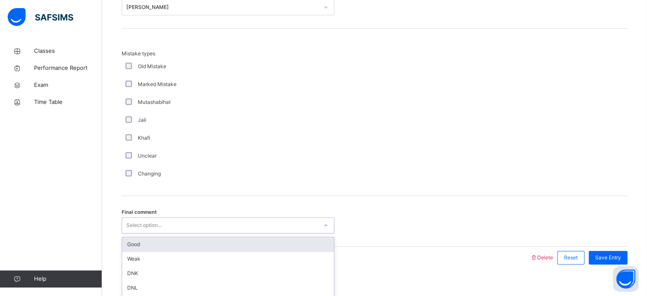
scroll to position [936, 0]
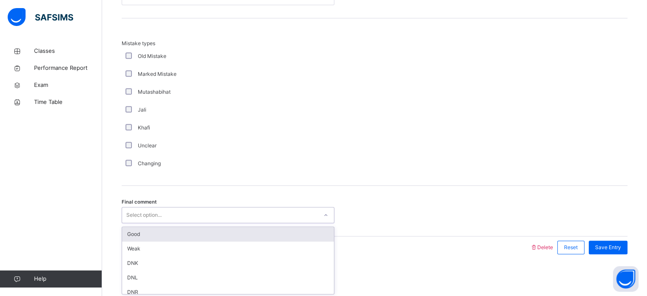
click at [129, 232] on div "Good" at bounding box center [228, 234] width 212 height 14
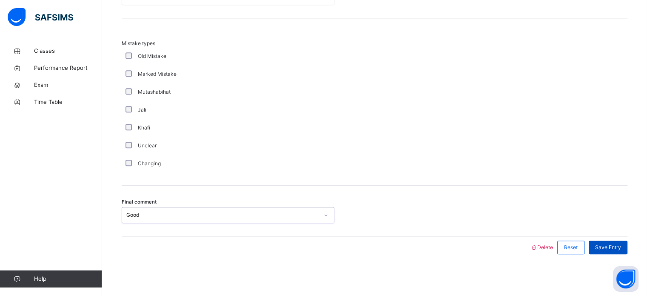
click at [615, 248] on span "Save Entry" at bounding box center [608, 247] width 26 height 8
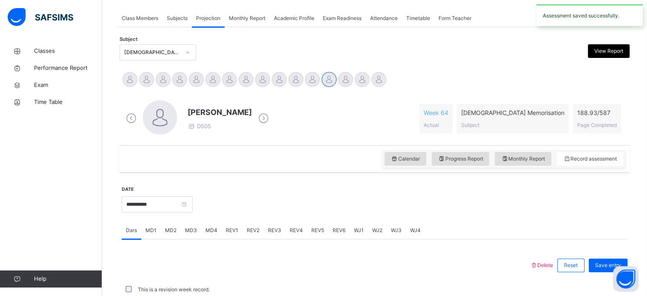
scroll to position [343, 0]
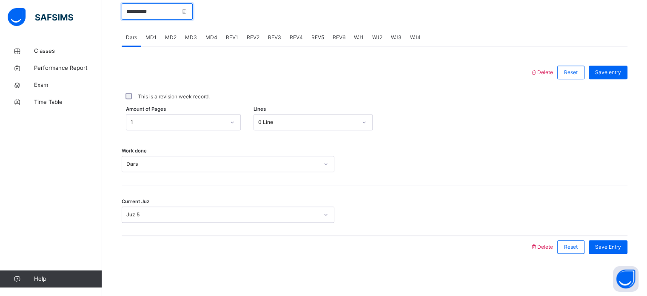
click at [193, 12] on input "**********" at bounding box center [157, 11] width 71 height 16
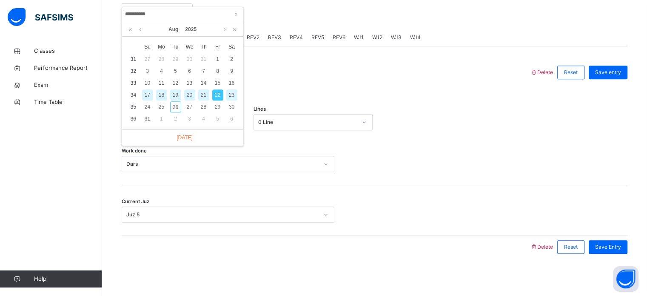
click at [234, 93] on div "23" at bounding box center [231, 94] width 11 height 11
type input "**********"
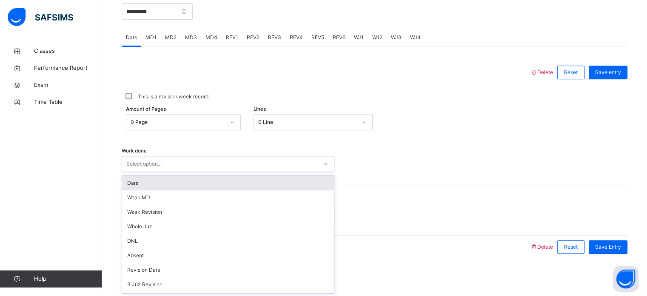
type input "**"
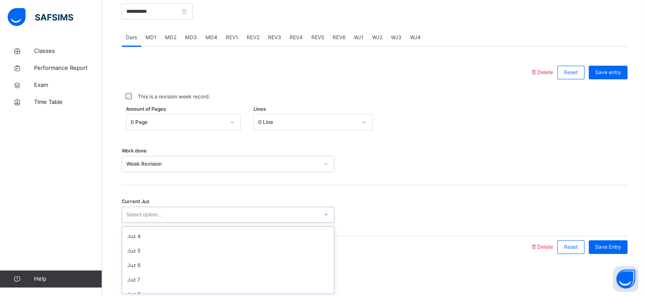
scroll to position [37, 0]
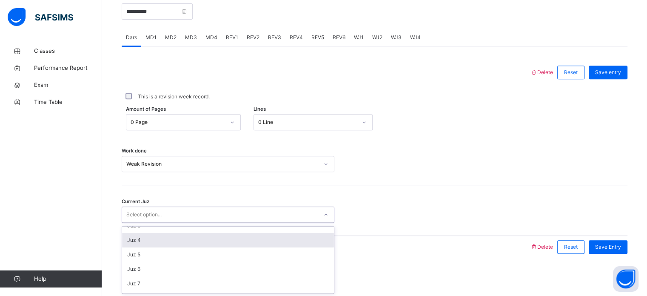
click at [246, 241] on div "Juz 4" at bounding box center [228, 240] width 212 height 14
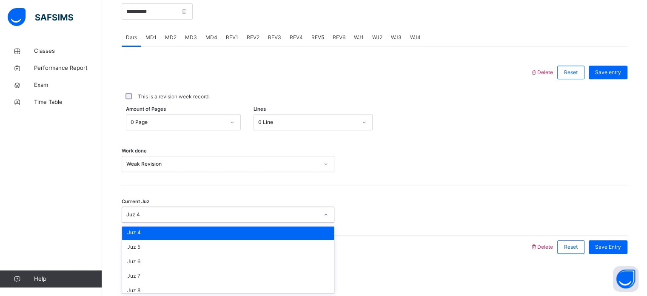
scroll to position [44, 0]
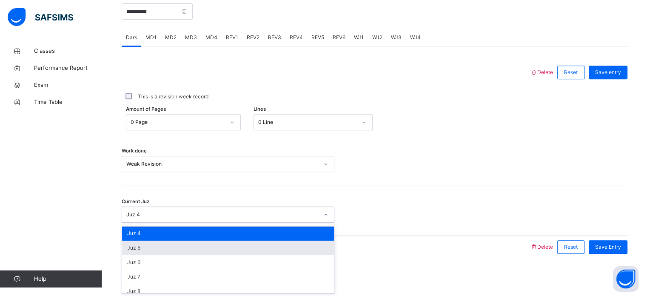
click at [266, 246] on div "Juz 5" at bounding box center [228, 247] width 212 height 14
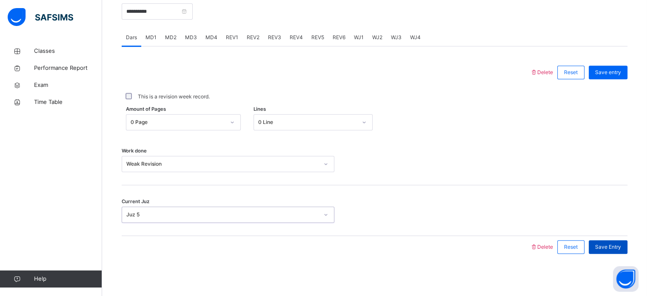
click at [618, 247] on span "Save Entry" at bounding box center [608, 247] width 26 height 8
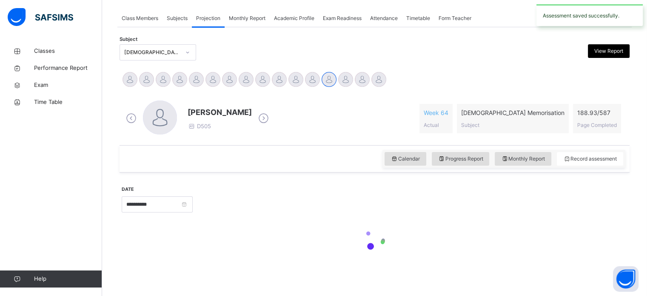
scroll to position [343, 0]
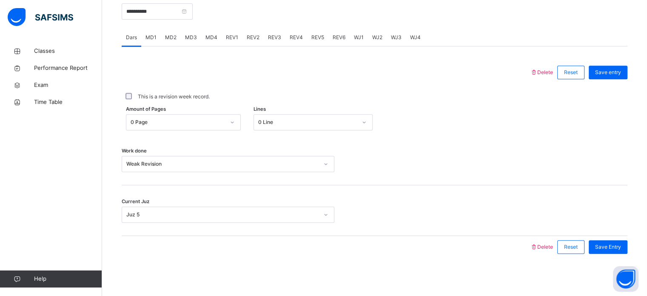
click at [167, 34] on span "MD2" at bounding box center [170, 38] width 11 height 8
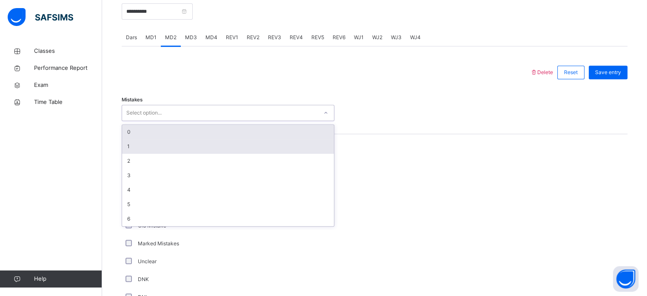
click at [156, 146] on div "1" at bounding box center [228, 146] width 212 height 14
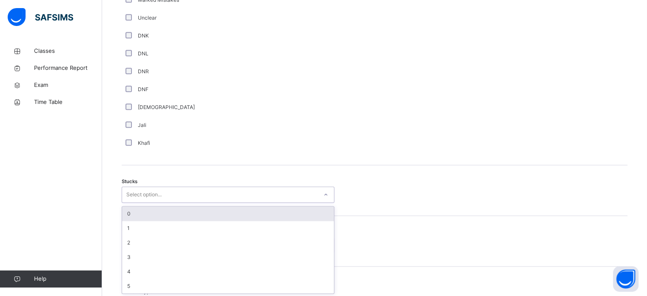
scroll to position [587, 0]
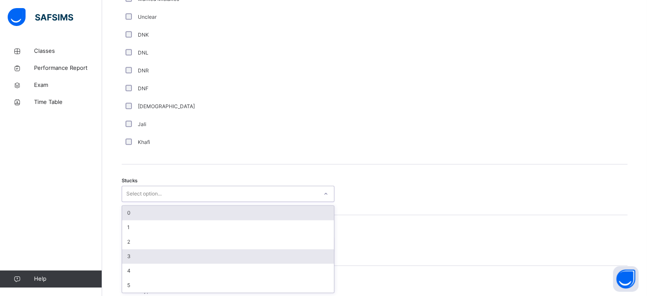
click at [143, 255] on div "3" at bounding box center [228, 256] width 212 height 14
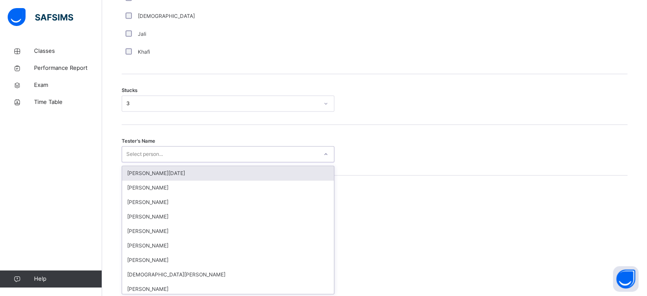
scroll to position [678, 0]
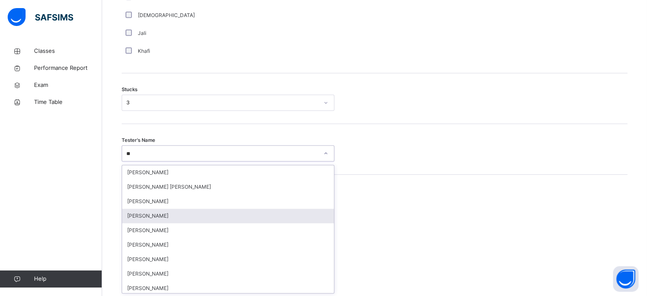
type input "*"
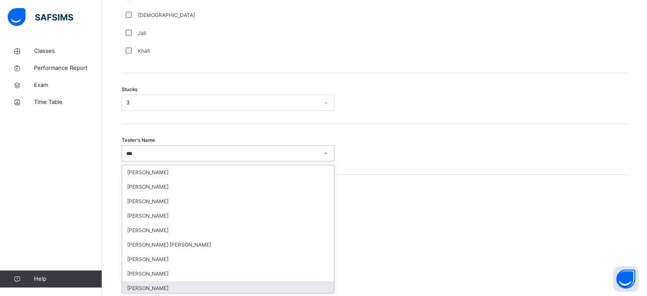
type input "****"
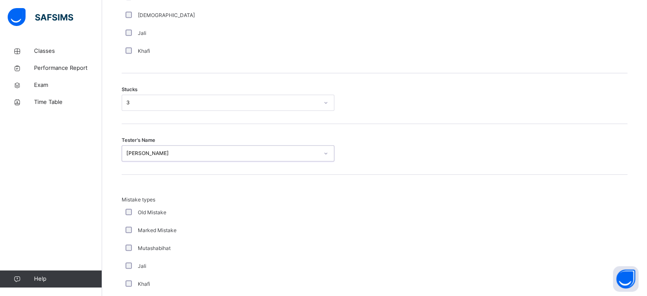
click at [380, 197] on div at bounding box center [375, 262] width 72 height 133
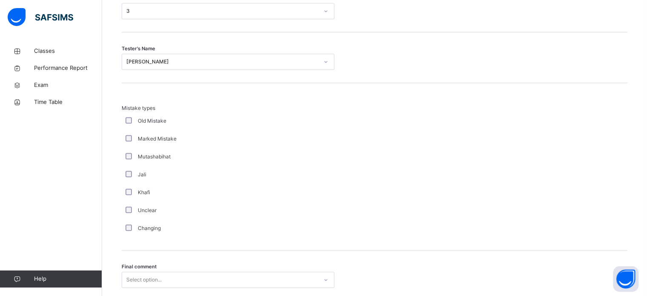
scroll to position [835, 0]
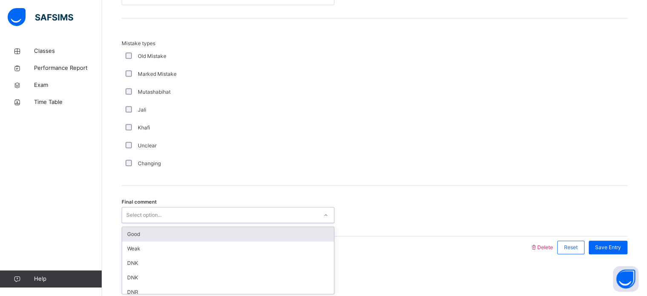
click at [206, 235] on div "Good" at bounding box center [228, 234] width 212 height 14
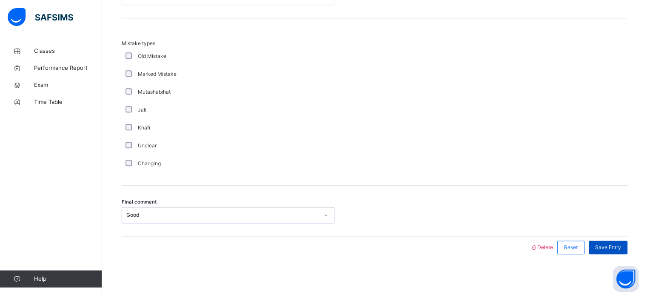
click at [614, 244] on span "Save Entry" at bounding box center [608, 247] width 26 height 8
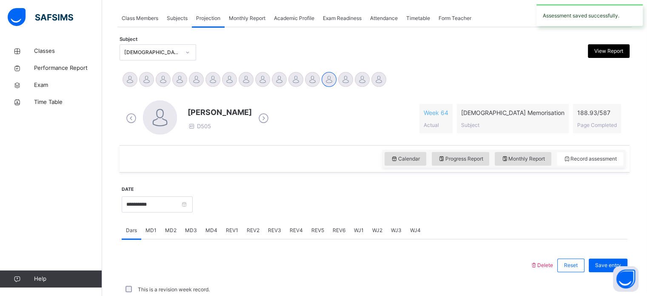
scroll to position [343, 0]
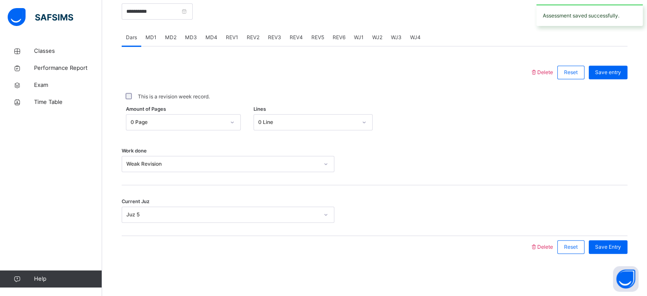
click at [229, 35] on span "REV1" at bounding box center [232, 38] width 12 height 8
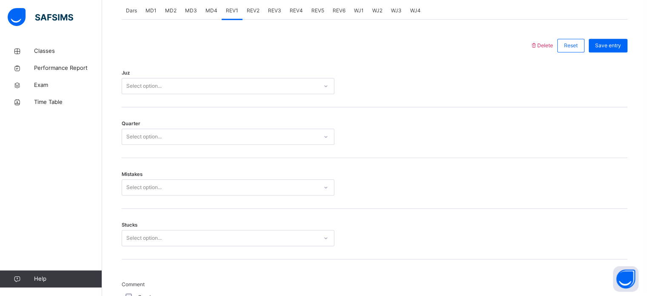
scroll to position [367, 0]
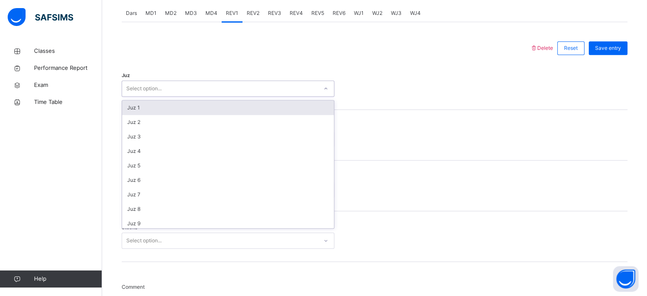
type input "*"
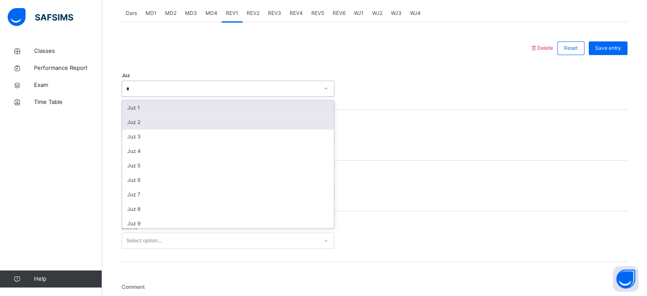
click at [137, 122] on div "Juz 2" at bounding box center [228, 122] width 212 height 14
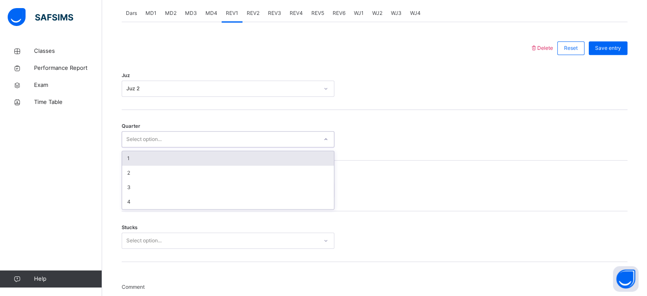
click at [130, 158] on div "1" at bounding box center [228, 158] width 212 height 14
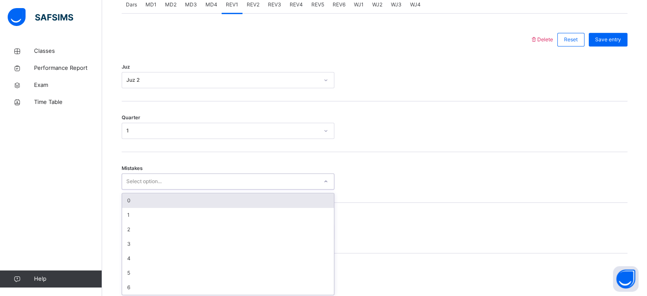
scroll to position [378, 0]
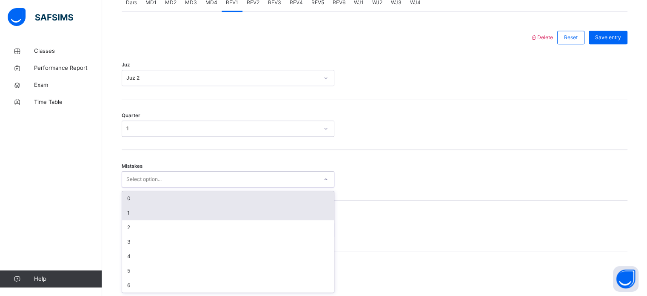
click at [132, 211] on div "1" at bounding box center [228, 213] width 212 height 14
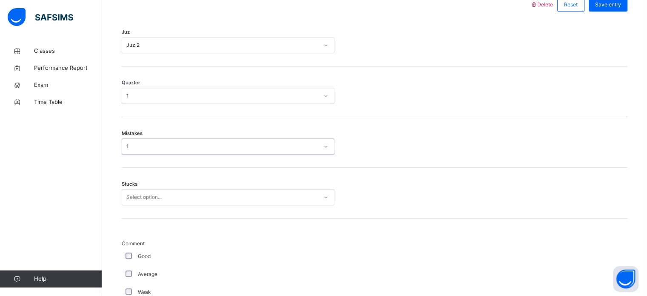
scroll to position [414, 0]
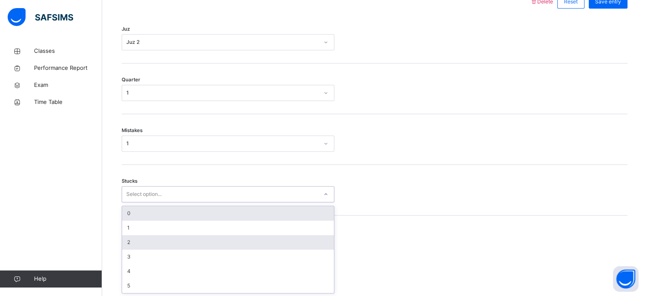
click at [129, 245] on div "2" at bounding box center [228, 242] width 212 height 14
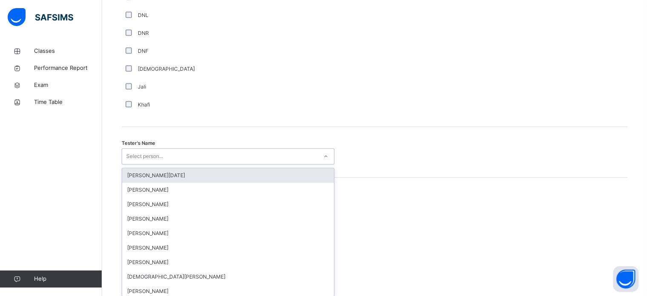
scroll to position [780, 0]
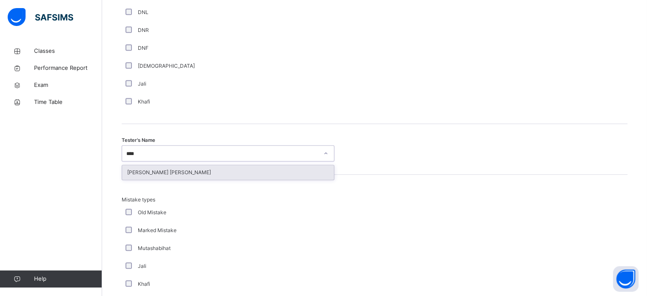
type input "*****"
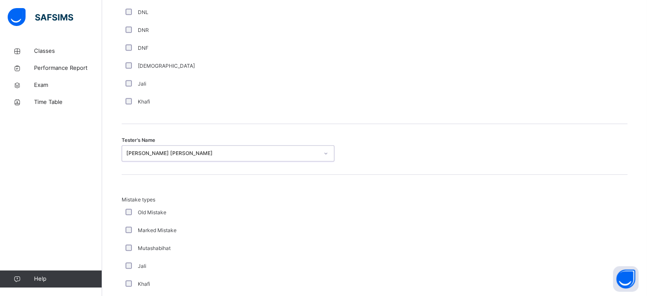
click at [304, 191] on div "Mistake types Old Mistake Marked Mistake Mutashabihat [PERSON_NAME] Unclear Cha…" at bounding box center [375, 258] width 506 height 167
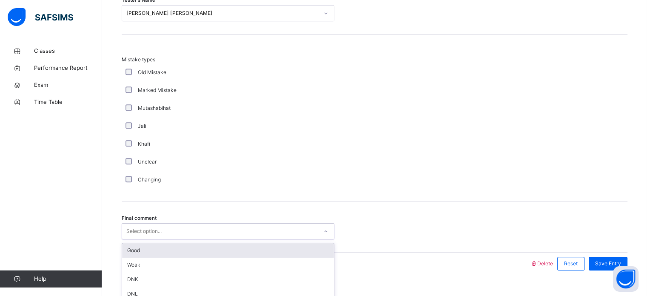
scroll to position [936, 0]
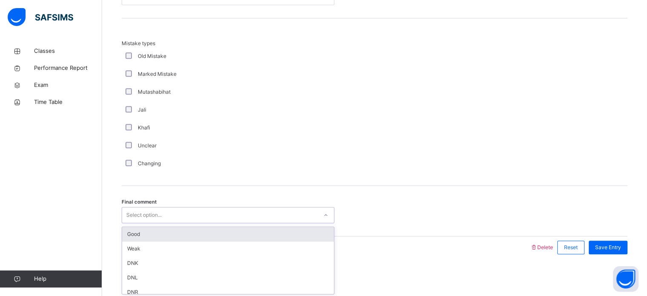
click at [228, 233] on div "Good" at bounding box center [228, 234] width 212 height 14
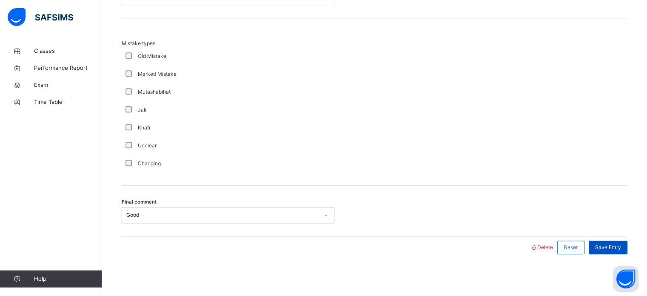
click at [613, 244] on span "Save Entry" at bounding box center [608, 247] width 26 height 8
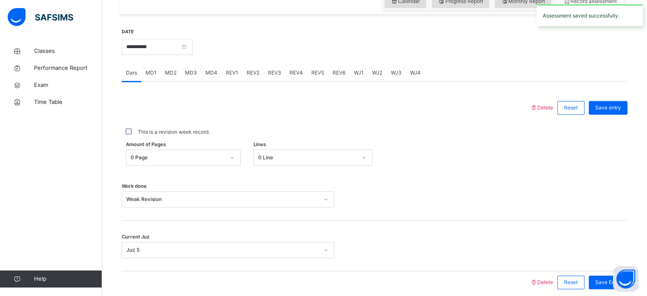
scroll to position [307, 0]
click at [258, 72] on div "REV2" at bounding box center [253, 73] width 21 height 17
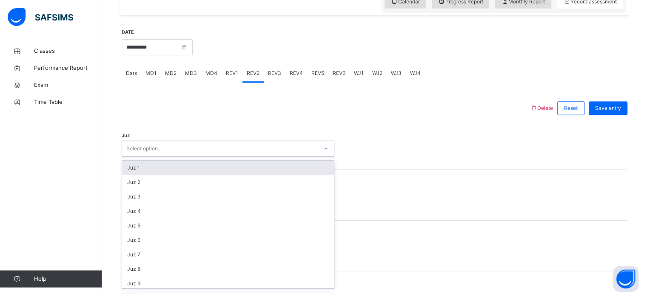
click at [259, 162] on div "Juz 1" at bounding box center [228, 167] width 212 height 14
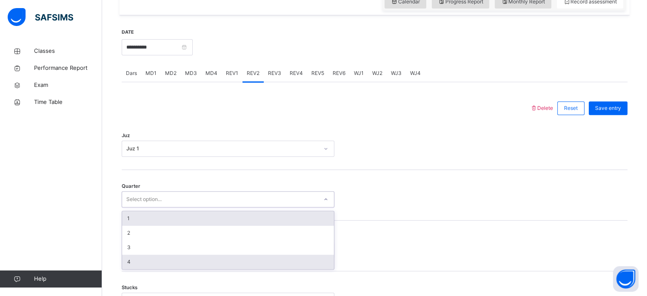
click at [200, 266] on div "4" at bounding box center [228, 262] width 212 height 14
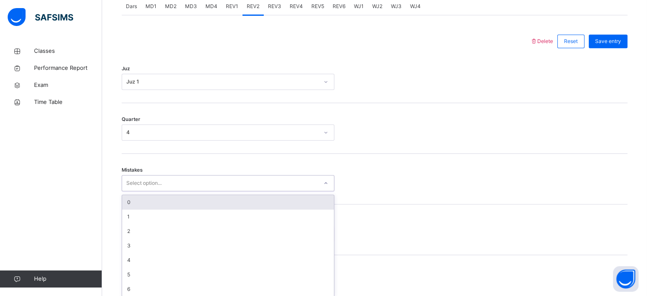
scroll to position [378, 0]
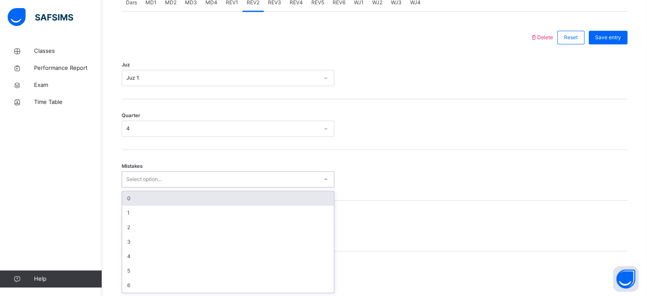
click at [206, 195] on div "0" at bounding box center [228, 198] width 212 height 14
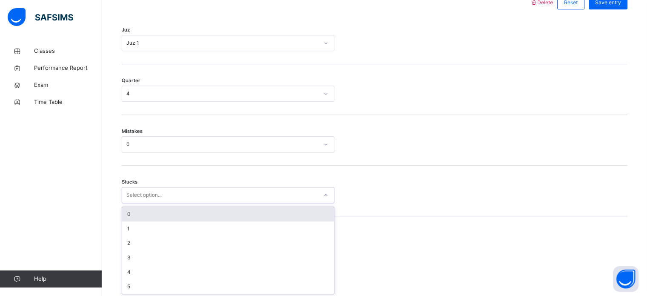
scroll to position [414, 0]
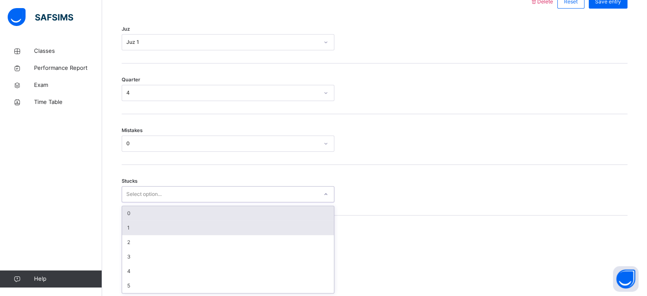
click at [187, 232] on div "1" at bounding box center [228, 227] width 212 height 14
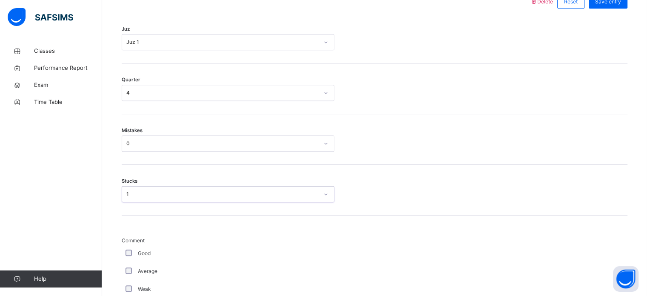
click at [138, 254] on label "Good" at bounding box center [144, 253] width 13 height 8
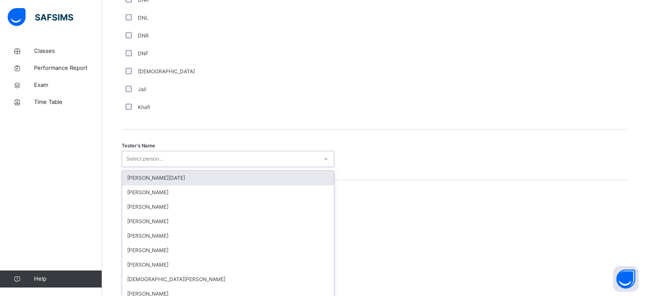
scroll to position [780, 0]
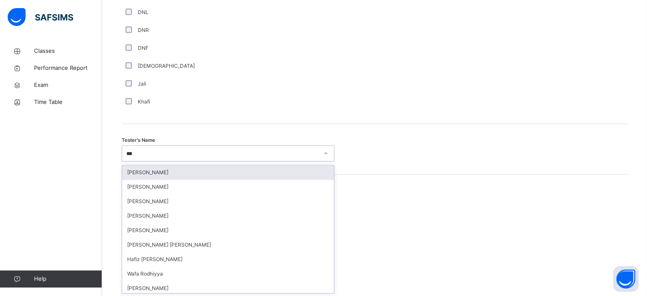
type input "****"
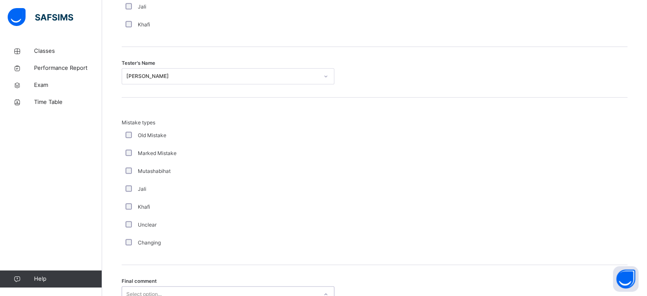
scroll to position [936, 0]
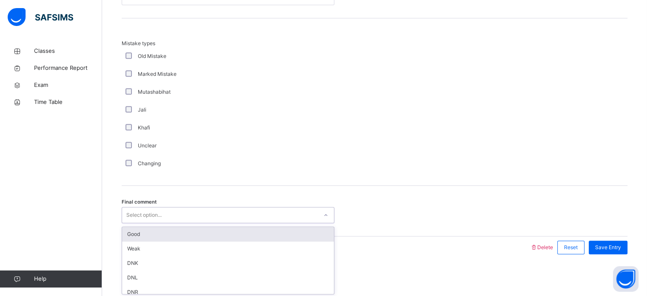
click at [249, 232] on div "Good" at bounding box center [228, 234] width 212 height 14
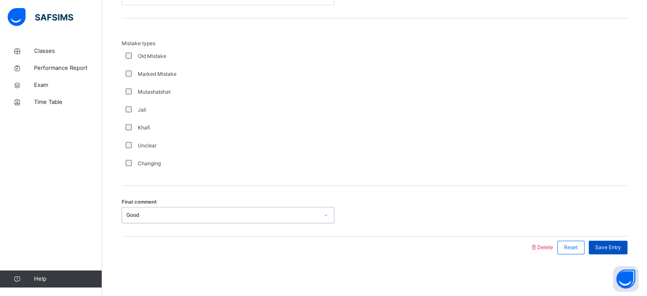
click at [626, 241] on div "Save Entry" at bounding box center [608, 247] width 39 height 14
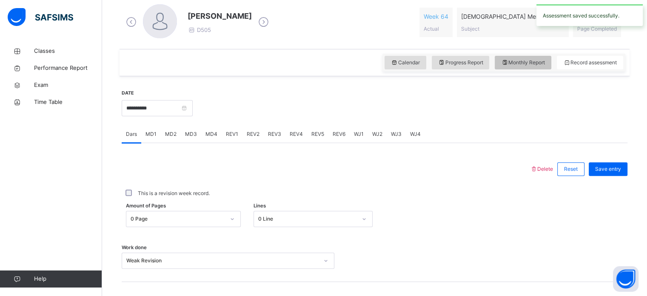
click at [540, 61] on span "Monthly Report" at bounding box center [523, 63] width 44 height 8
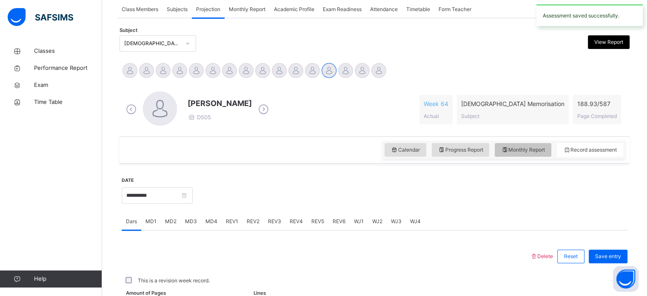
select select "****"
select select "*"
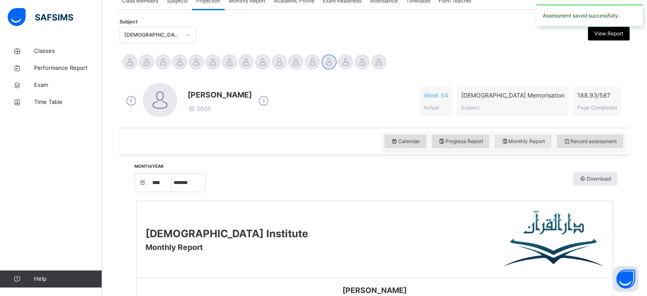
scroll to position [246, 0]
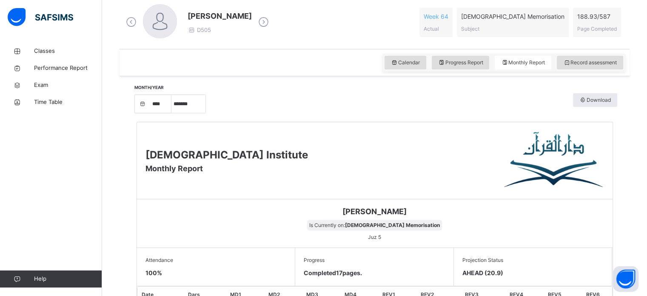
click at [571, 208] on span "[PERSON_NAME]" at bounding box center [374, 211] width 463 height 11
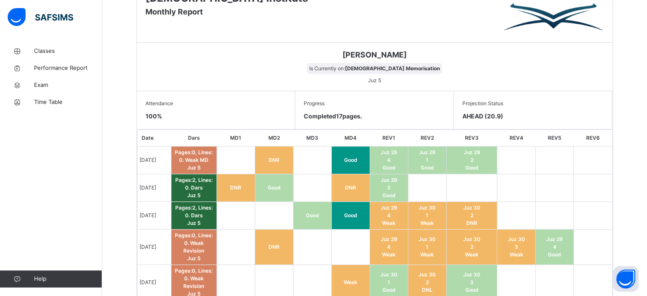
scroll to position [0, 0]
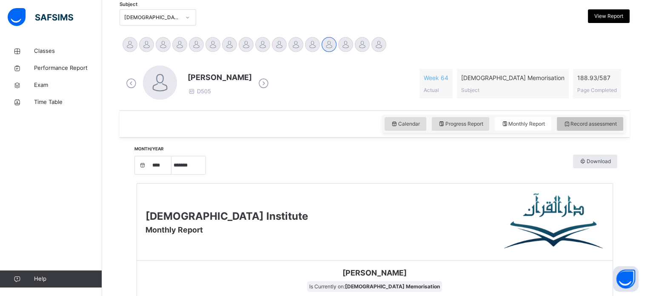
click at [606, 126] on span "Record assessment" at bounding box center [591, 124] width 54 height 8
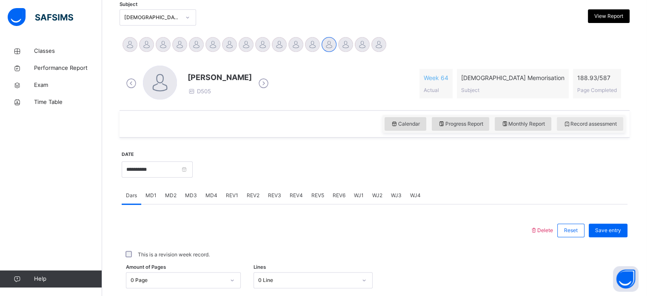
scroll to position [208, 0]
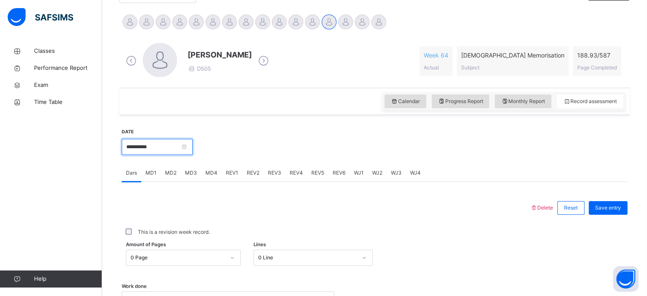
click at [167, 153] on input "**********" at bounding box center [157, 147] width 71 height 16
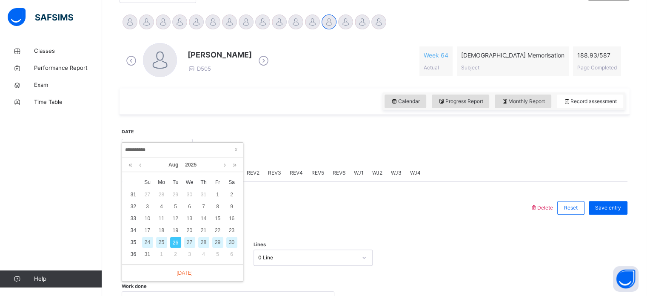
click at [162, 243] on div "25" at bounding box center [161, 242] width 11 height 11
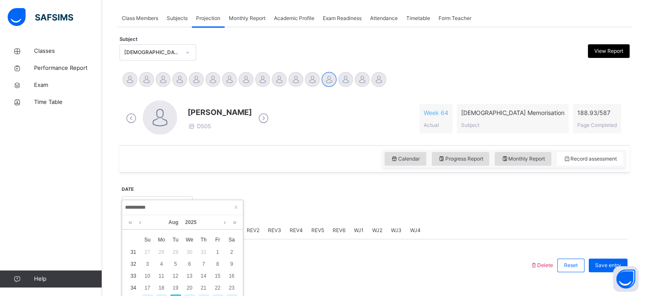
type input "**********"
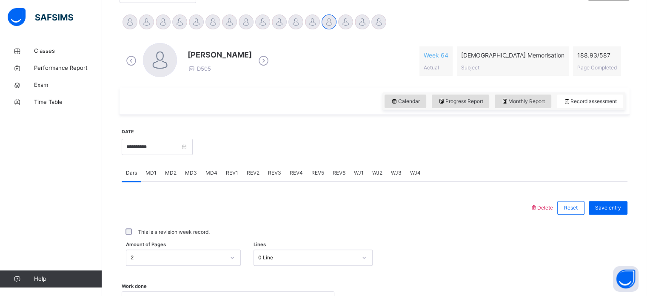
click at [158, 176] on div "MD1" at bounding box center [151, 172] width 20 height 17
click at [215, 223] on div "Mistakes Select option..." at bounding box center [375, 244] width 506 height 51
click at [235, 179] on div "REV1" at bounding box center [232, 172] width 21 height 17
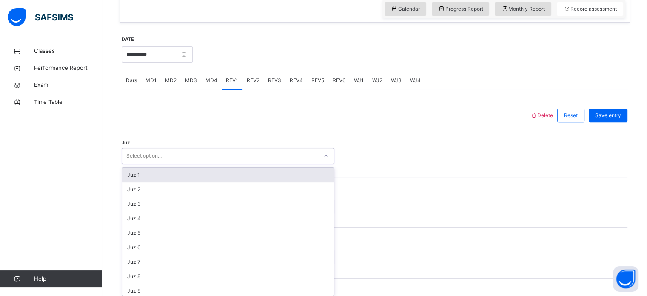
scroll to position [303, 0]
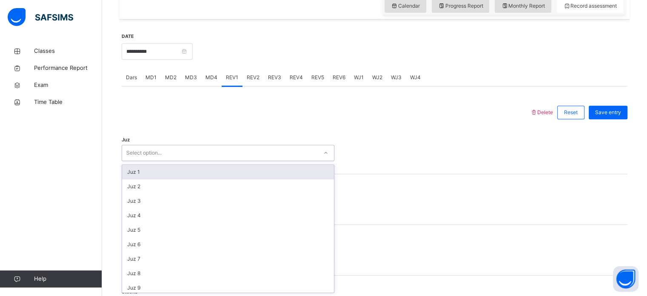
click at [160, 83] on div "MD1" at bounding box center [151, 77] width 20 height 17
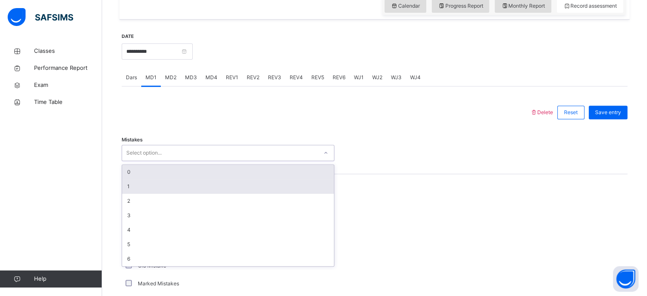
click at [157, 184] on div "1" at bounding box center [228, 186] width 212 height 14
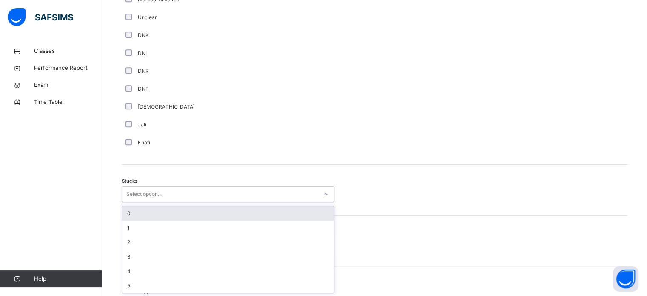
scroll to position [587, 0]
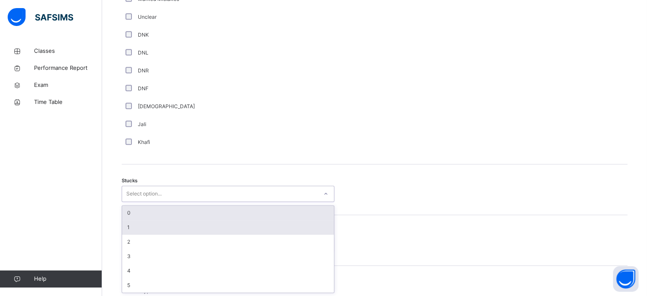
click at [160, 221] on div "1" at bounding box center [228, 227] width 212 height 14
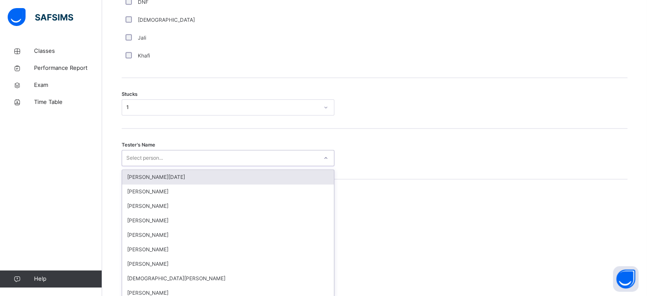
scroll to position [678, 0]
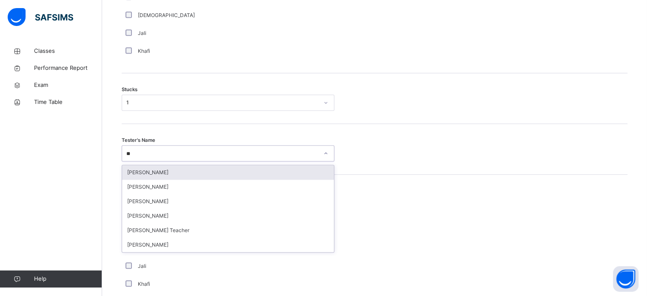
type input "***"
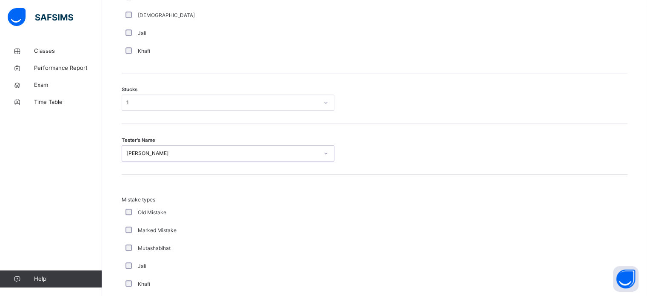
click at [528, 200] on div "Mistake types Old Mistake Marked Mistake Mutashabihat [PERSON_NAME] Unclear Cha…" at bounding box center [375, 262] width 506 height 133
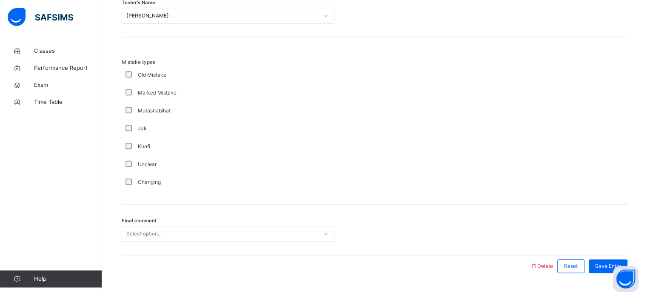
scroll to position [835, 0]
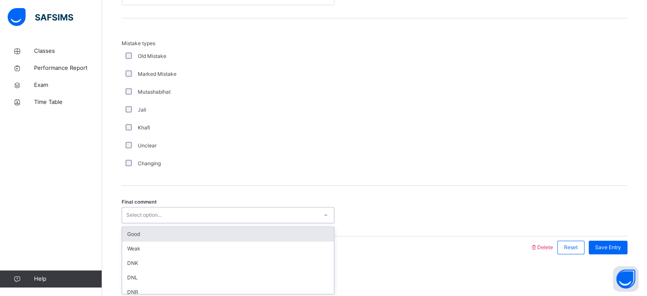
click at [130, 233] on div "Good" at bounding box center [228, 234] width 212 height 14
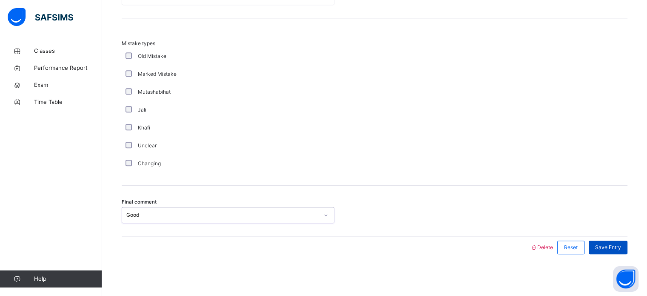
click at [618, 247] on span "Save Entry" at bounding box center [608, 247] width 26 height 8
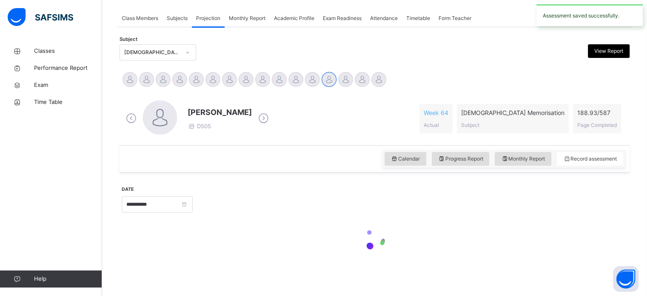
scroll to position [343, 0]
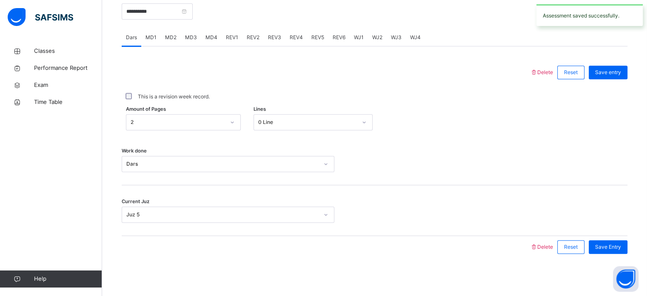
click at [205, 42] on div "MD4" at bounding box center [211, 37] width 20 height 17
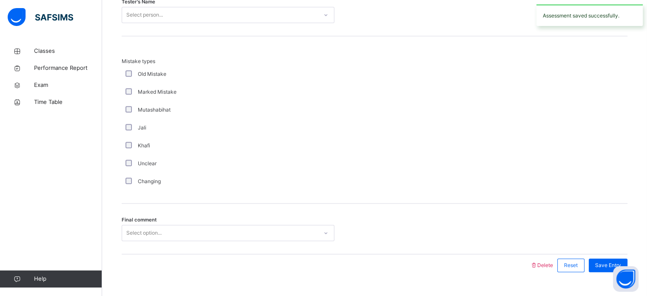
scroll to position [813, 0]
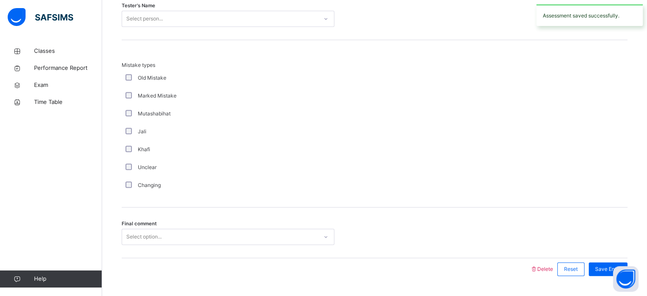
click at [172, 250] on div "Final comment Select option..." at bounding box center [375, 232] width 506 height 51
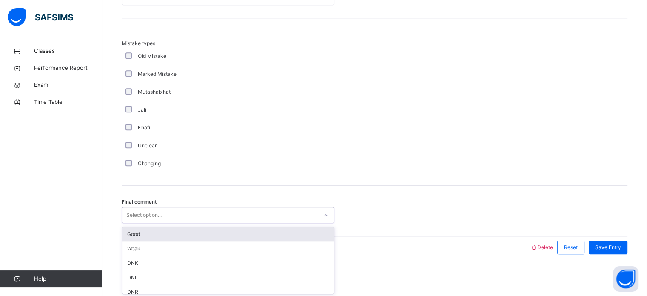
click at [146, 235] on div "Good" at bounding box center [228, 234] width 212 height 14
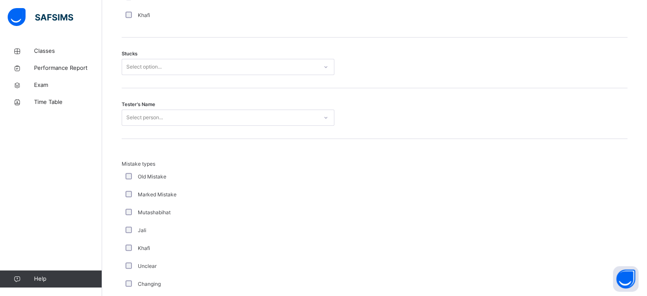
scroll to position [707, 0]
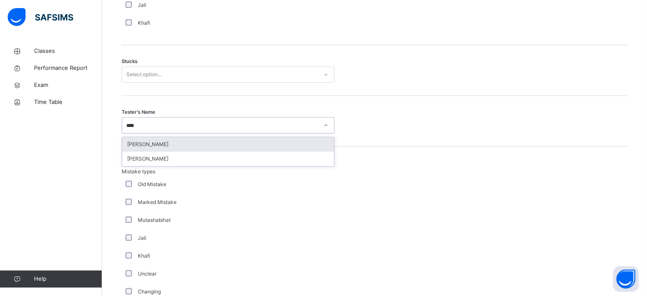
type input "*****"
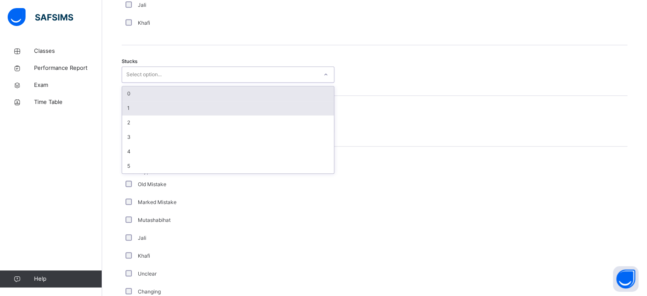
click at [164, 103] on div "1" at bounding box center [228, 108] width 212 height 14
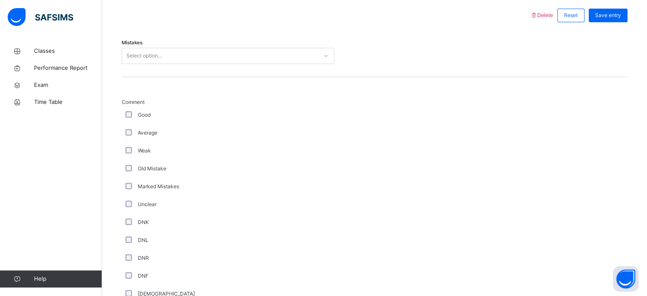
scroll to position [400, 0]
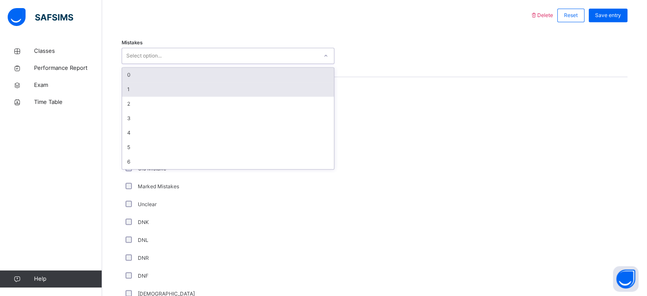
click at [162, 86] on div "1" at bounding box center [228, 89] width 212 height 14
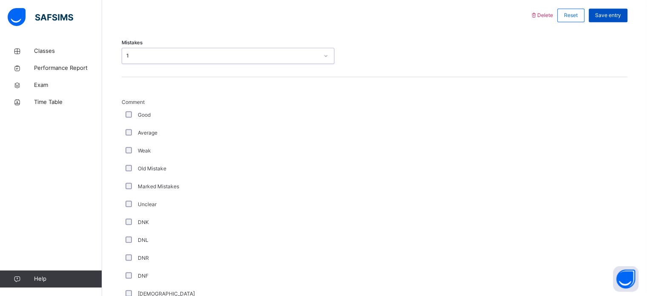
click at [621, 16] on span "Save entry" at bounding box center [608, 15] width 26 height 8
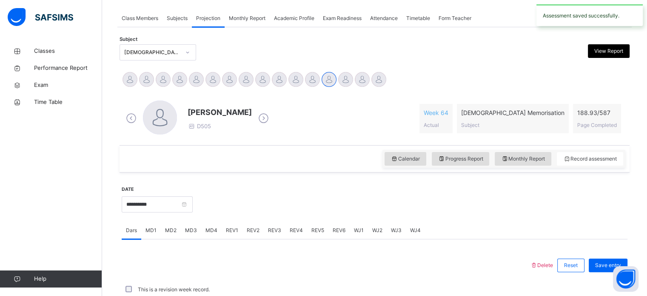
scroll to position [343, 0]
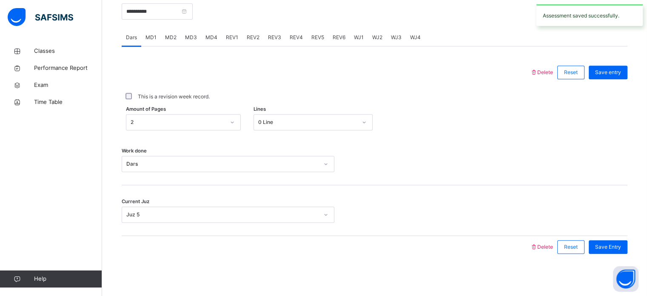
click at [185, 36] on span "MD3" at bounding box center [191, 38] width 12 height 8
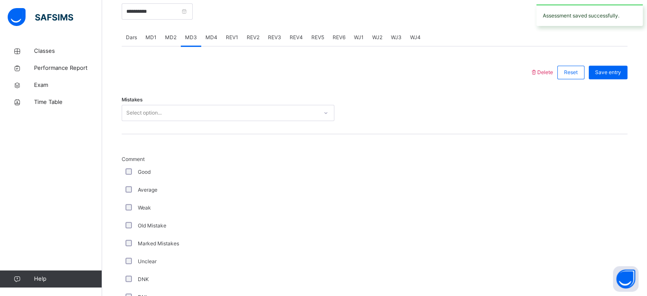
scroll to position [400, 0]
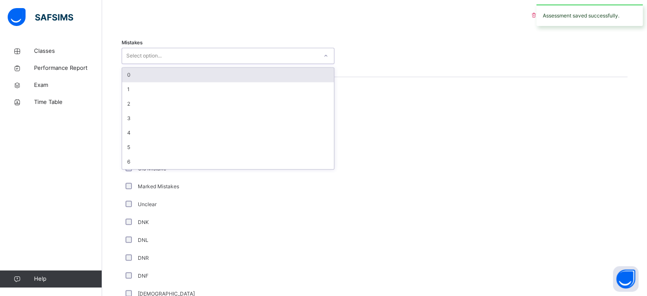
click at [133, 75] on div "0" at bounding box center [228, 75] width 212 height 14
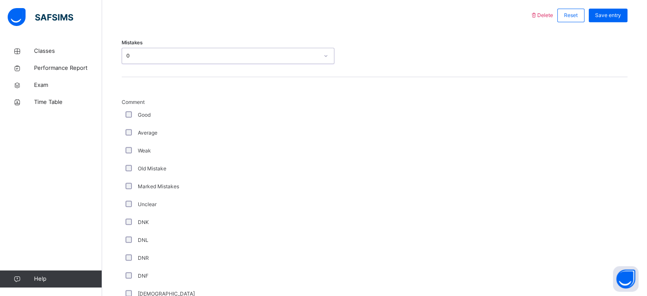
click at [123, 106] on span "Comment" at bounding box center [228, 102] width 213 height 8
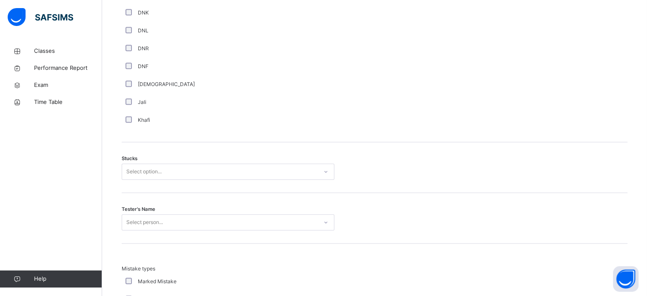
scroll to position [610, 0]
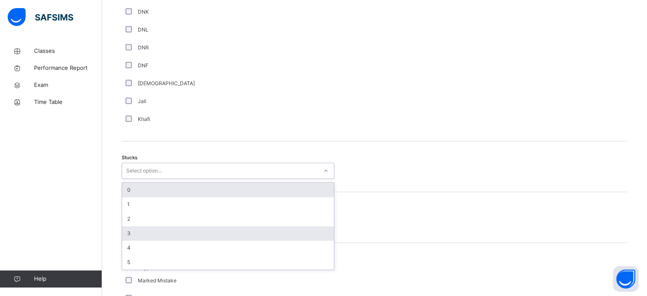
click at [129, 233] on div "3" at bounding box center [228, 233] width 212 height 14
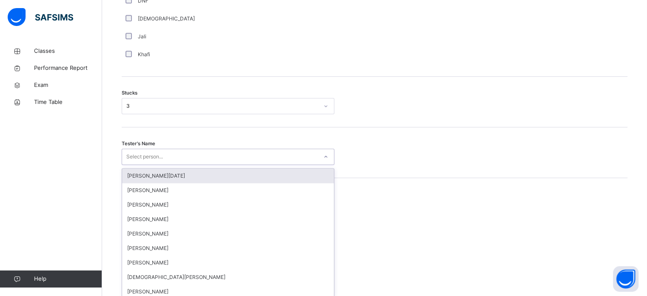
scroll to position [678, 0]
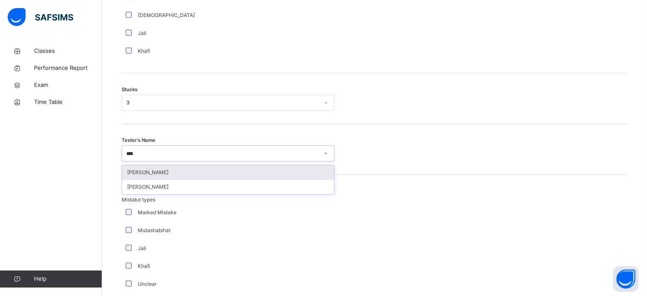
type input "*****"
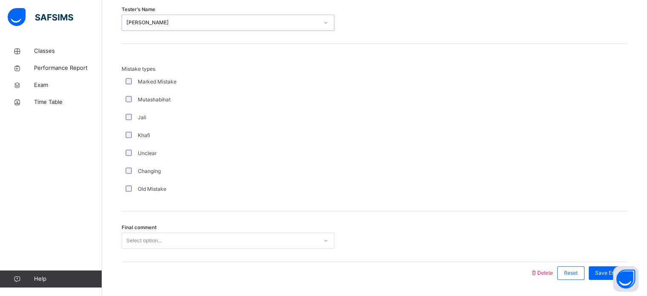
scroll to position [835, 0]
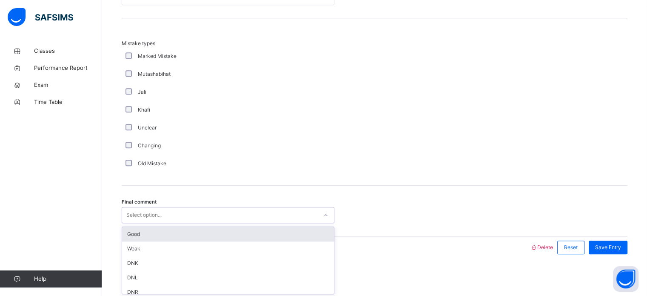
click at [252, 235] on div "Good" at bounding box center [228, 234] width 212 height 14
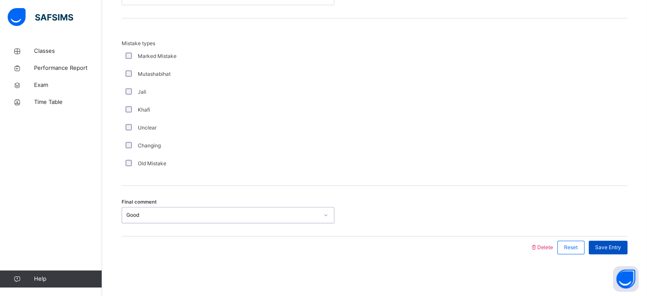
click at [618, 249] on span "Save Entry" at bounding box center [608, 247] width 26 height 8
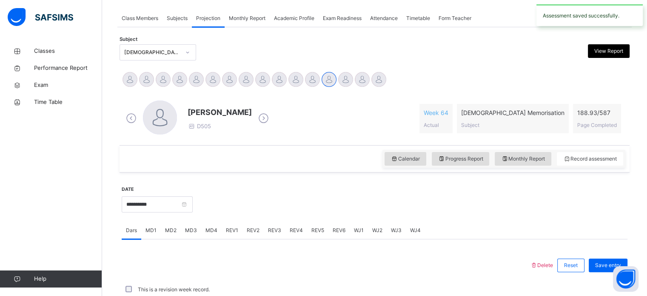
scroll to position [343, 0]
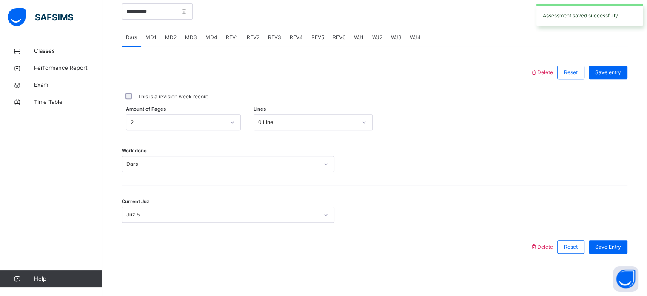
click at [579, 159] on div "Work done Dars" at bounding box center [375, 164] width 506 height 16
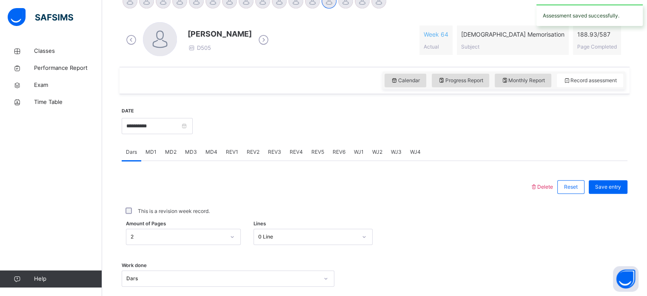
scroll to position [229, 0]
click at [234, 153] on span "REV1" at bounding box center [232, 152] width 12 height 8
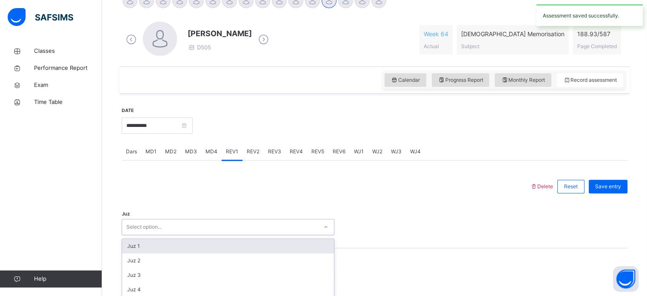
scroll to position [303, 0]
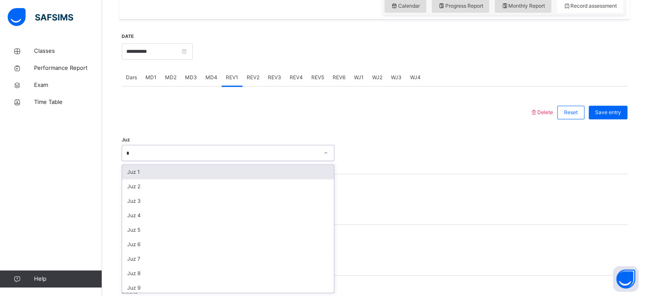
type input "*"
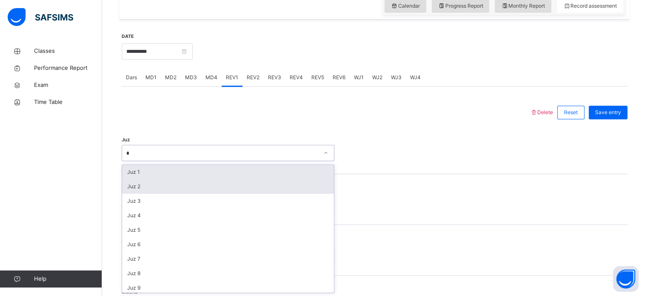
click at [137, 187] on div "Juz 2" at bounding box center [228, 186] width 212 height 14
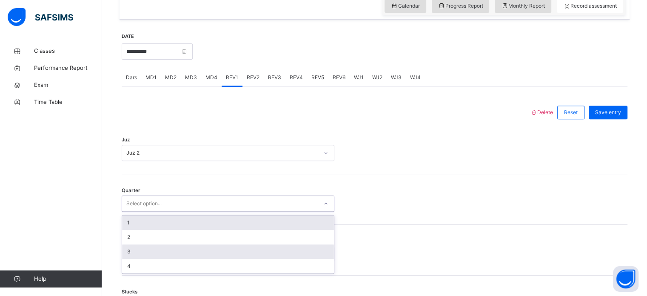
click at [126, 254] on div "3" at bounding box center [228, 251] width 212 height 14
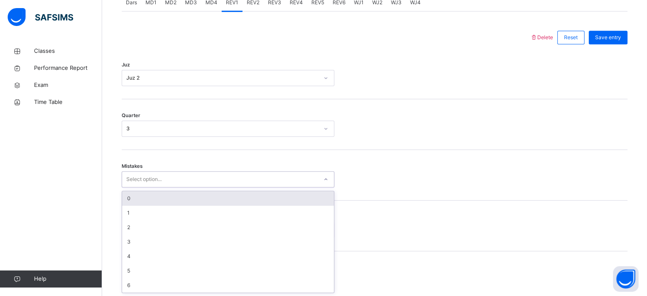
click at [134, 194] on div "0" at bounding box center [228, 198] width 212 height 14
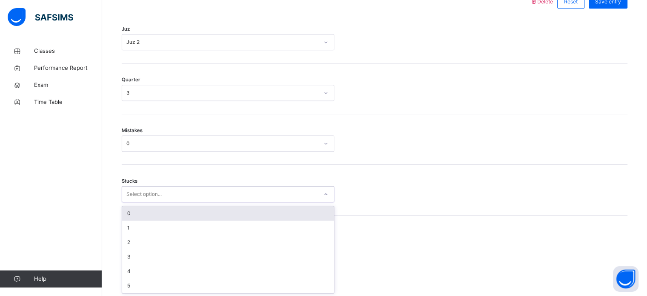
click at [134, 213] on div "0" at bounding box center [228, 213] width 212 height 14
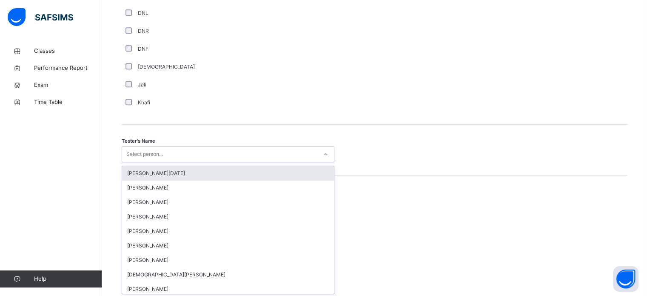
scroll to position [780, 0]
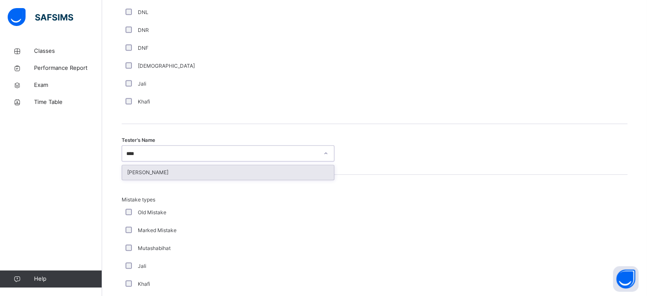
type input "*****"
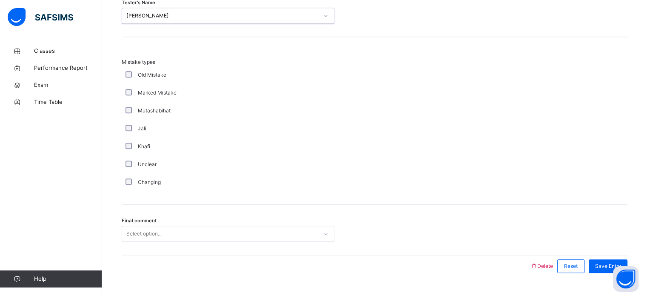
scroll to position [936, 0]
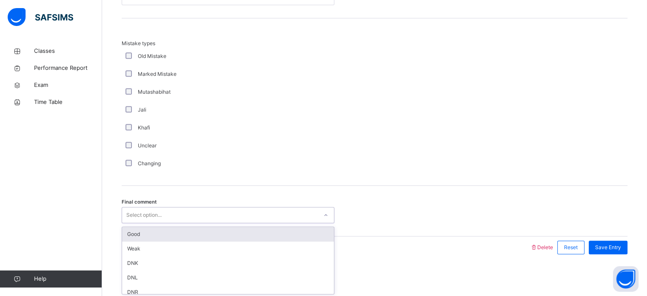
click at [295, 229] on div "Good" at bounding box center [228, 234] width 212 height 14
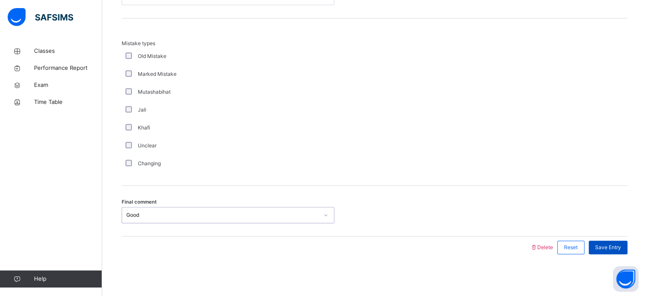
click at [621, 248] on span "Save Entry" at bounding box center [608, 247] width 26 height 8
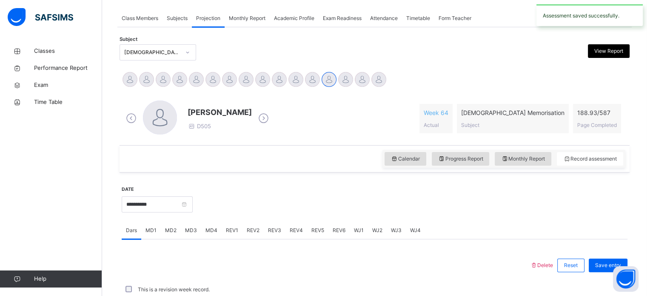
scroll to position [343, 0]
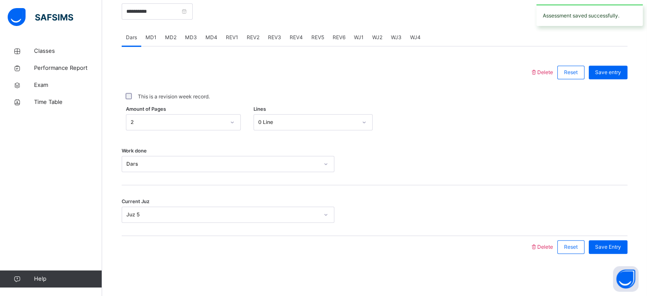
click at [251, 37] on span "REV2" at bounding box center [253, 38] width 13 height 8
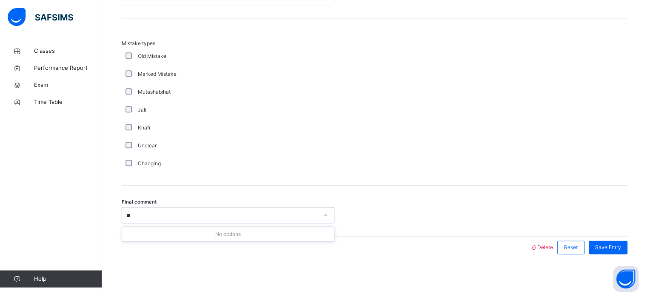
type input "*"
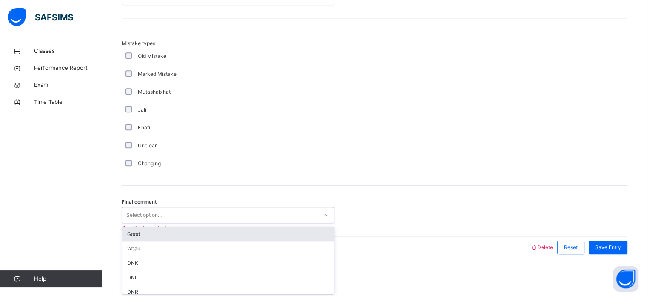
type input "*"
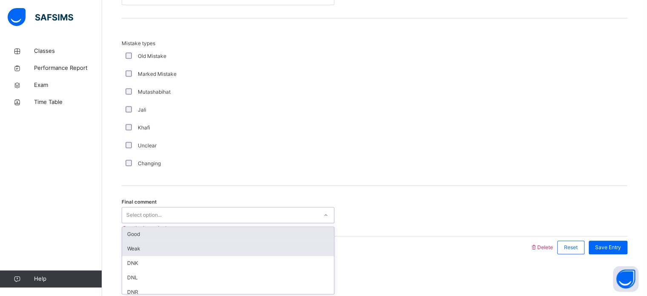
click at [143, 243] on div "Weak" at bounding box center [228, 248] width 212 height 14
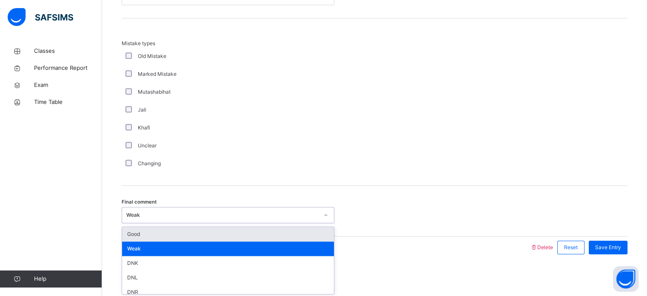
click at [132, 254] on div "Weak" at bounding box center [228, 248] width 212 height 14
click at [132, 235] on div "Good" at bounding box center [228, 234] width 212 height 14
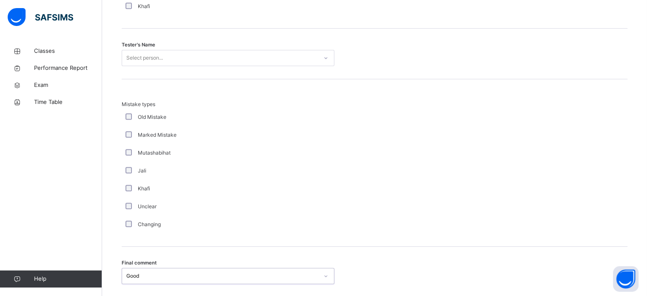
scroll to position [874, 0]
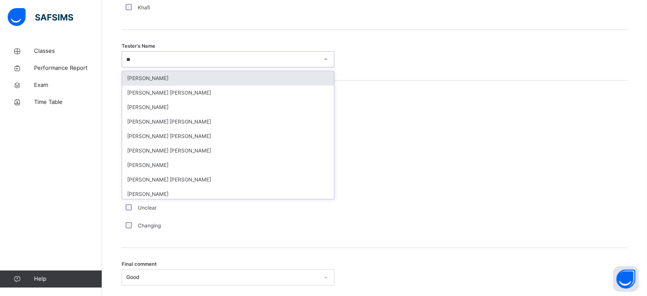
type input "***"
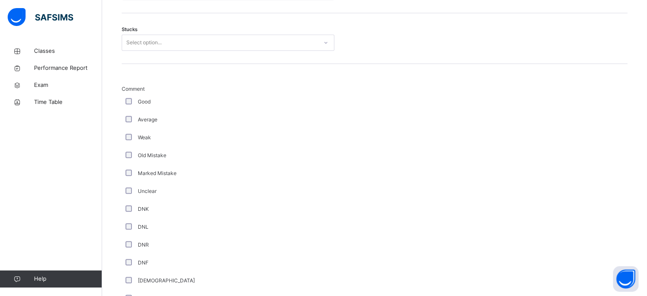
scroll to position [564, 0]
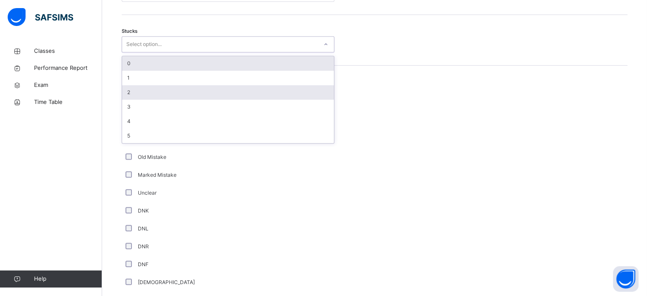
click at [131, 89] on div "2" at bounding box center [228, 92] width 212 height 14
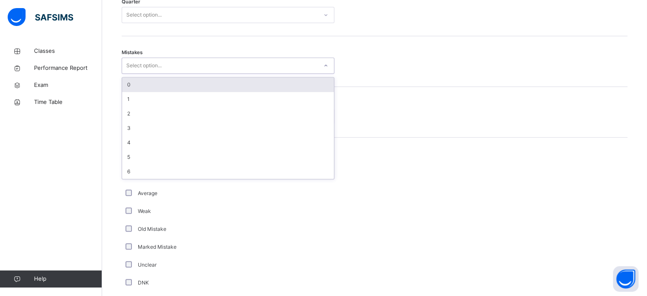
click at [134, 85] on div "0" at bounding box center [228, 84] width 212 height 14
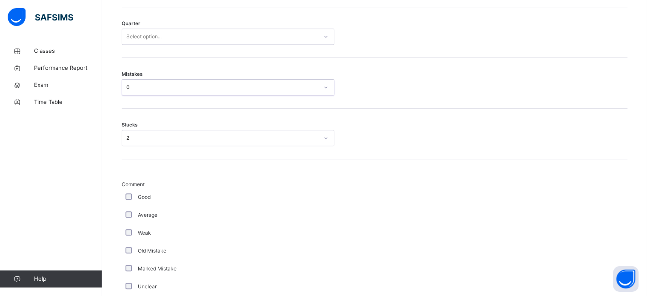
scroll to position [460, 0]
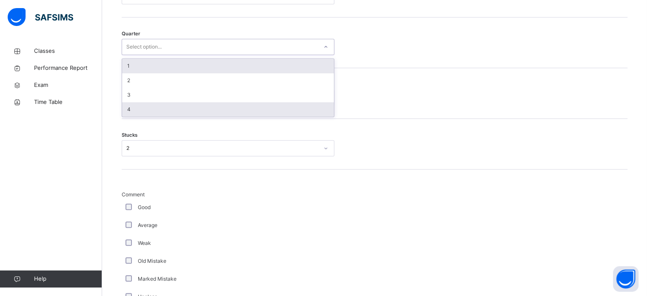
click at [128, 107] on div "4" at bounding box center [228, 109] width 212 height 14
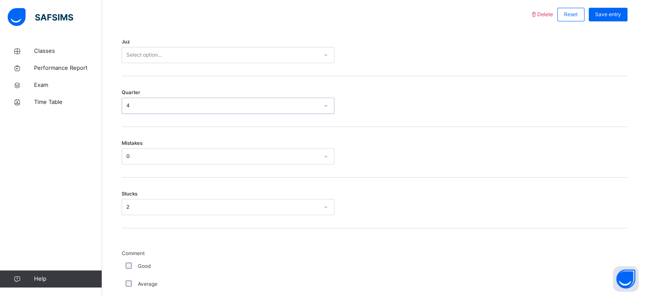
scroll to position [393, 0]
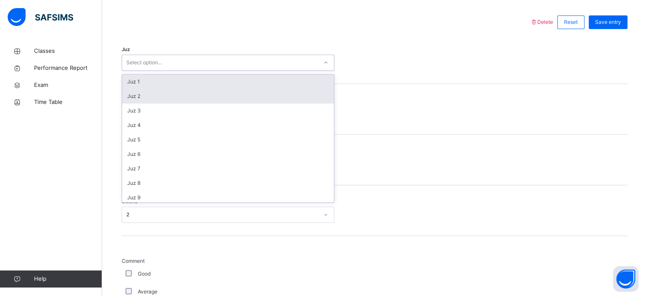
click at [132, 98] on div "Juz 2" at bounding box center [228, 96] width 212 height 14
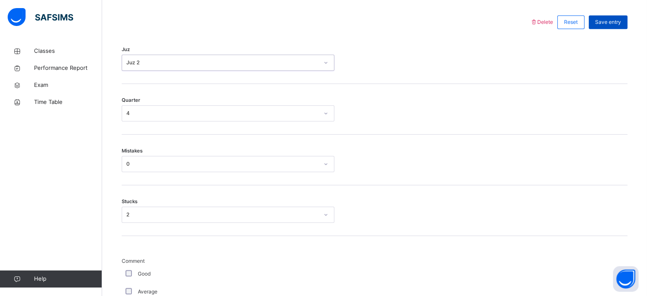
click at [617, 26] on div "Save entry" at bounding box center [608, 22] width 39 height 14
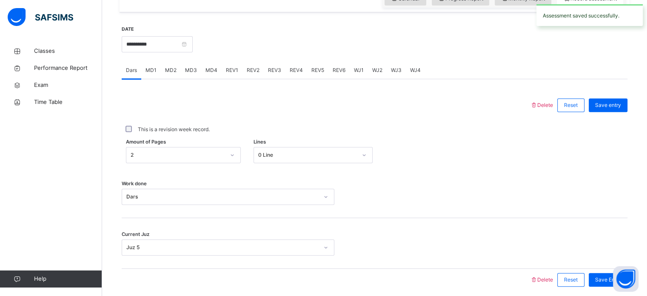
scroll to position [309, 0]
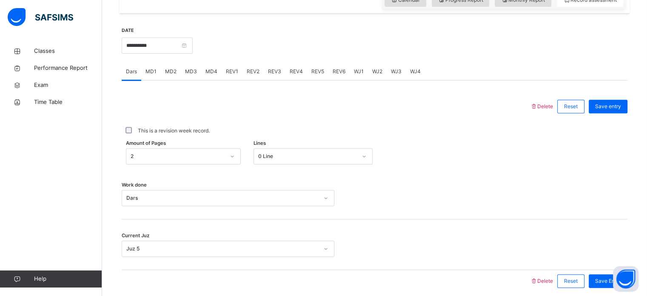
click at [278, 76] on div "REV3" at bounding box center [275, 71] width 22 height 17
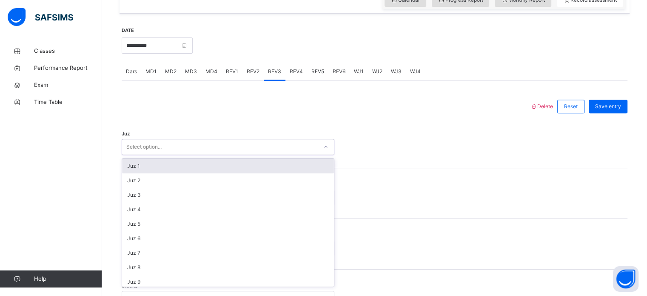
type input "*"
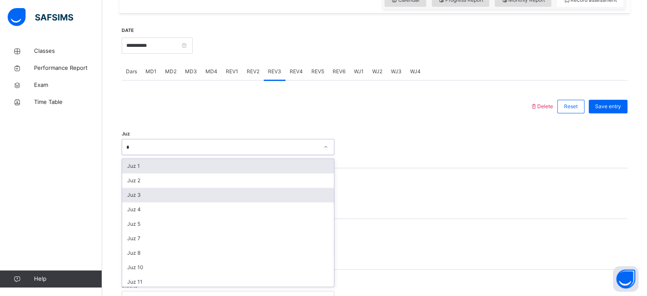
click at [144, 194] on div "Juz 3" at bounding box center [228, 195] width 212 height 14
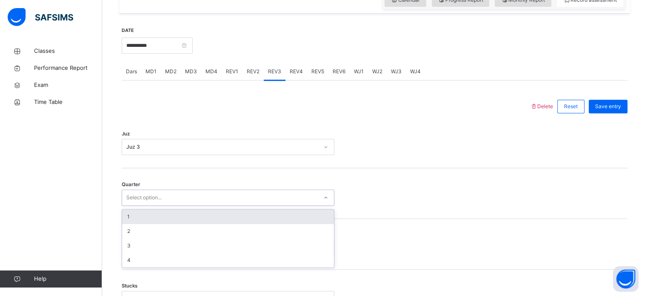
click at [130, 218] on div "1" at bounding box center [228, 216] width 212 height 14
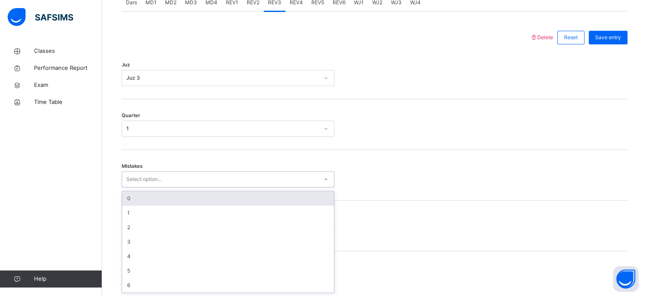
click at [132, 199] on div "0" at bounding box center [228, 198] width 212 height 14
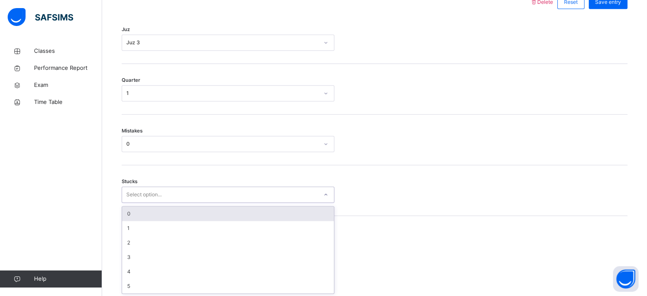
scroll to position [414, 0]
click at [132, 214] on div "0" at bounding box center [228, 213] width 212 height 14
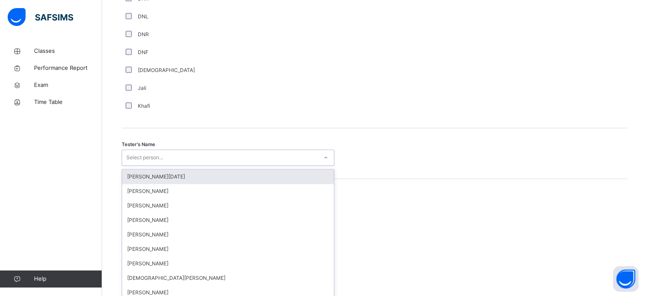
scroll to position [780, 0]
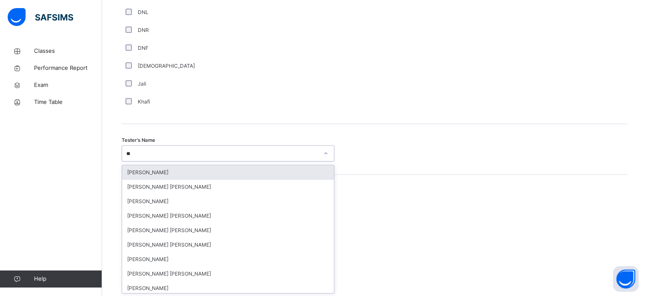
type input "***"
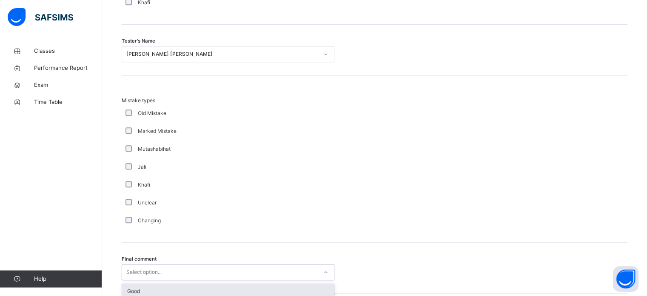
scroll to position [936, 0]
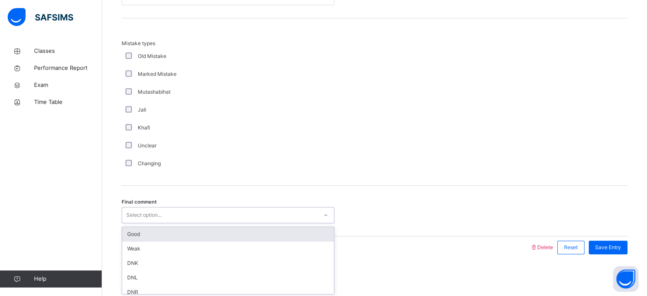
click at [135, 227] on div "Good" at bounding box center [228, 234] width 212 height 14
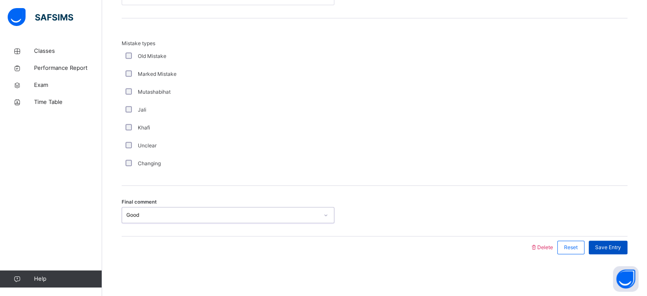
click at [611, 245] on span "Save Entry" at bounding box center [608, 247] width 26 height 8
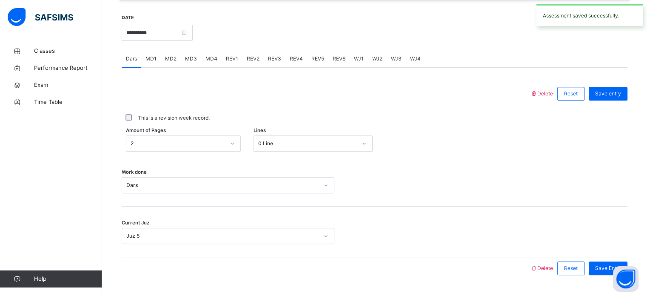
scroll to position [318, 0]
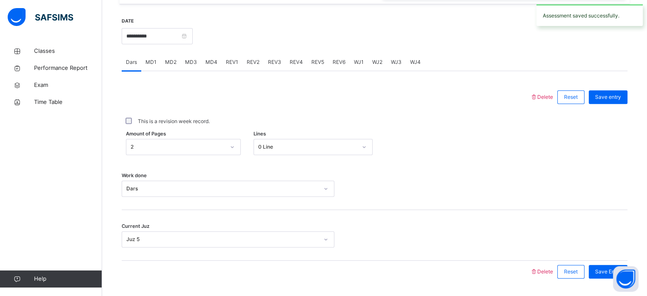
click at [296, 60] on span "REV4" at bounding box center [296, 62] width 13 height 8
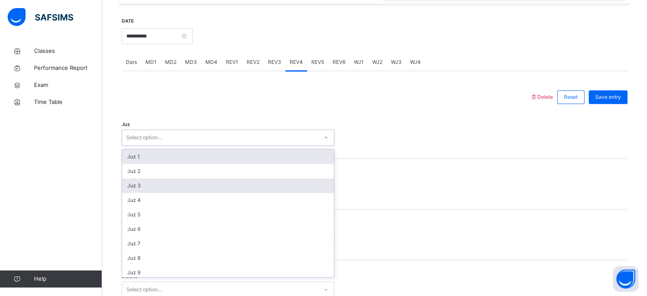
click at [132, 184] on div "Juz 3" at bounding box center [228, 185] width 212 height 14
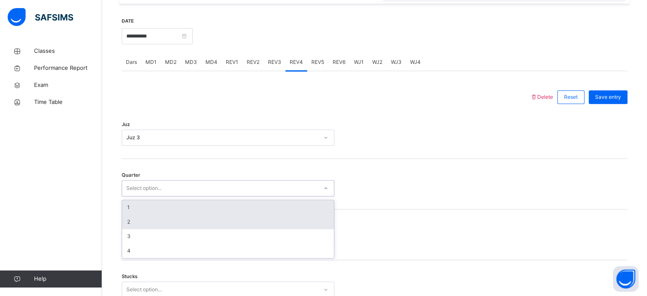
click at [129, 223] on div "2" at bounding box center [228, 222] width 212 height 14
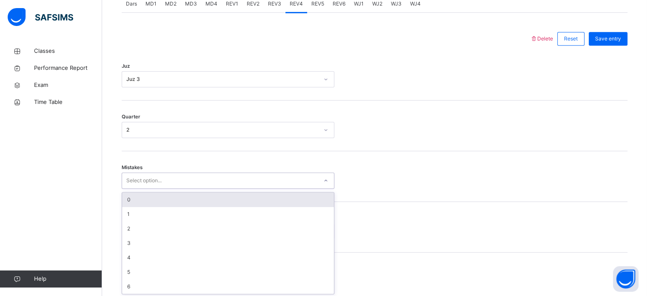
scroll to position [378, 0]
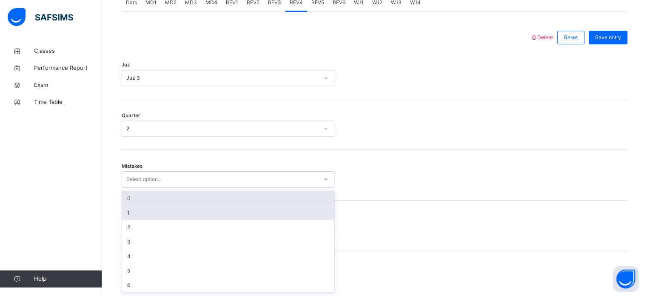
click at [131, 206] on div "1" at bounding box center [228, 213] width 212 height 14
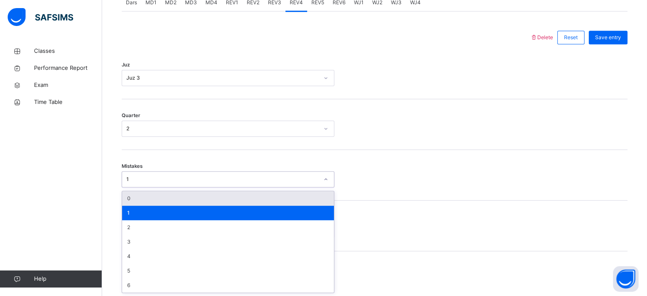
click at [134, 196] on div "0" at bounding box center [228, 198] width 212 height 14
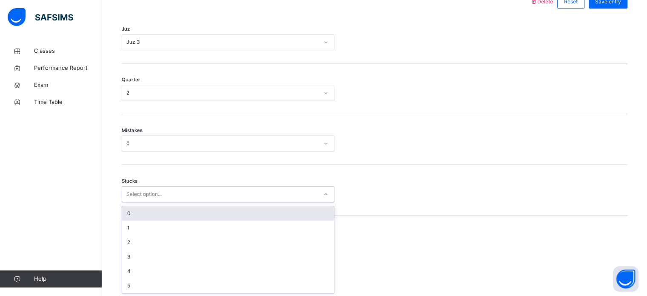
click at [132, 212] on div "0" at bounding box center [228, 213] width 212 height 14
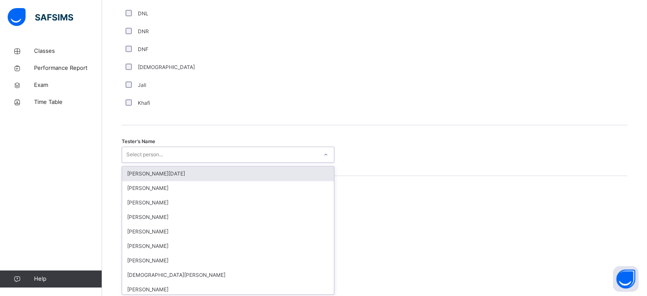
scroll to position [780, 0]
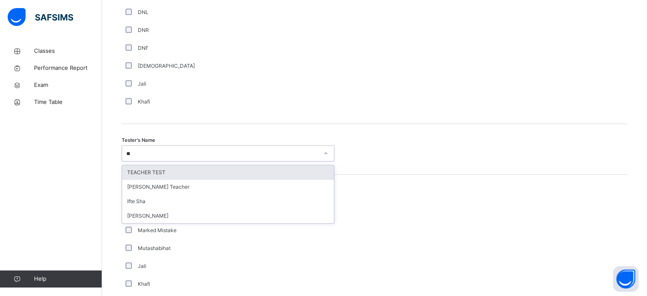
type input "***"
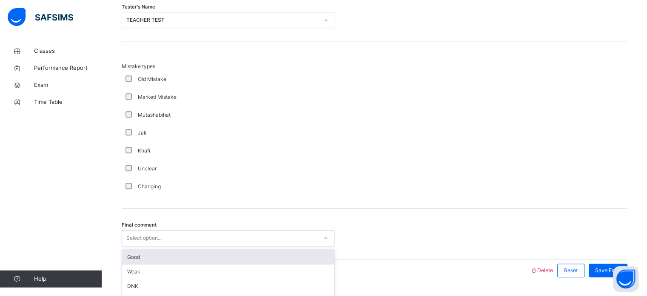
scroll to position [936, 0]
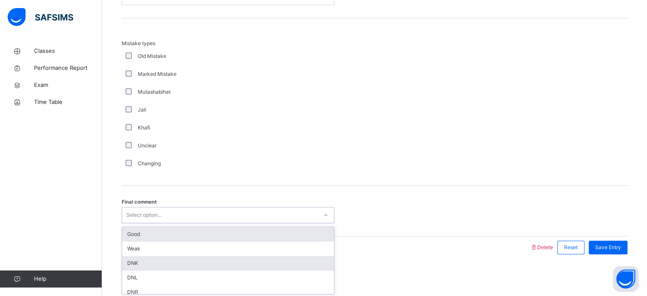
click at [133, 266] on div "DNK" at bounding box center [228, 263] width 212 height 14
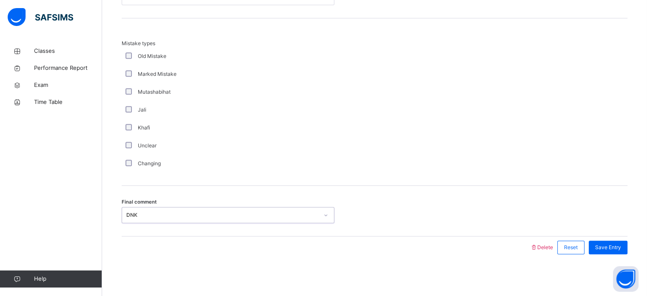
click at [126, 214] on div "DNK" at bounding box center [222, 215] width 192 height 8
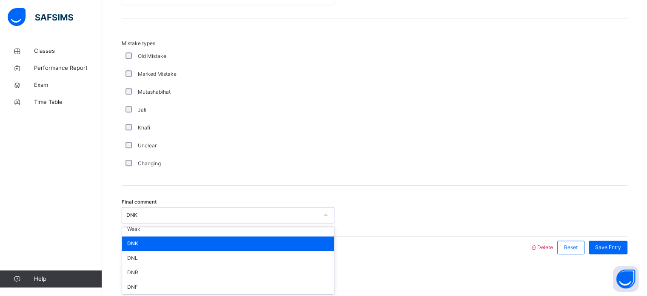
scroll to position [20, 0]
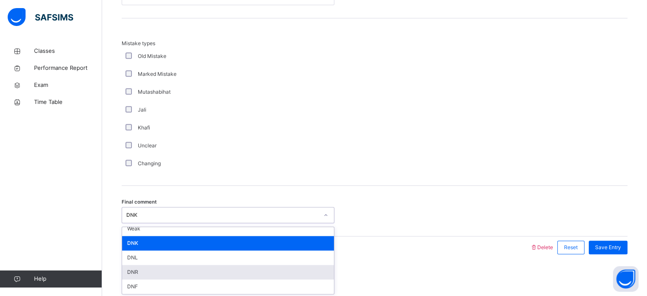
click at [132, 274] on div "DNR" at bounding box center [228, 272] width 212 height 14
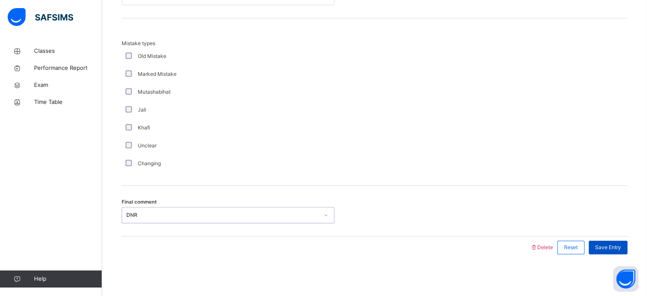
click at [613, 247] on span "Save Entry" at bounding box center [608, 247] width 26 height 8
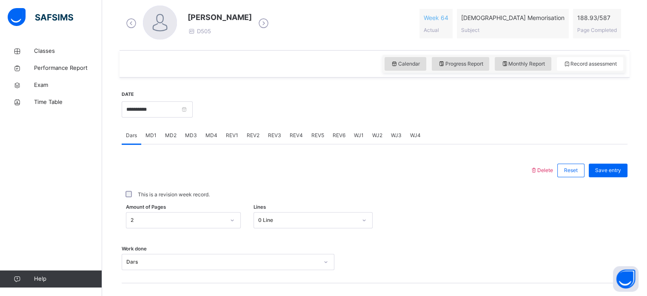
scroll to position [139, 0]
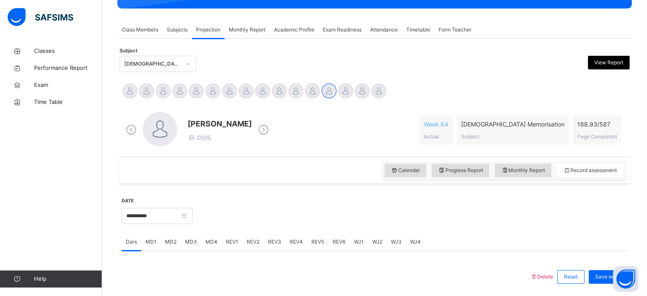
click at [387, 90] on div "Abdibaasit [PERSON_NAME] [PERSON_NAME] [PERSON_NAME] [PERSON_NAME] [PERSON_NAME…" at bounding box center [375, 92] width 506 height 19
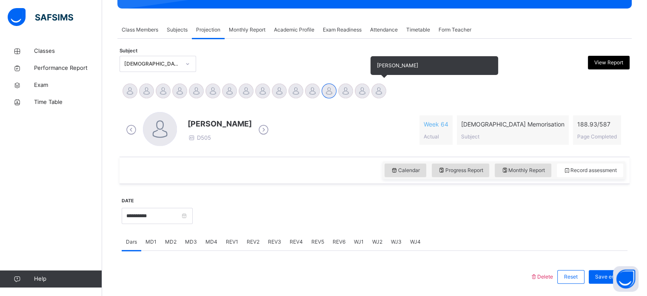
click at [385, 90] on div "[PERSON_NAME]" at bounding box center [379, 92] width 17 height 19
click at [383, 90] on div at bounding box center [379, 90] width 15 height 15
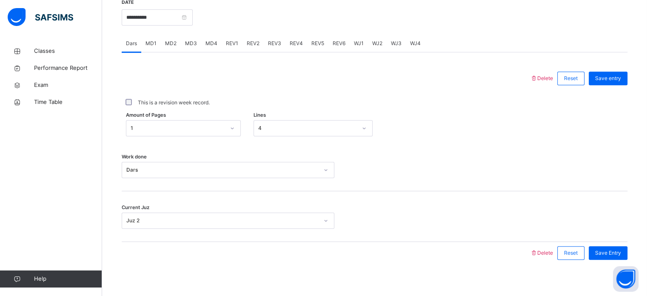
scroll to position [343, 0]
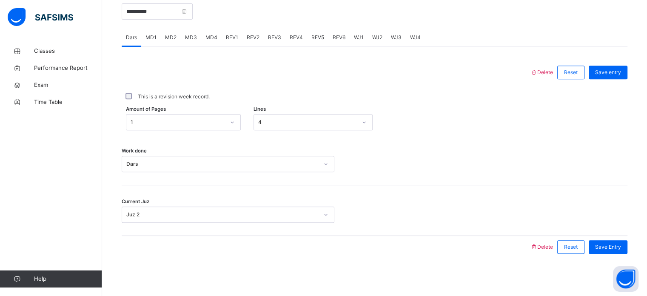
click at [209, 33] on div "MD4" at bounding box center [211, 37] width 20 height 17
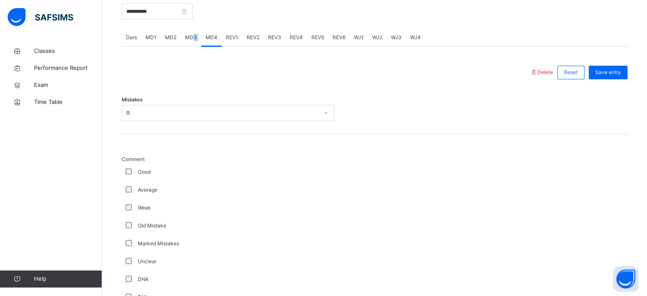
click at [191, 39] on div "Dars MD1 MD2 MD3 MD4 REV1 REV2 REV3 REV4 REV5 REV6 WJ1 WJ2 WJ3 WJ4" at bounding box center [375, 37] width 506 height 17
drag, startPoint x: 191, startPoint y: 39, endPoint x: 189, endPoint y: 21, distance: 17.6
click at [186, 20] on div "**********" at bounding box center [157, 10] width 71 height 37
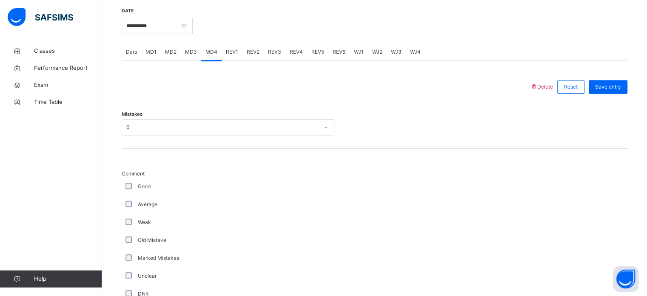
drag, startPoint x: 177, startPoint y: 3, endPoint x: 175, endPoint y: 18, distance: 15.4
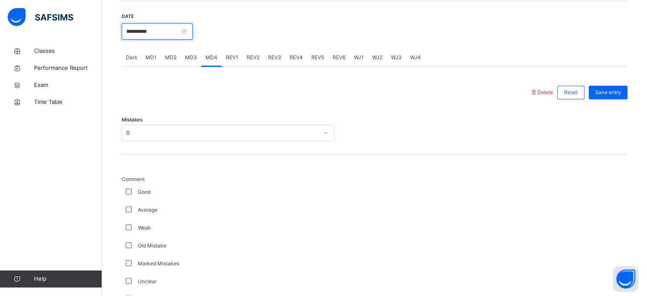
click at [166, 29] on input "**********" at bounding box center [157, 31] width 71 height 16
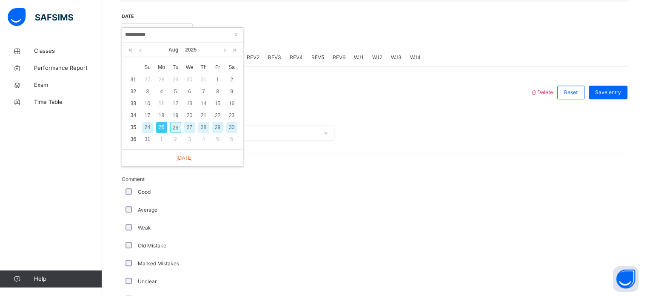
click at [176, 127] on div "26" at bounding box center [175, 127] width 11 height 11
type input "**********"
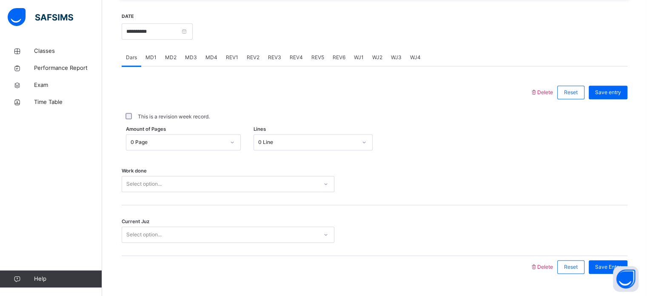
drag, startPoint x: 157, startPoint y: 199, endPoint x: 147, endPoint y: 192, distance: 11.6
click at [148, 193] on div "Work done Select option..." at bounding box center [375, 179] width 506 height 51
click at [147, 192] on div "Work done Select option..." at bounding box center [375, 179] width 506 height 51
drag, startPoint x: 132, startPoint y: 202, endPoint x: 129, endPoint y: 186, distance: 16.9
click at [129, 189] on div "Work done Select option..." at bounding box center [375, 179] width 506 height 51
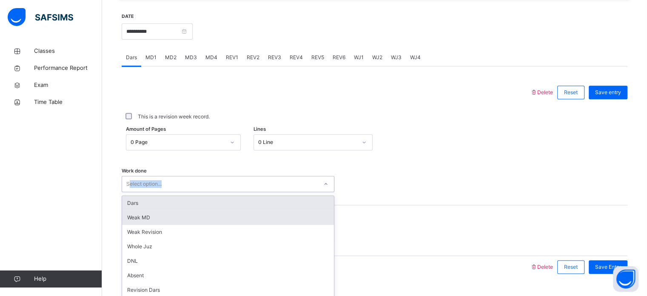
scroll to position [343, 0]
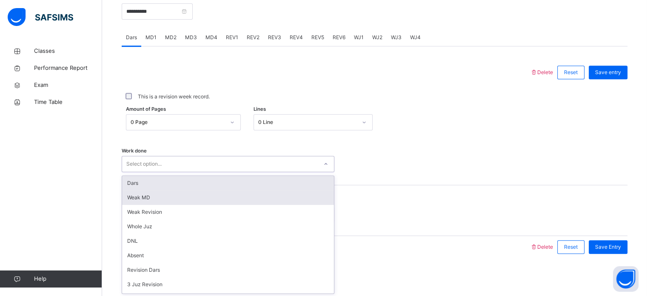
drag, startPoint x: 129, startPoint y: 186, endPoint x: 133, endPoint y: 190, distance: 6.0
click at [129, 172] on div "option Dars focused, 1 of 16. 16 results available. Use Up and Down to choose o…" at bounding box center [228, 164] width 213 height 16
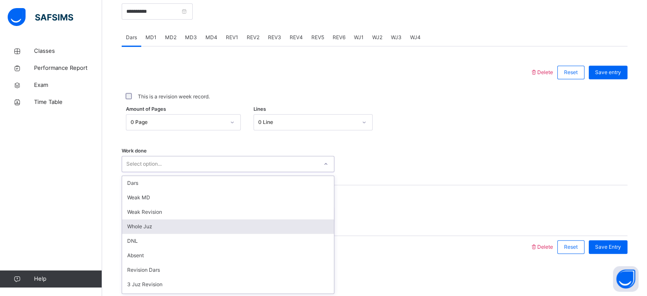
click at [154, 225] on div "Whole Juz" at bounding box center [228, 226] width 212 height 14
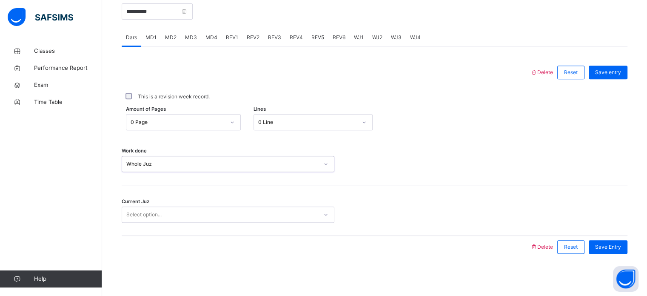
click at [153, 229] on div "Current Juz Select option..." at bounding box center [375, 210] width 506 height 51
click at [153, 214] on div "Select option..." at bounding box center [143, 214] width 35 height 16
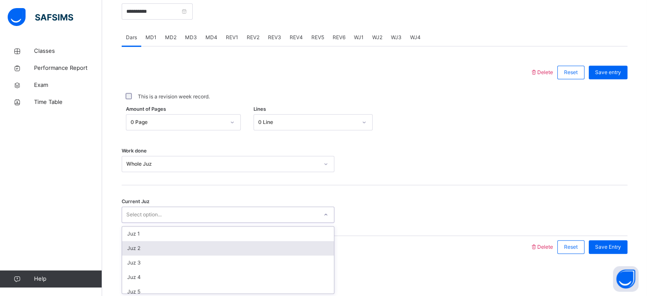
click at [158, 247] on div "Juz 2" at bounding box center [228, 248] width 212 height 14
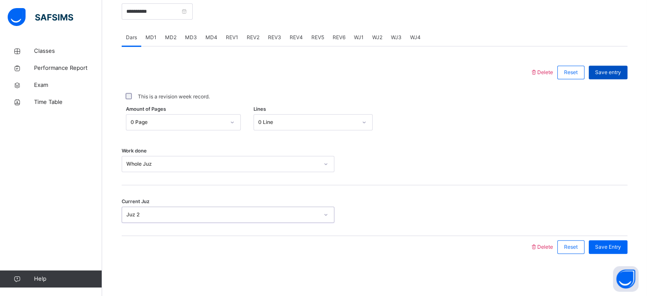
click at [624, 75] on div "Save entry" at bounding box center [608, 73] width 39 height 14
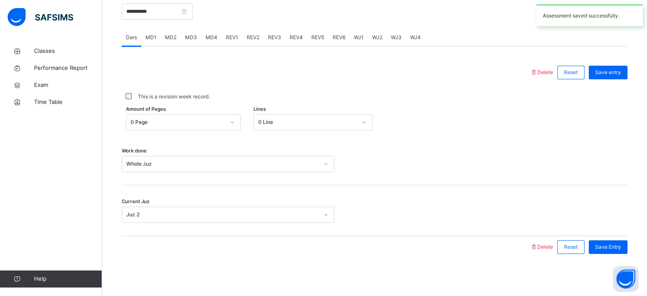
click at [232, 44] on div "REV1" at bounding box center [232, 37] width 21 height 17
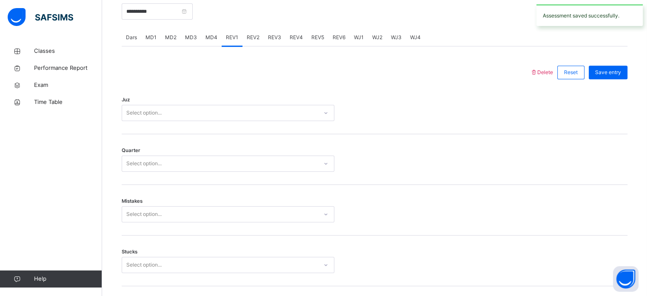
click at [148, 114] on div "Select option..." at bounding box center [143, 113] width 35 height 16
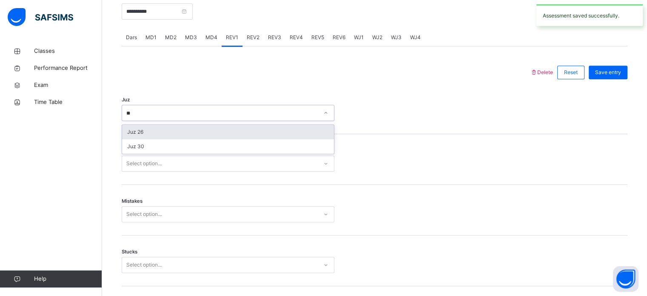
type input "**"
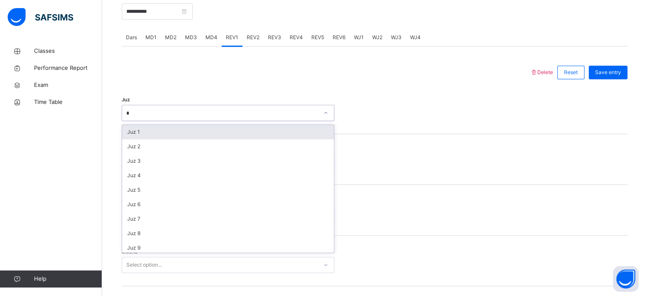
type input "**"
click at [126, 131] on div "Juz 26" at bounding box center [228, 132] width 212 height 14
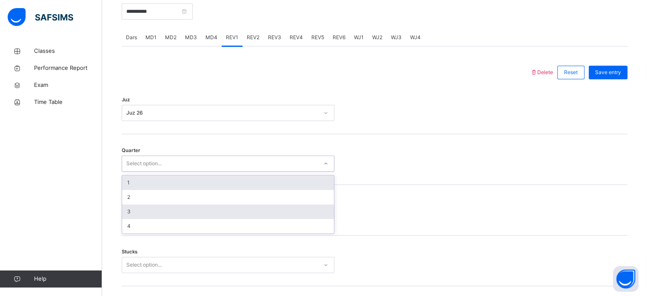
click at [127, 211] on div "3" at bounding box center [228, 211] width 212 height 14
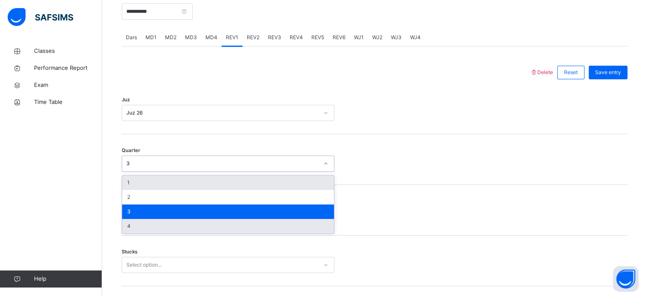
click at [135, 231] on div "4" at bounding box center [228, 226] width 212 height 14
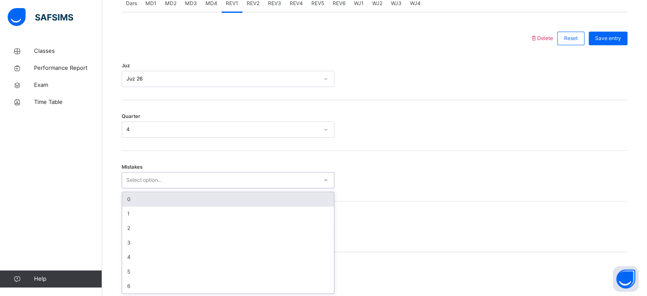
scroll to position [378, 0]
drag, startPoint x: 139, startPoint y: 200, endPoint x: 136, endPoint y: 217, distance: 17.3
click at [138, 201] on div "0" at bounding box center [228, 198] width 212 height 14
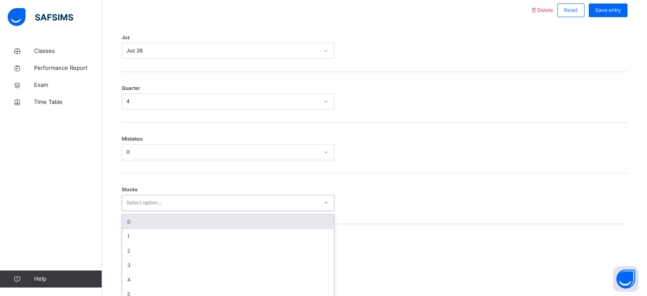
click at [136, 211] on div "option 0 focused, 1 of 6. 6 results available. Use Up and Down to choose option…" at bounding box center [228, 203] width 213 height 16
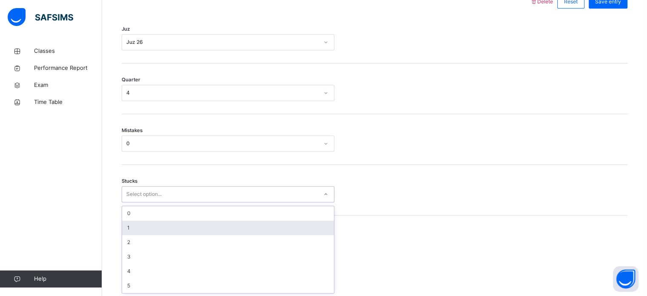
click at [137, 232] on div "1" at bounding box center [228, 227] width 212 height 14
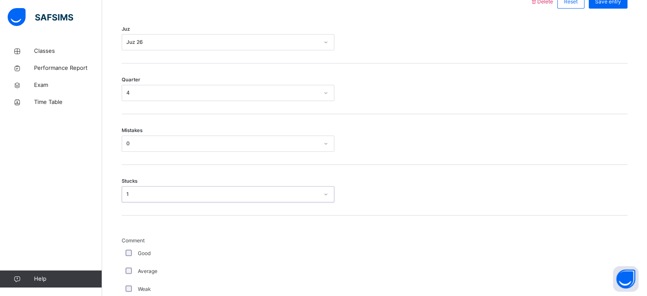
click at [119, 252] on div "**********" at bounding box center [374, 287] width 515 height 1021
click at [126, 257] on div "Good" at bounding box center [228, 253] width 213 height 18
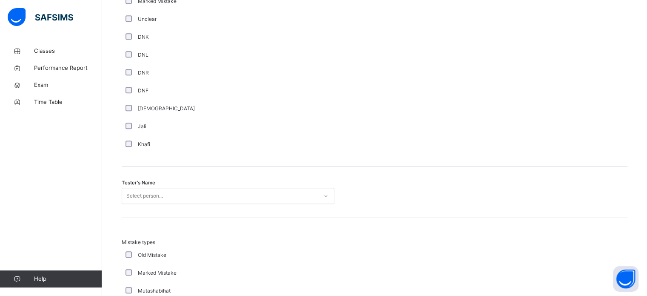
click at [137, 202] on div "Select person..." at bounding box center [228, 196] width 213 height 16
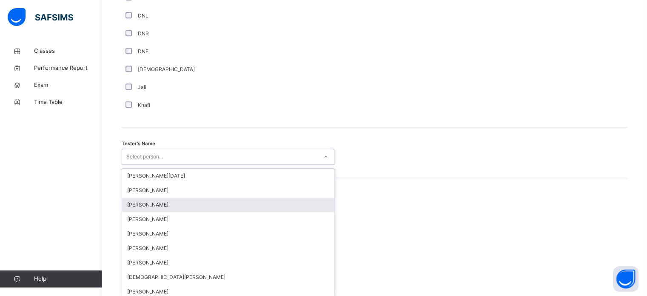
scroll to position [780, 0]
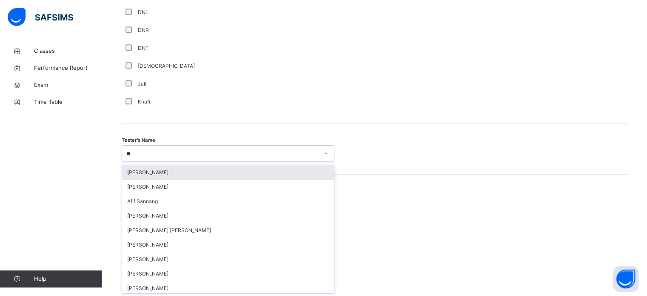
type input "*"
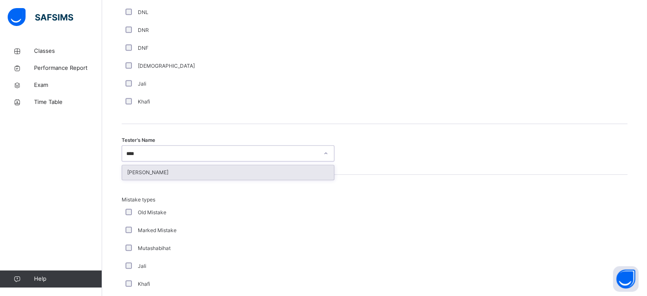
type input "*****"
click at [132, 175] on div "[PERSON_NAME]" at bounding box center [228, 172] width 212 height 14
click at [132, 175] on div "Mistake types Old Mistake Marked Mistake Mutashabihat [PERSON_NAME] Unclear Cha…" at bounding box center [375, 258] width 506 height 167
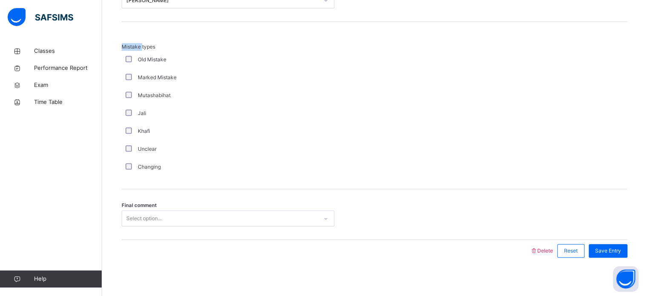
scroll to position [936, 0]
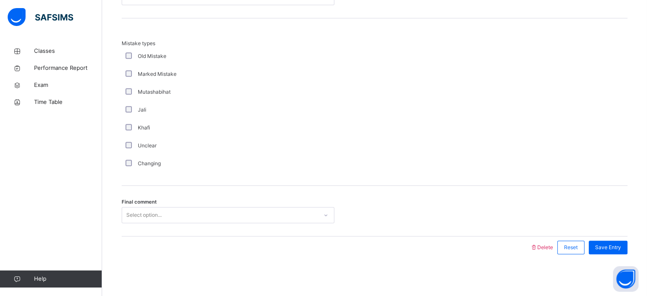
click at [137, 218] on div "Select option..." at bounding box center [143, 215] width 35 height 16
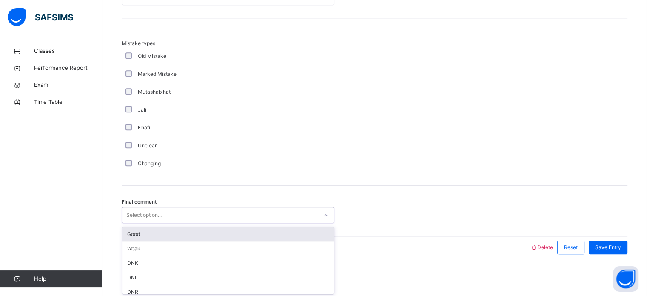
drag, startPoint x: 136, startPoint y: 221, endPoint x: 136, endPoint y: 231, distance: 9.4
click at [136, 225] on div "Final comment option Good focused, 1 of 6. 6 results available. Use Up and Down…" at bounding box center [375, 211] width 506 height 51
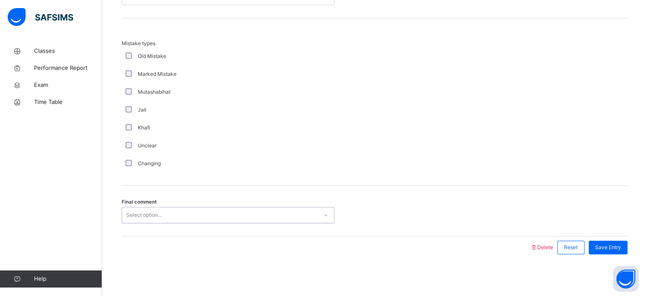
click at [135, 219] on div "Select option..." at bounding box center [143, 215] width 35 height 16
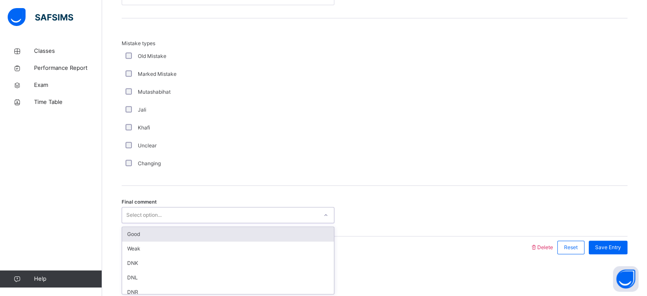
click at [157, 234] on div "Good" at bounding box center [228, 234] width 212 height 14
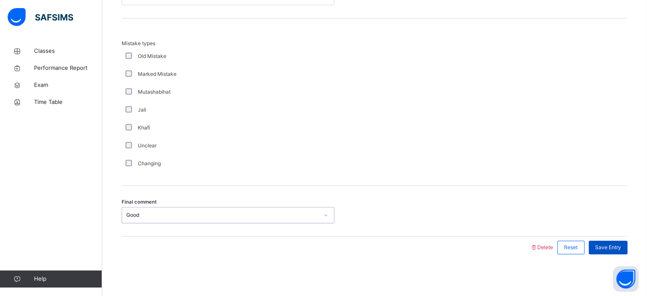
click at [600, 247] on div "Save Entry" at bounding box center [608, 247] width 39 height 14
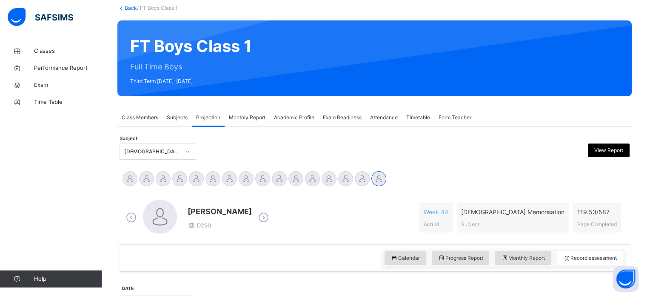
scroll to position [50, 0]
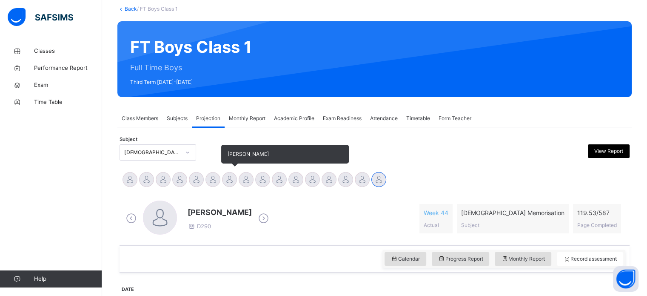
click at [226, 181] on div at bounding box center [229, 179] width 15 height 15
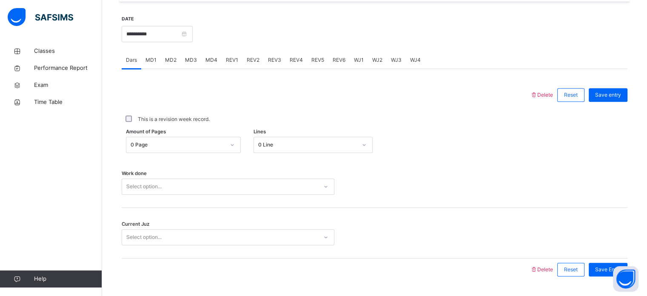
scroll to position [336, 0]
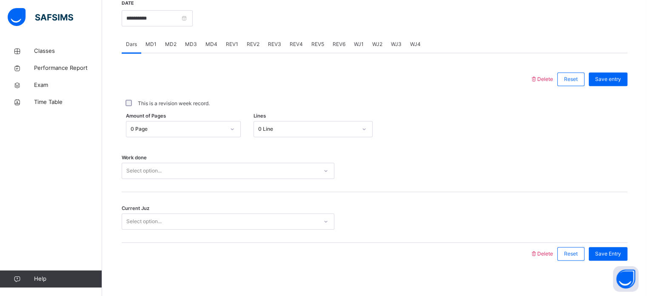
click at [175, 128] on div "0 Page" at bounding box center [178, 129] width 94 height 8
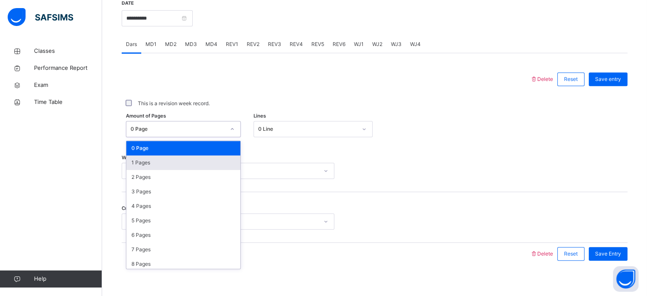
click at [188, 160] on div "1 Pages" at bounding box center [183, 162] width 114 height 14
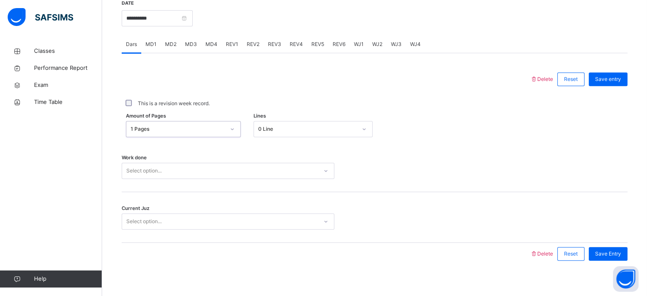
click at [302, 131] on div "0 Line" at bounding box center [307, 129] width 99 height 8
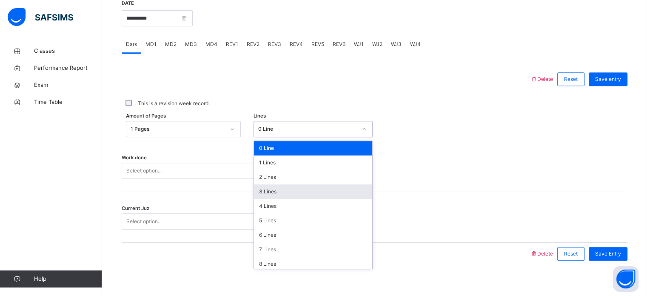
click at [283, 194] on div "3 Lines" at bounding box center [313, 191] width 118 height 14
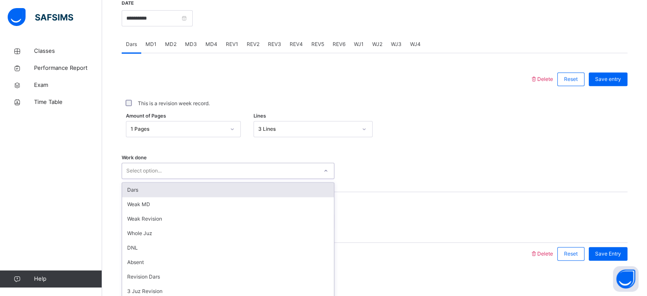
scroll to position [343, 0]
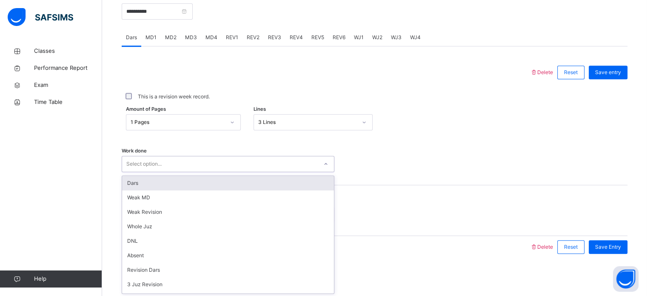
drag, startPoint x: 235, startPoint y: 175, endPoint x: 233, endPoint y: 169, distance: 5.8
click at [233, 170] on div "Select option..." at bounding box center [228, 164] width 213 height 16
click at [216, 181] on div "Dars" at bounding box center [228, 183] width 212 height 14
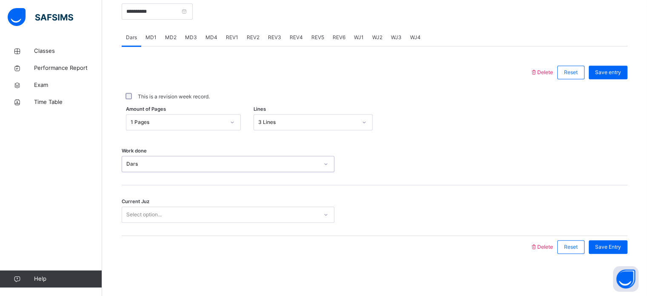
click at [200, 214] on div "Select option..." at bounding box center [220, 214] width 196 height 13
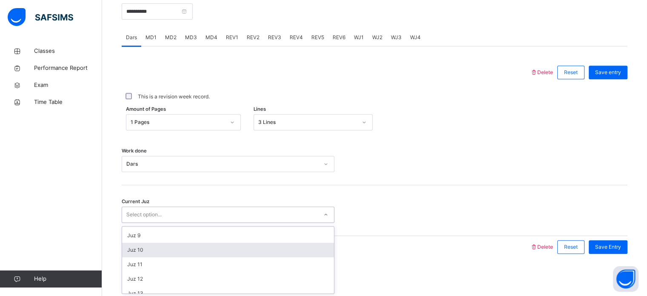
click at [171, 246] on div "Juz 10" at bounding box center [228, 250] width 212 height 14
